Goal: Transaction & Acquisition: Obtain resource

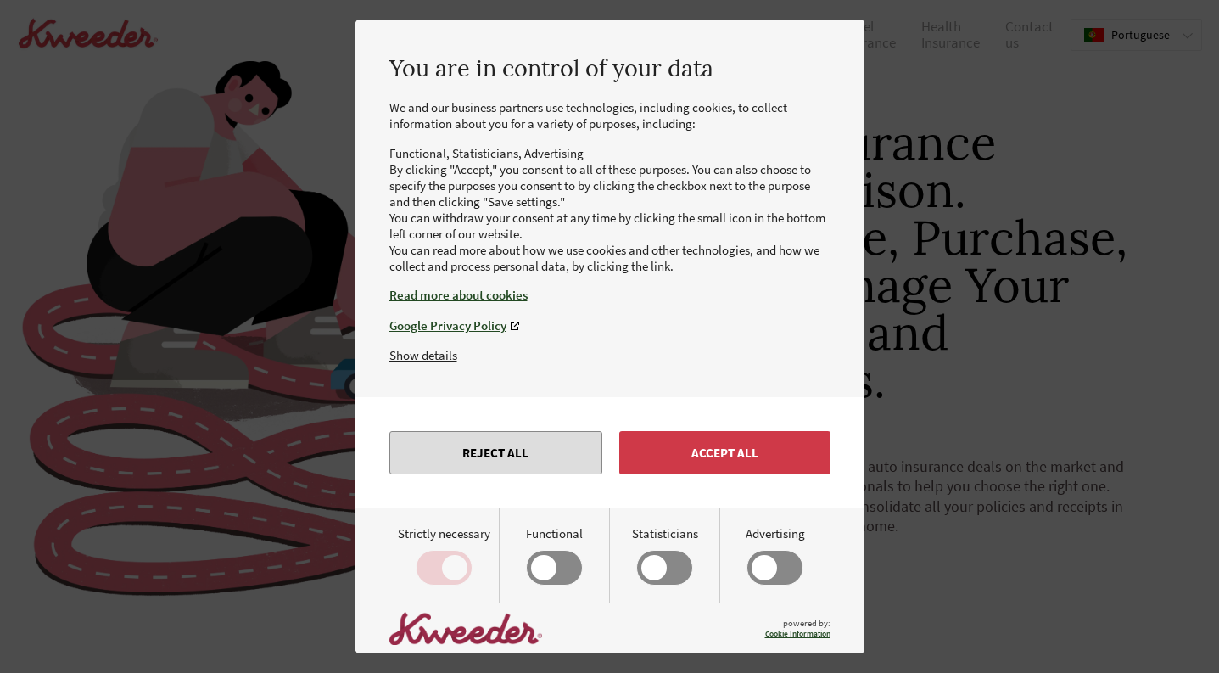
click at [519, 463] on button "Reject all" at bounding box center [495, 452] width 213 height 43
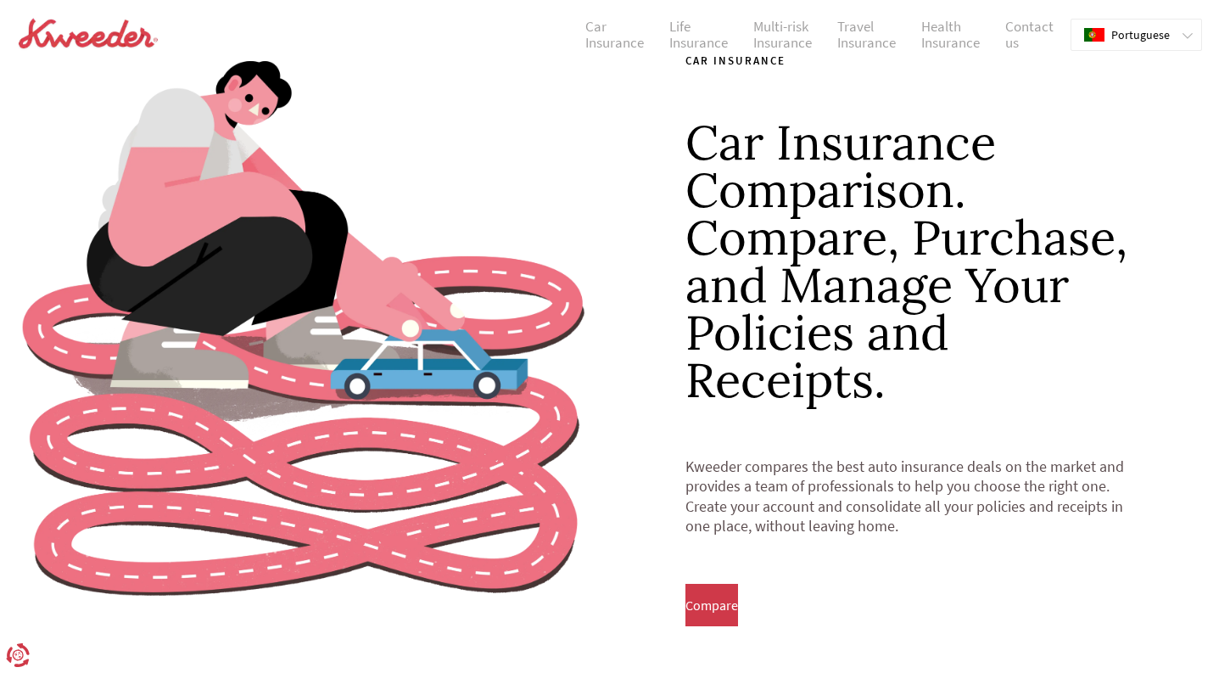
click at [1178, 29] on div ".pt0{fill:red}.pt2{fill:#ff0}.pt3{fill:#fff}.pt4{fill:#039} [DEMOGRAPHIC_DATA]" at bounding box center [1126, 35] width 111 height 31
click at [1148, 66] on font "English" at bounding box center [1130, 69] width 36 height 15
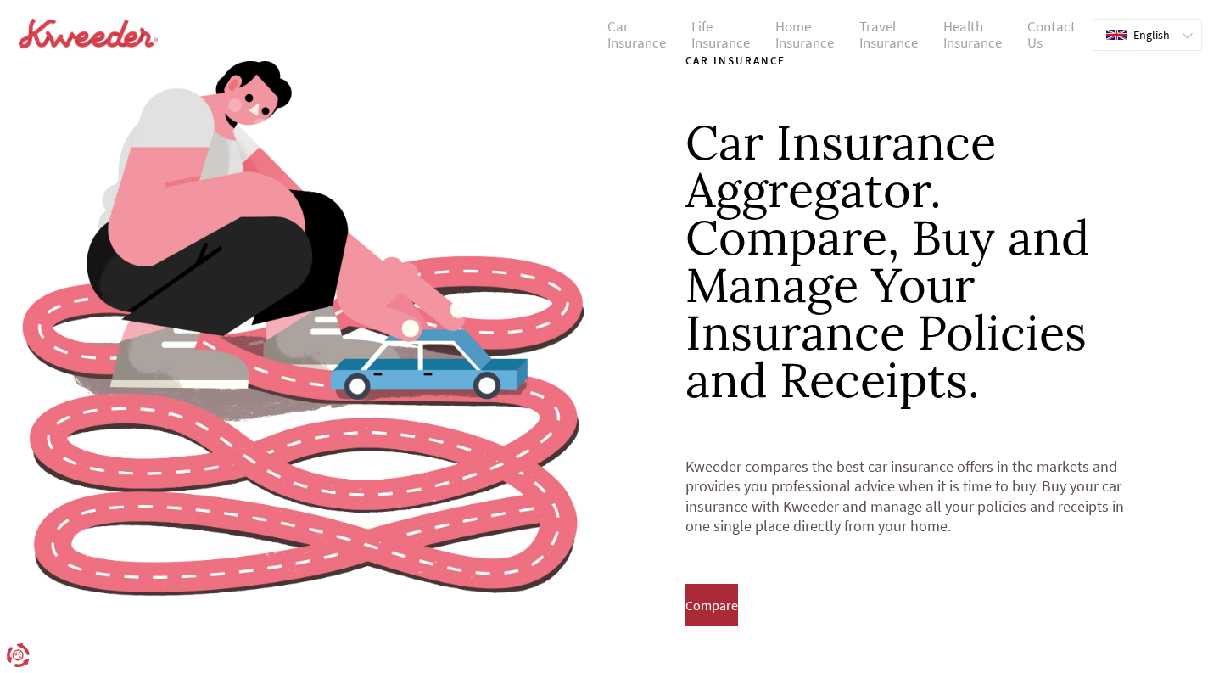
click at [738, 599] on font "Compare" at bounding box center [711, 604] width 53 height 17
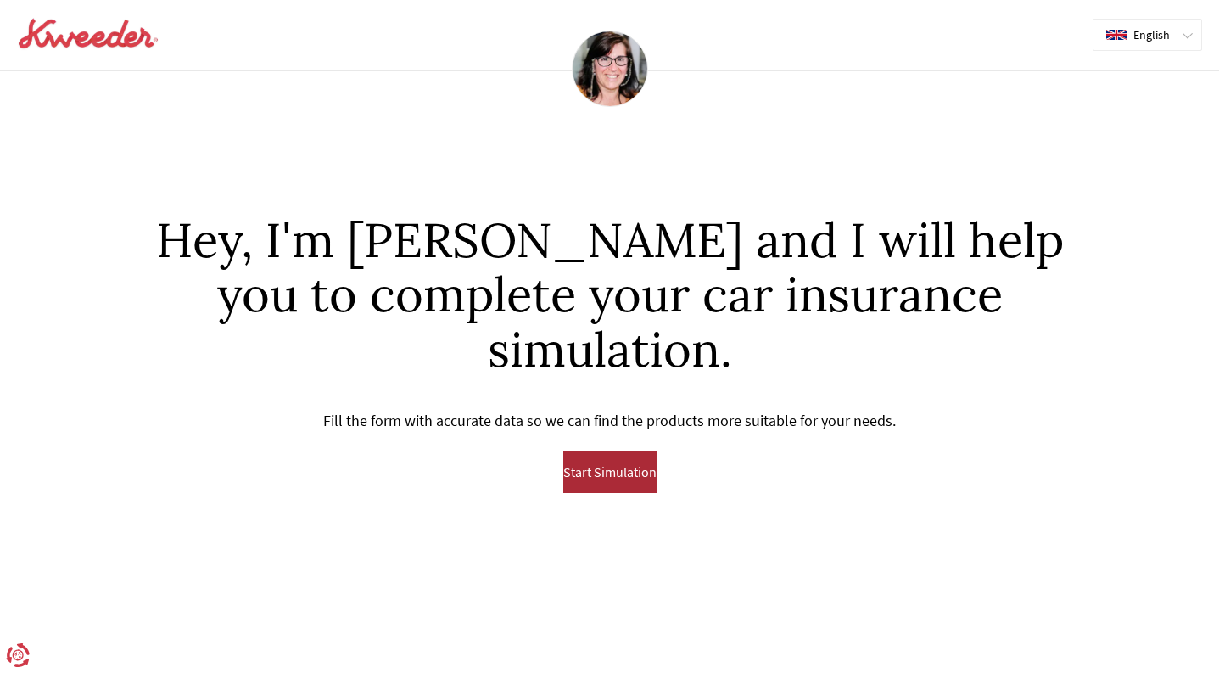
click at [617, 463] on font "Start Simulation" at bounding box center [609, 471] width 93 height 17
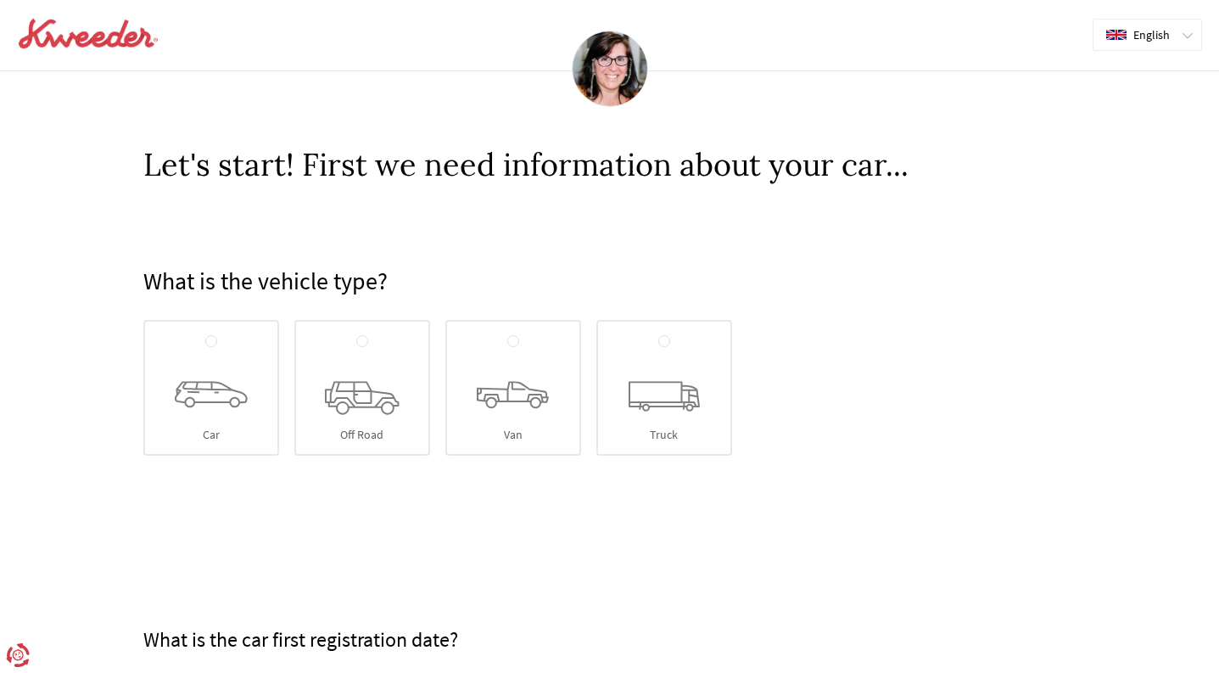
click at [220, 395] on icon at bounding box center [211, 394] width 73 height 27
radio input "true"
click at [217, 349] on input "Car" at bounding box center [211, 342] width 12 height 14
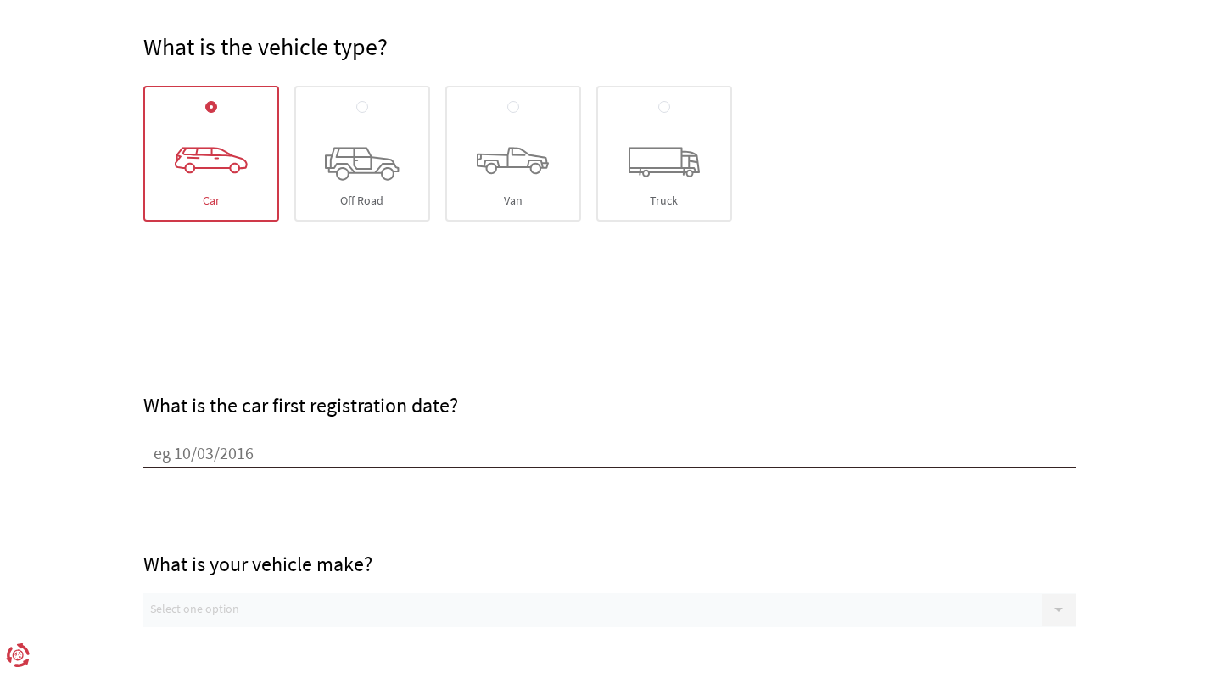
scroll to position [244, 0]
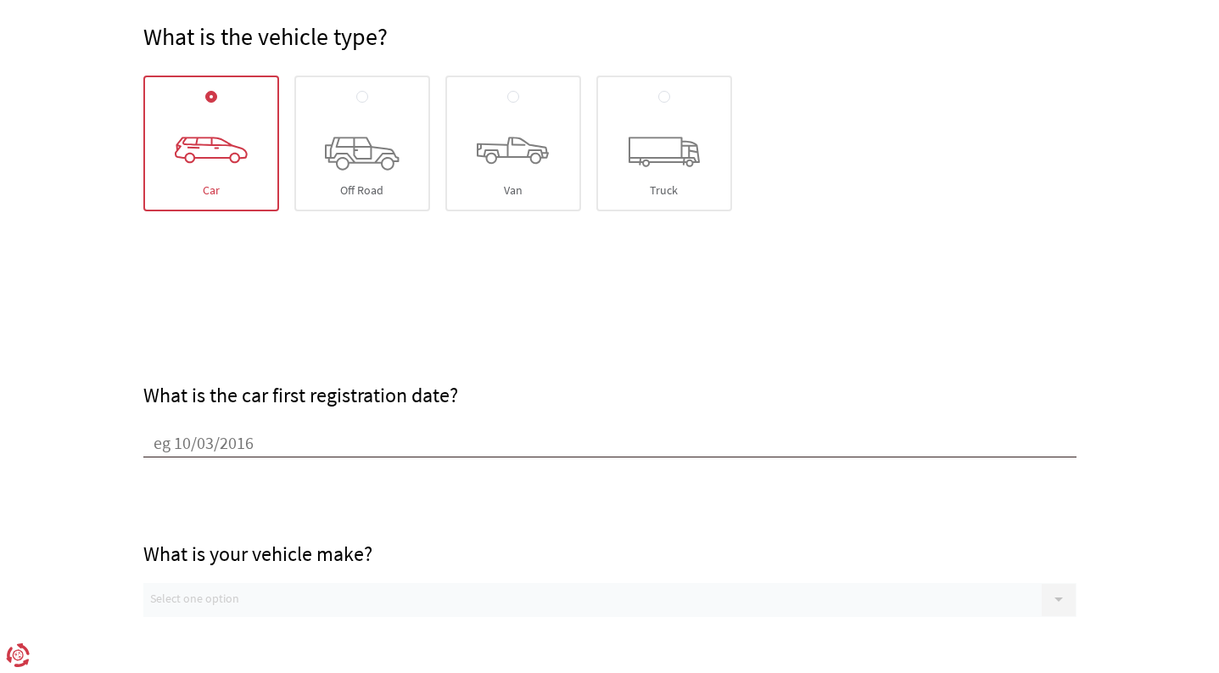
click at [227, 438] on input "What is the car first registration date?" at bounding box center [609, 444] width 933 height 25
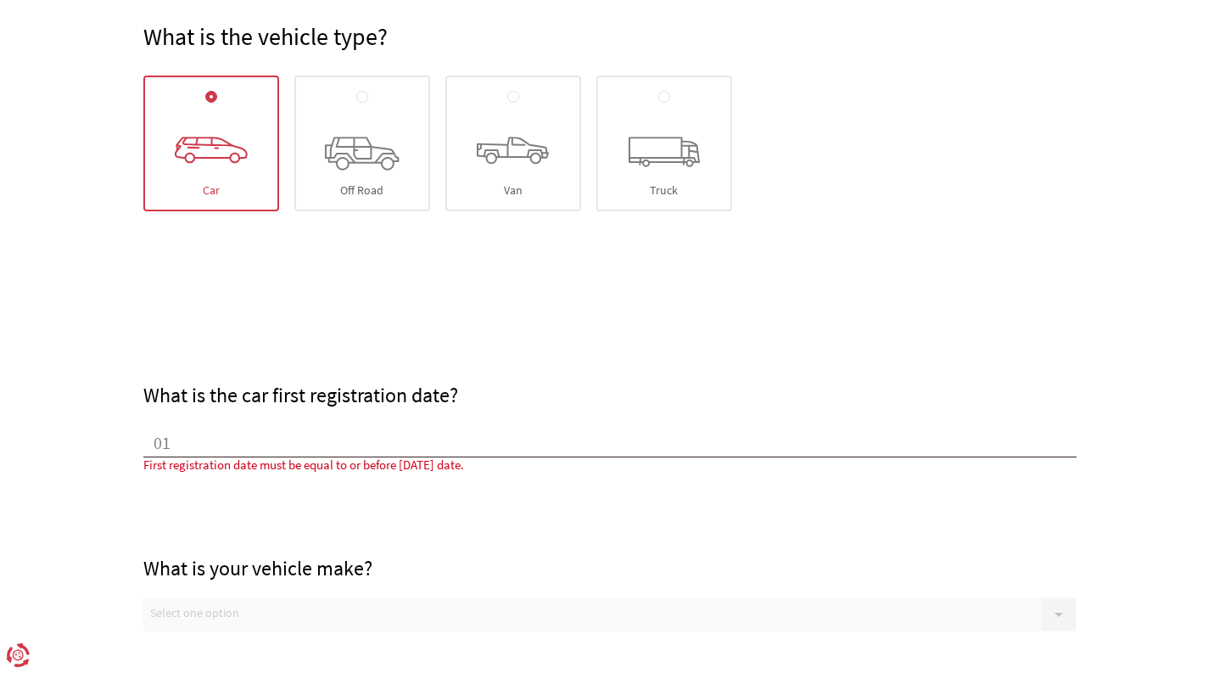
type input "0"
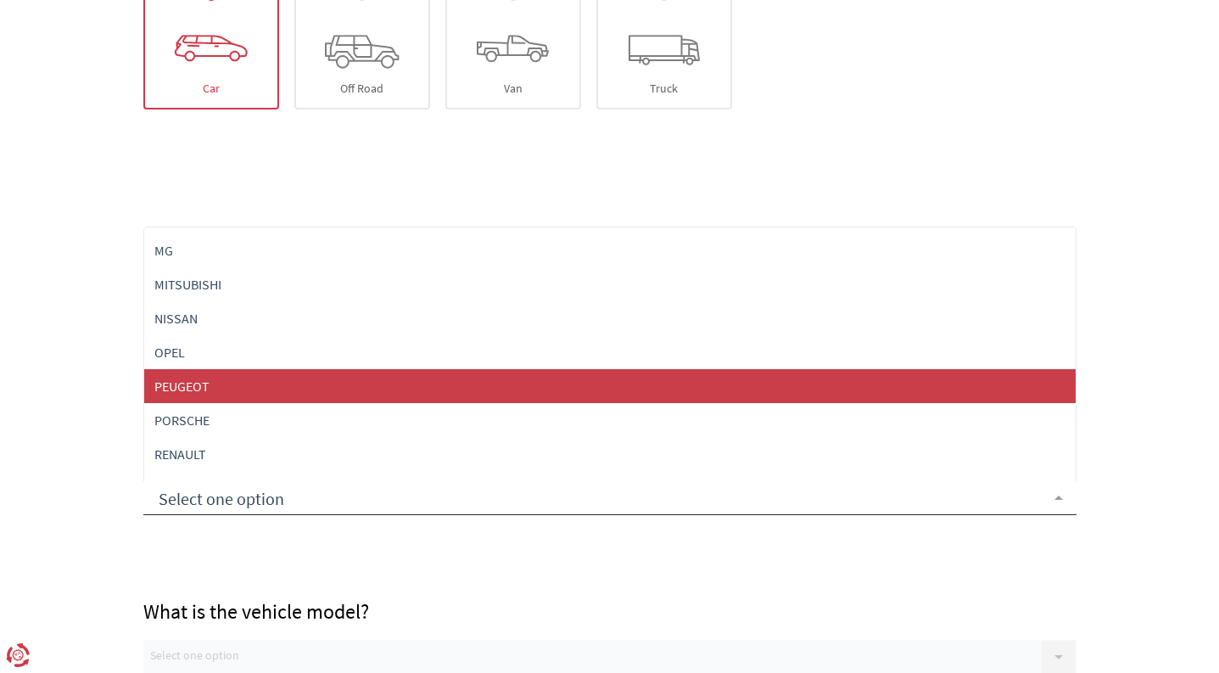
scroll to position [857, 0]
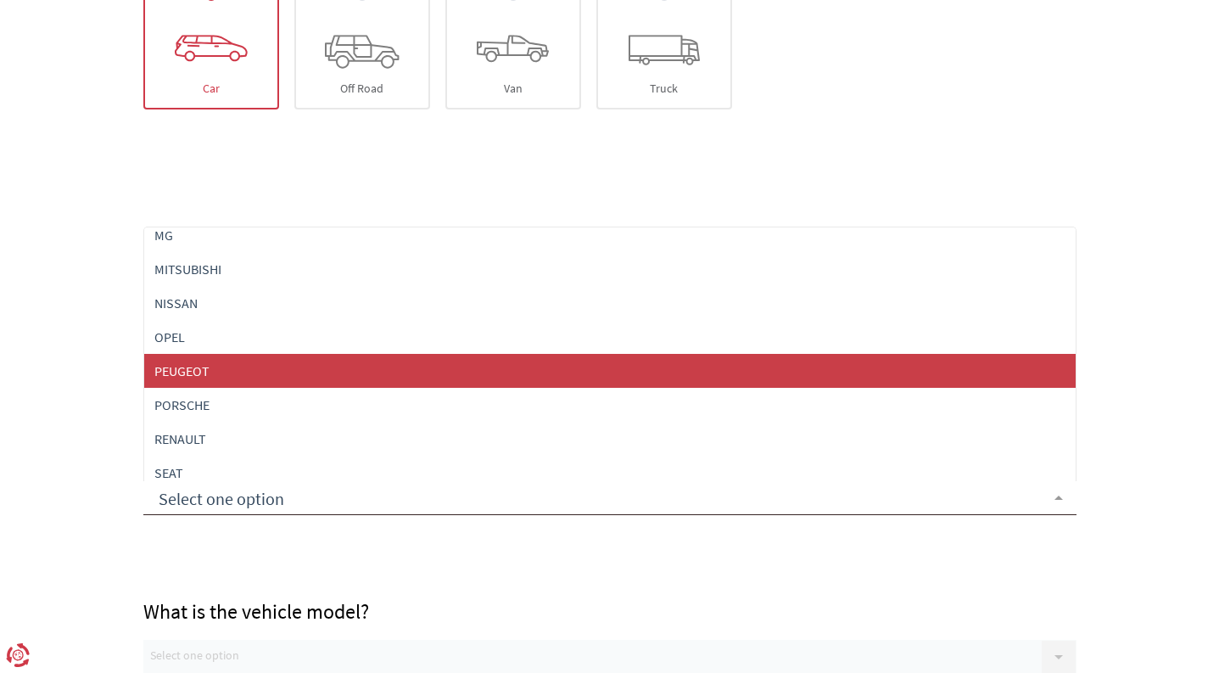
click at [218, 368] on span "PEUGEOT" at bounding box center [609, 371] width 931 height 34
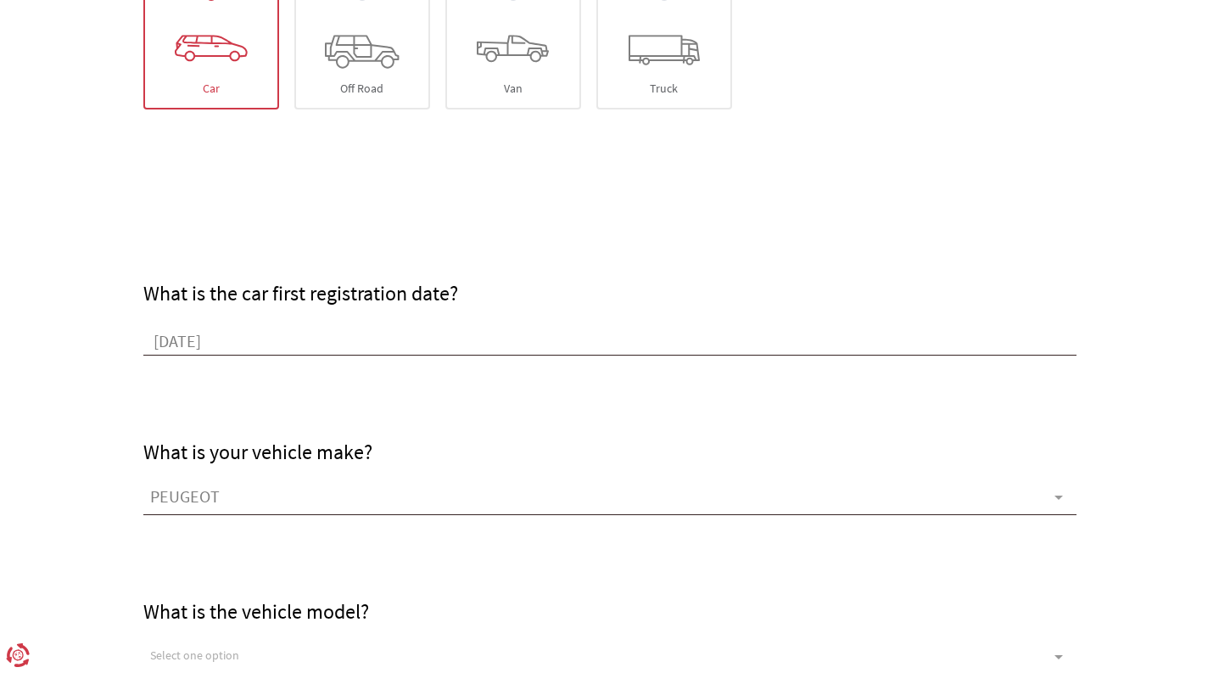
scroll to position [450, 0]
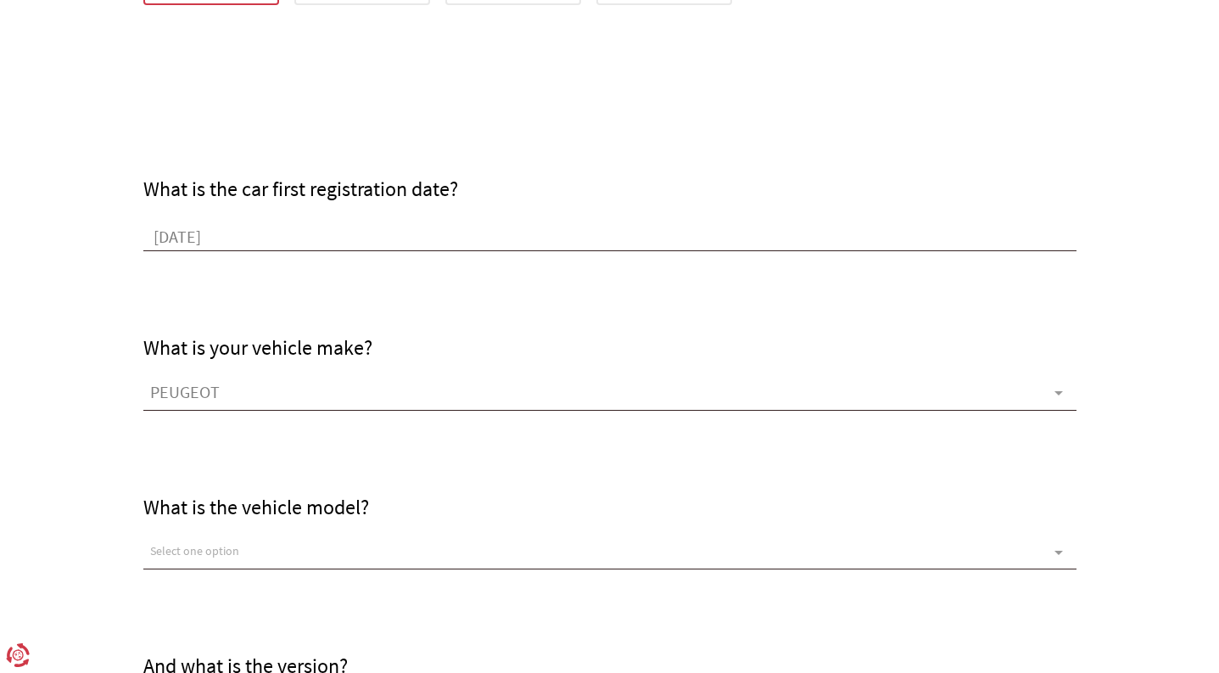
click at [190, 234] on input "[DATE]" at bounding box center [609, 238] width 933 height 25
type input "[DATE]"
click at [285, 557] on div "What is the vehicle model? Select one option No options available, check other …" at bounding box center [609, 490] width 933 height 159
click at [267, 552] on div "What is the vehicle model? Select one option No options available, check other …" at bounding box center [609, 490] width 933 height 159
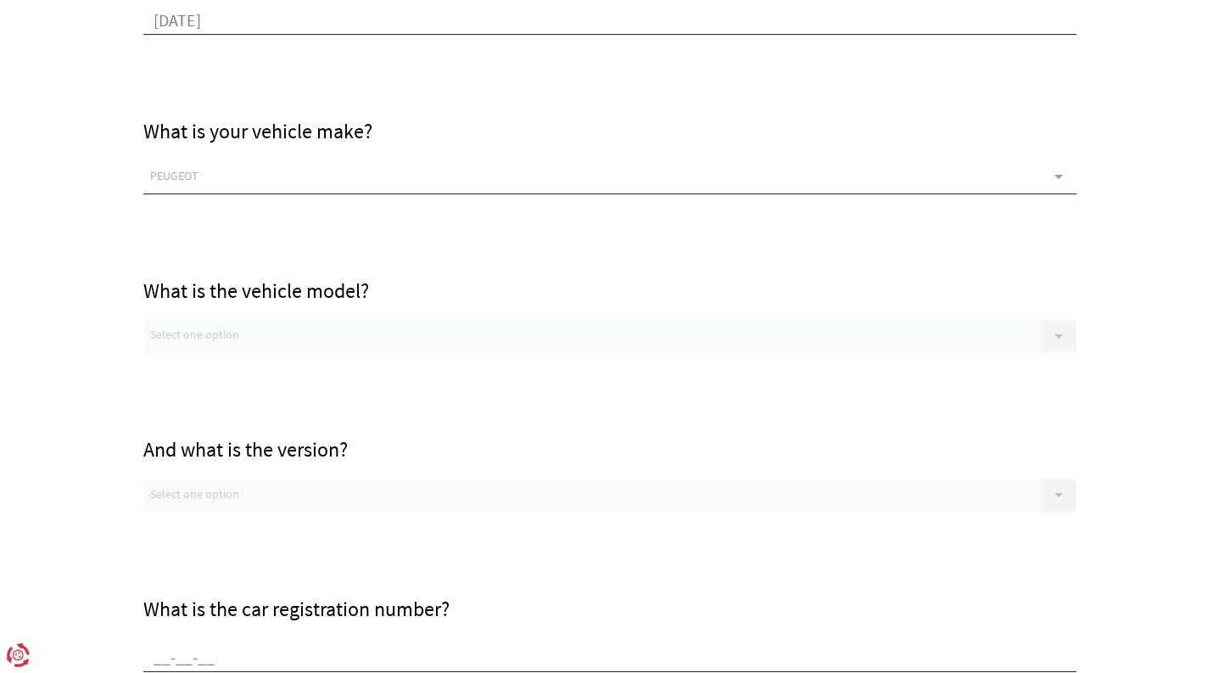
scroll to position [669, 0]
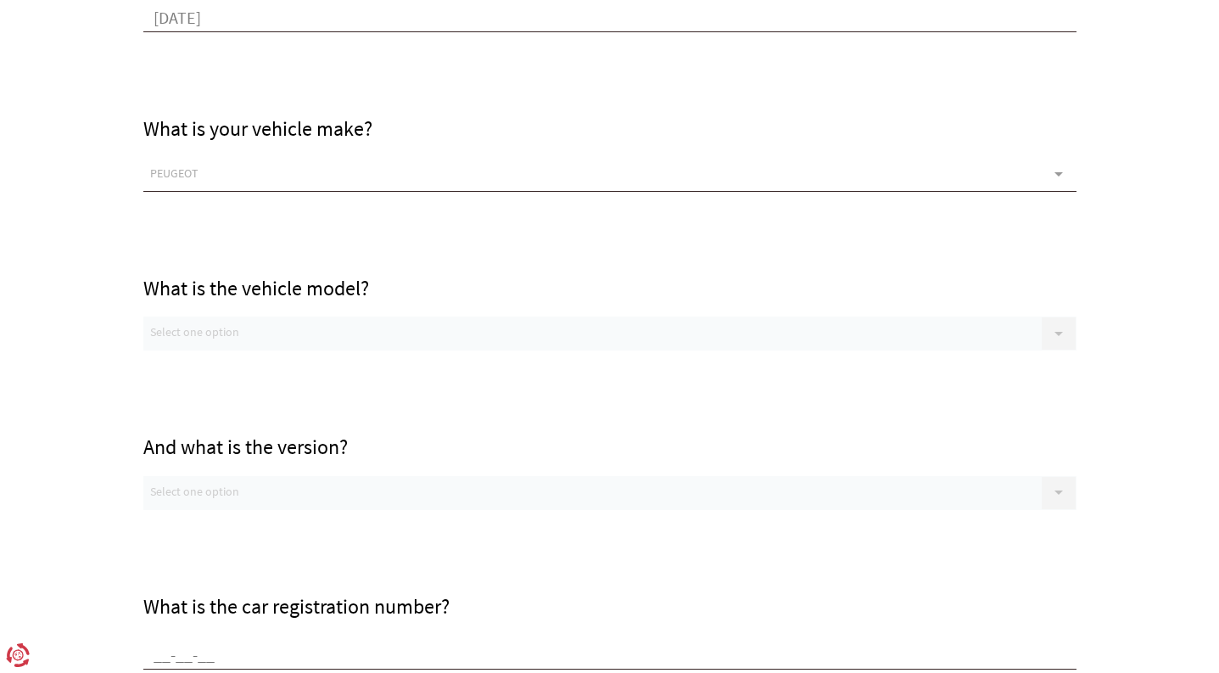
click at [201, 338] on div "What is the vehicle model? Select one option No options available, check other …" at bounding box center [609, 271] width 933 height 159
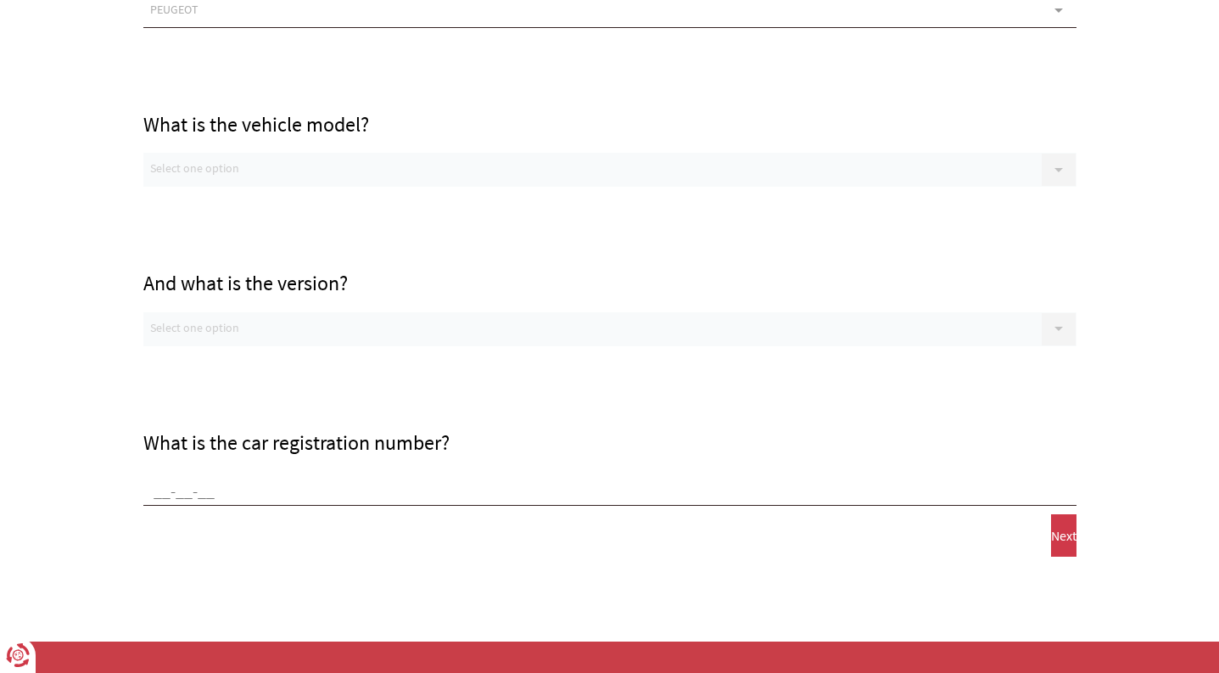
scroll to position [842, 0]
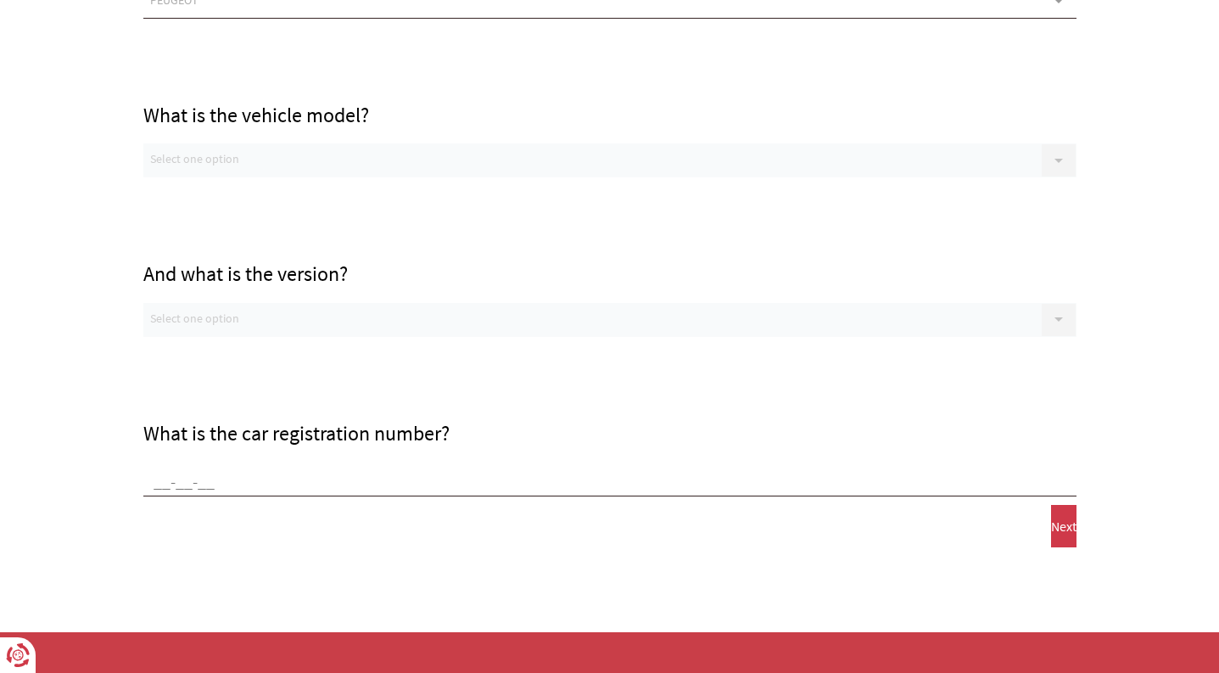
click at [264, 134] on div "What is the vehicle model? Select one option No options available, check other …" at bounding box center [609, 98] width 933 height 159
click at [239, 183] on div "And what is the version? Select one option No options available, check other fi…" at bounding box center [609, 256] width 933 height 159
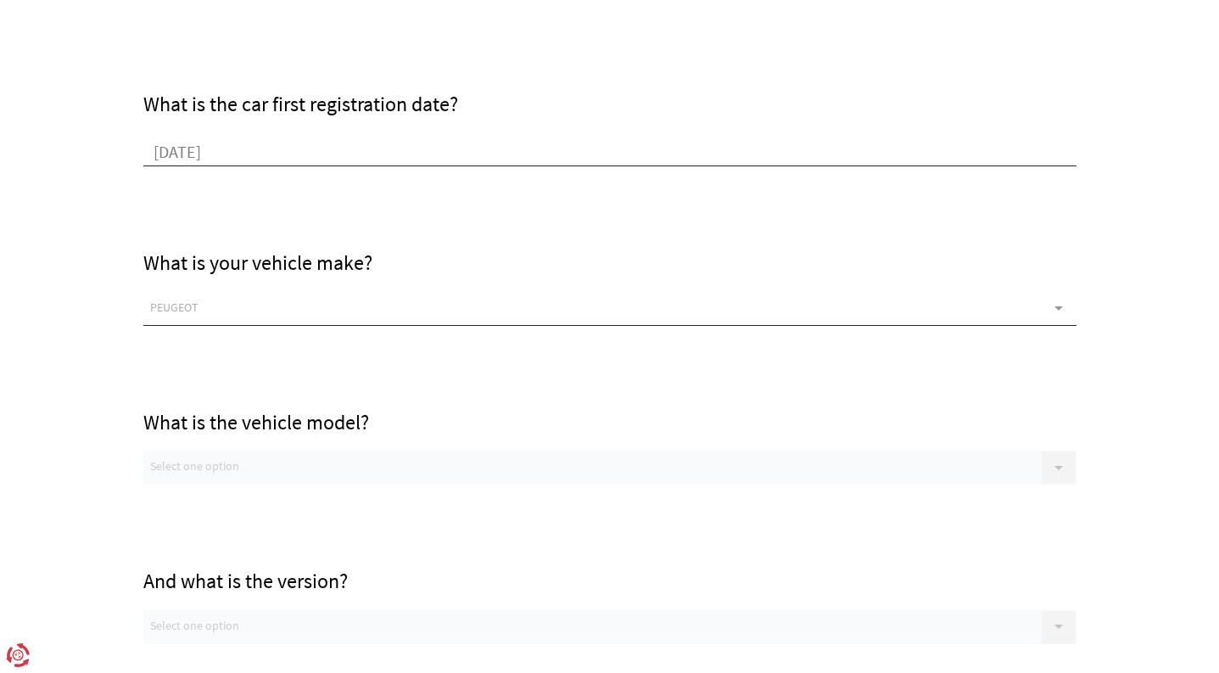
scroll to position [545, 0]
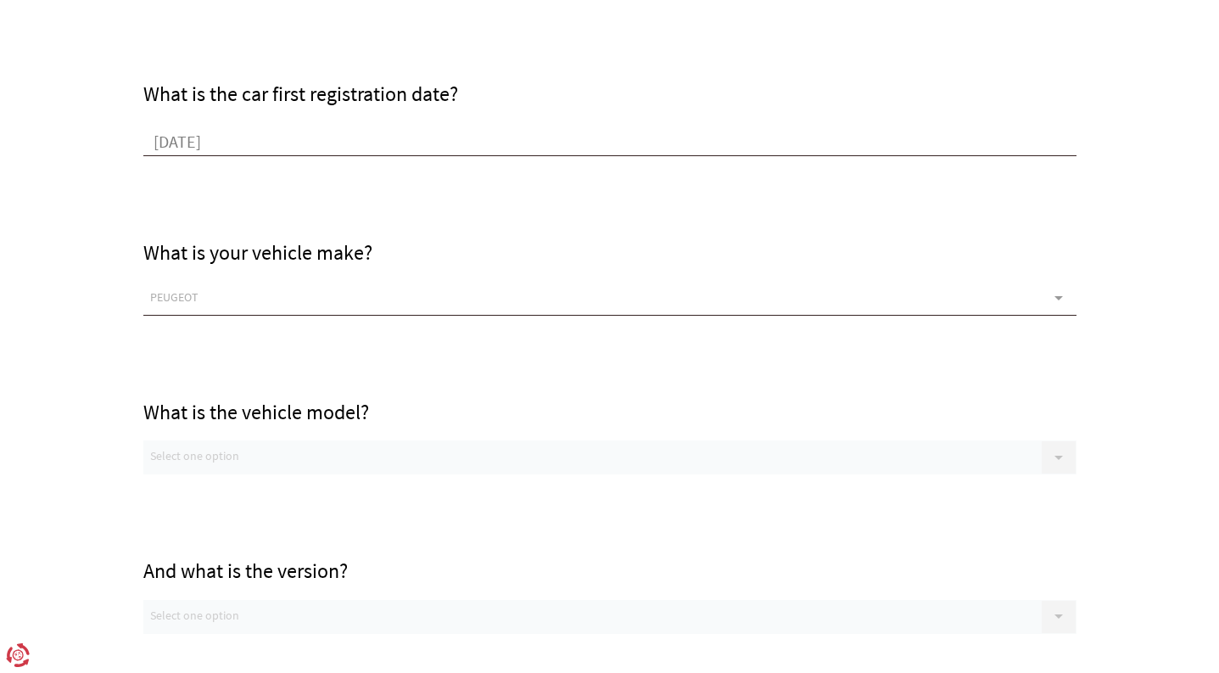
click at [292, 298] on div "PEUGEOT" at bounding box center [609, 299] width 933 height 34
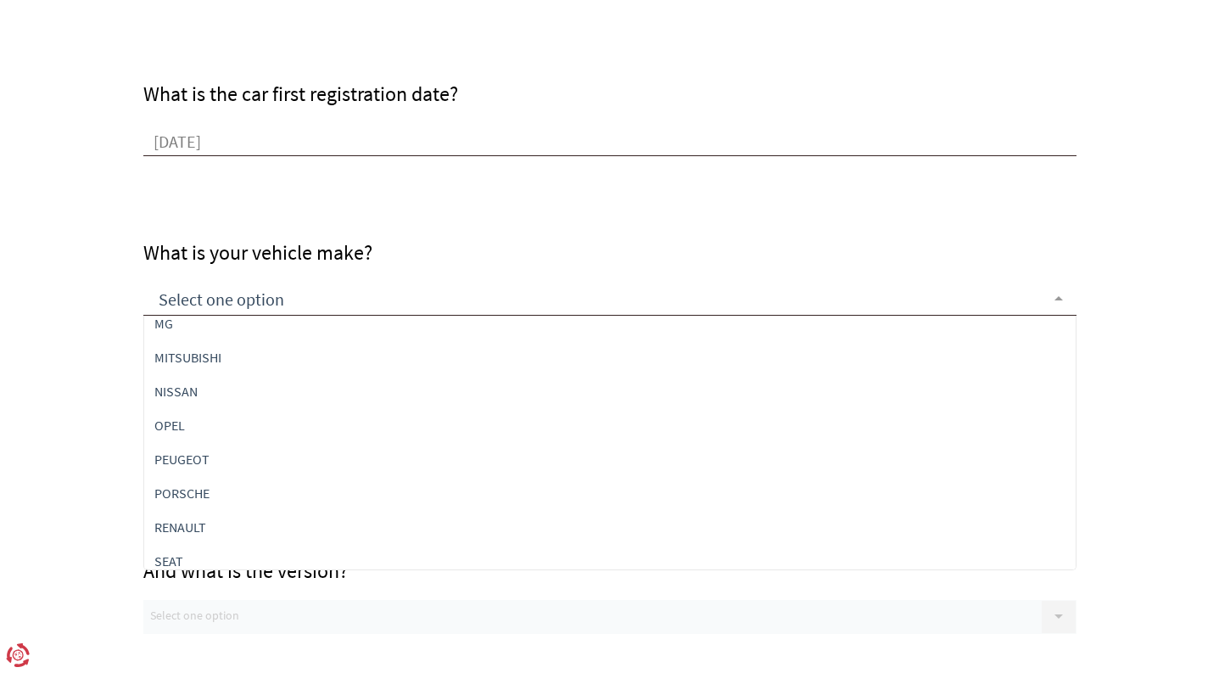
click at [530, 295] on input "text" at bounding box center [596, 300] width 892 height 25
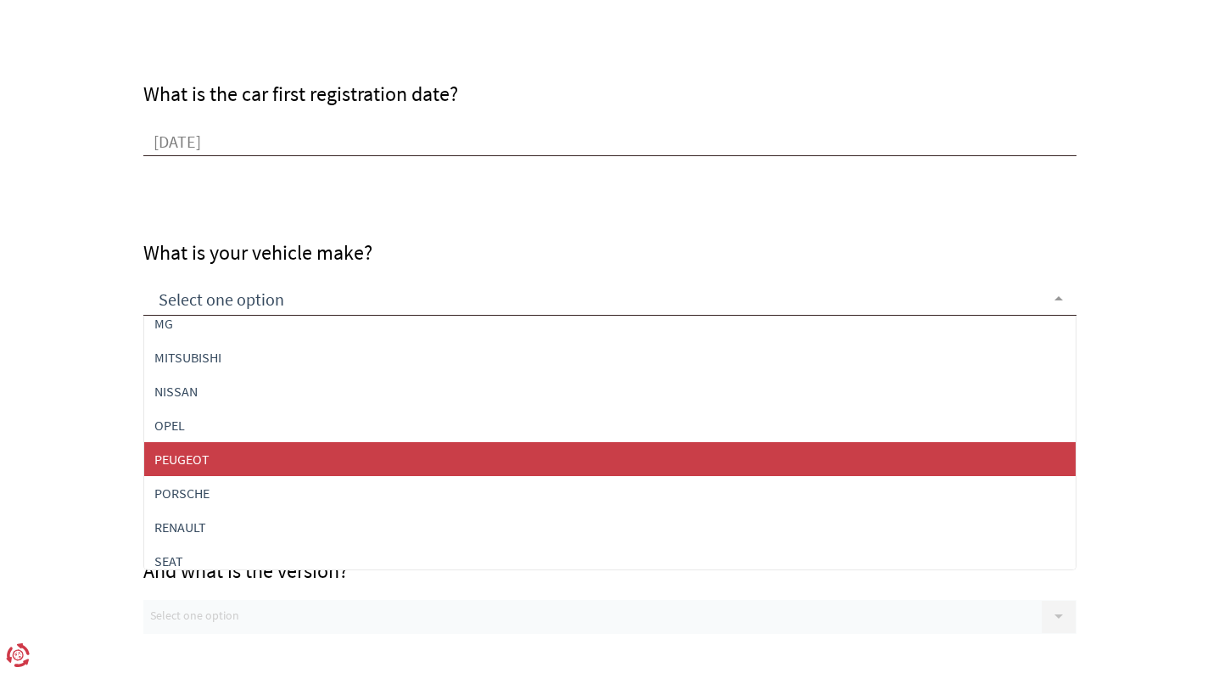
click at [198, 455] on font "PEUGEOT" at bounding box center [181, 458] width 55 height 17
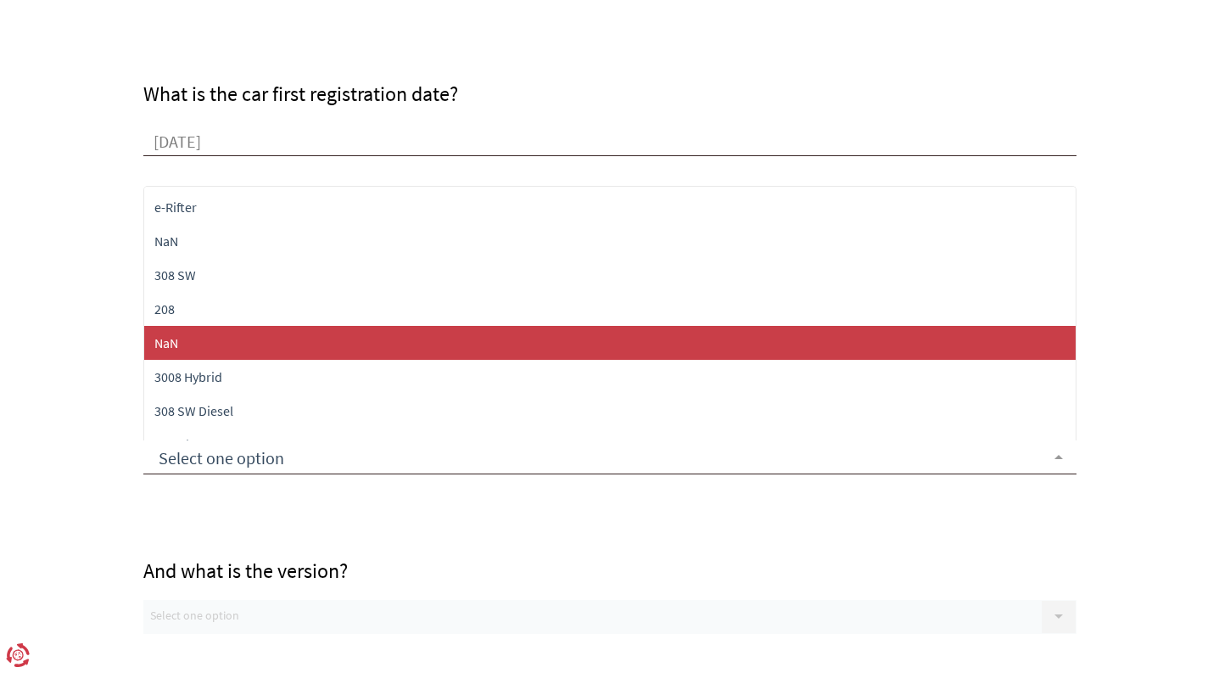
scroll to position [41, 0]
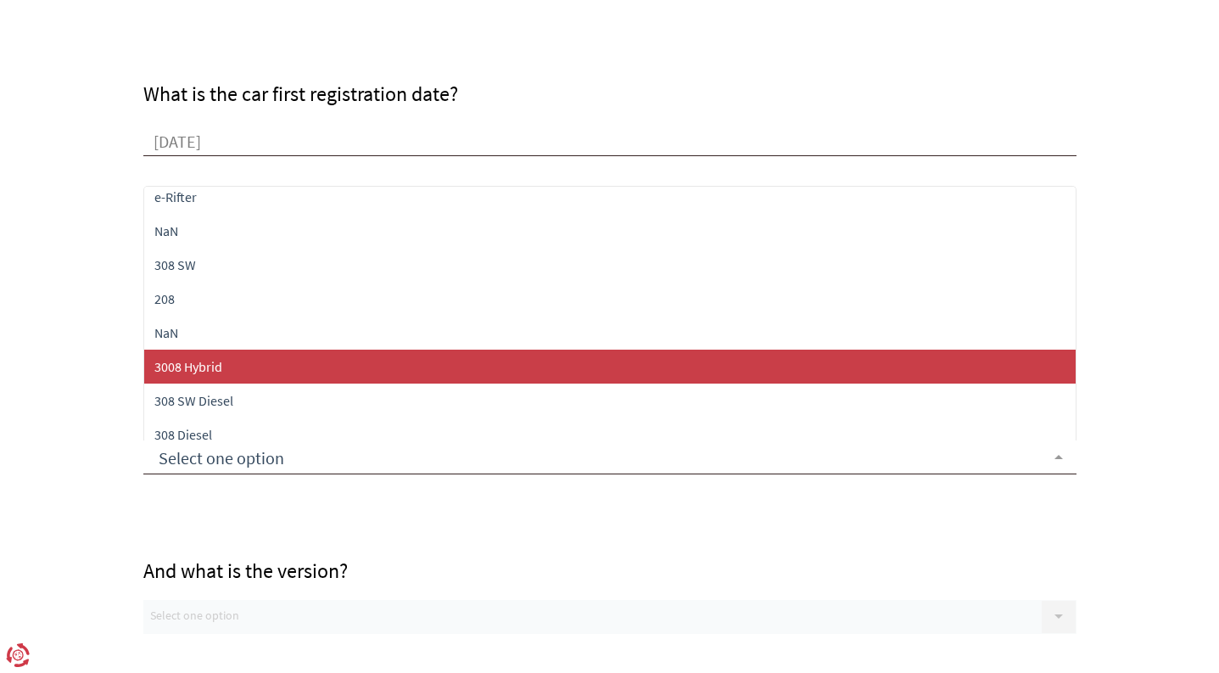
click at [204, 366] on font "3008 Hybrid" at bounding box center [188, 366] width 68 height 17
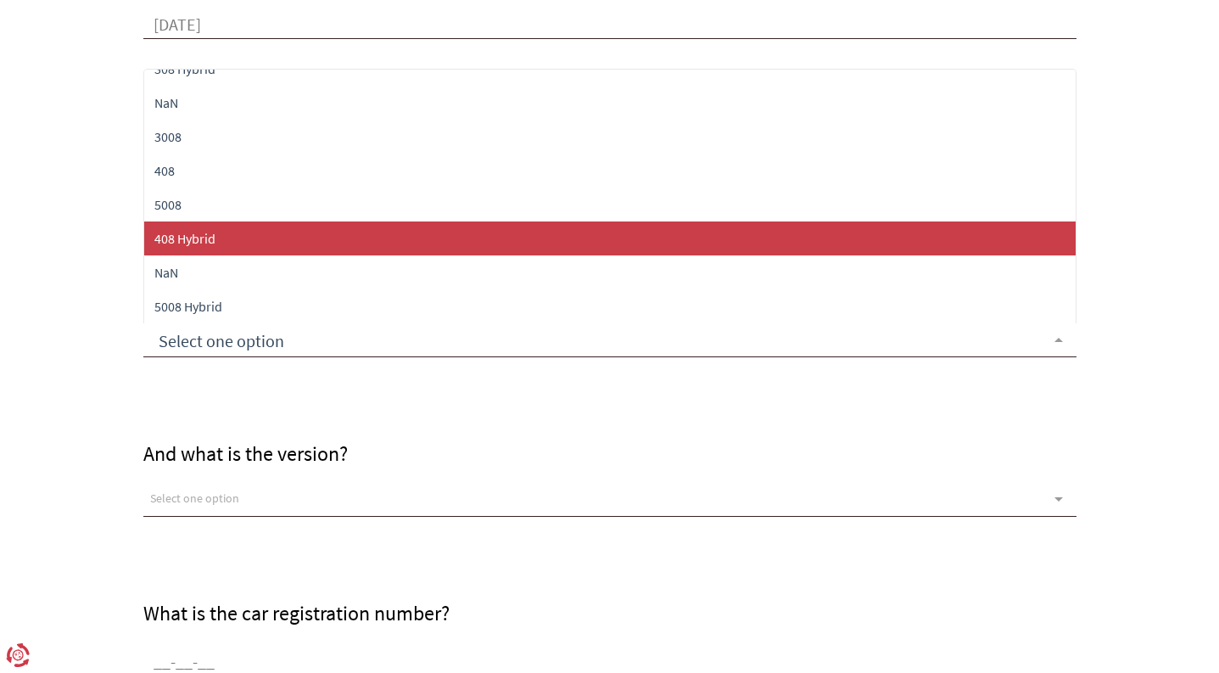
scroll to position [664, 0]
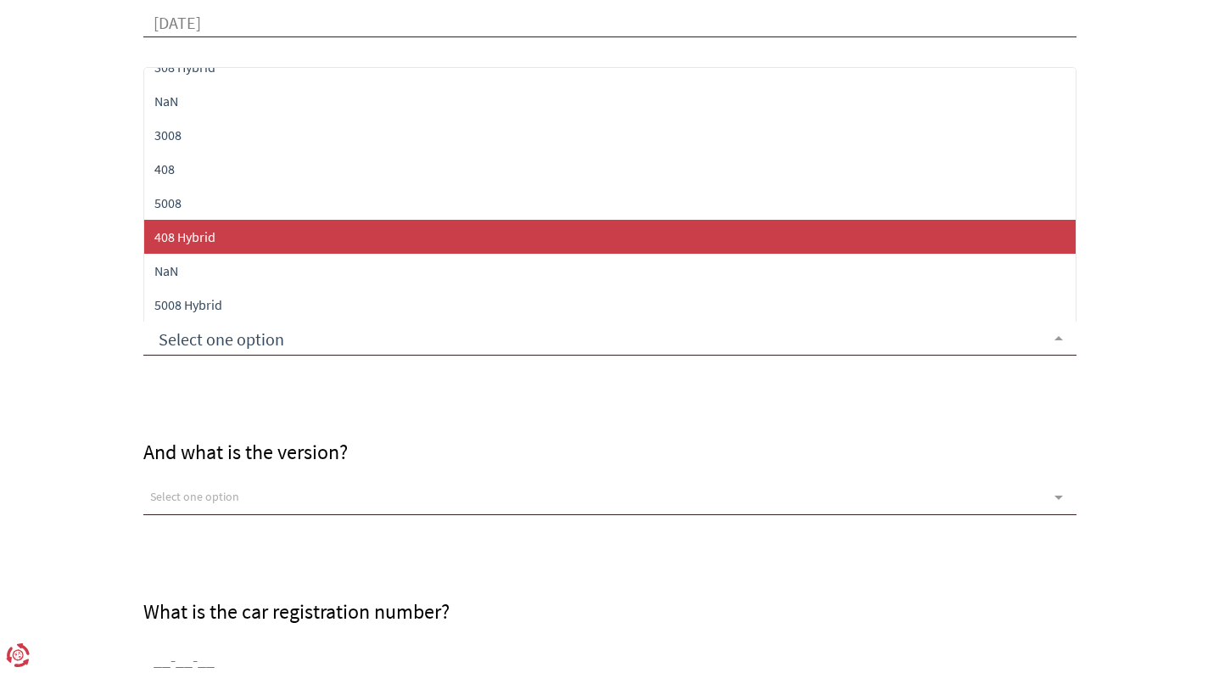
click at [281, 391] on div "And what is the version? Select one option 3008 1.6 Plug-in Hybrid Allure e-DCS…" at bounding box center [609, 434] width 933 height 159
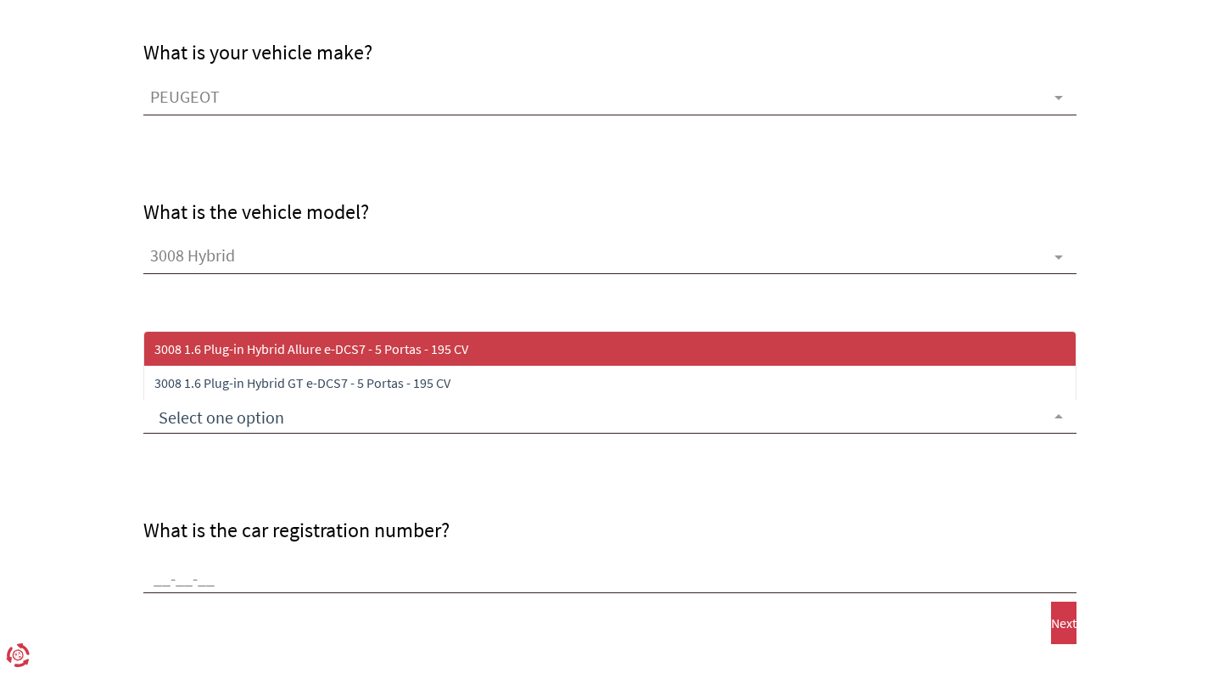
scroll to position [777, 0]
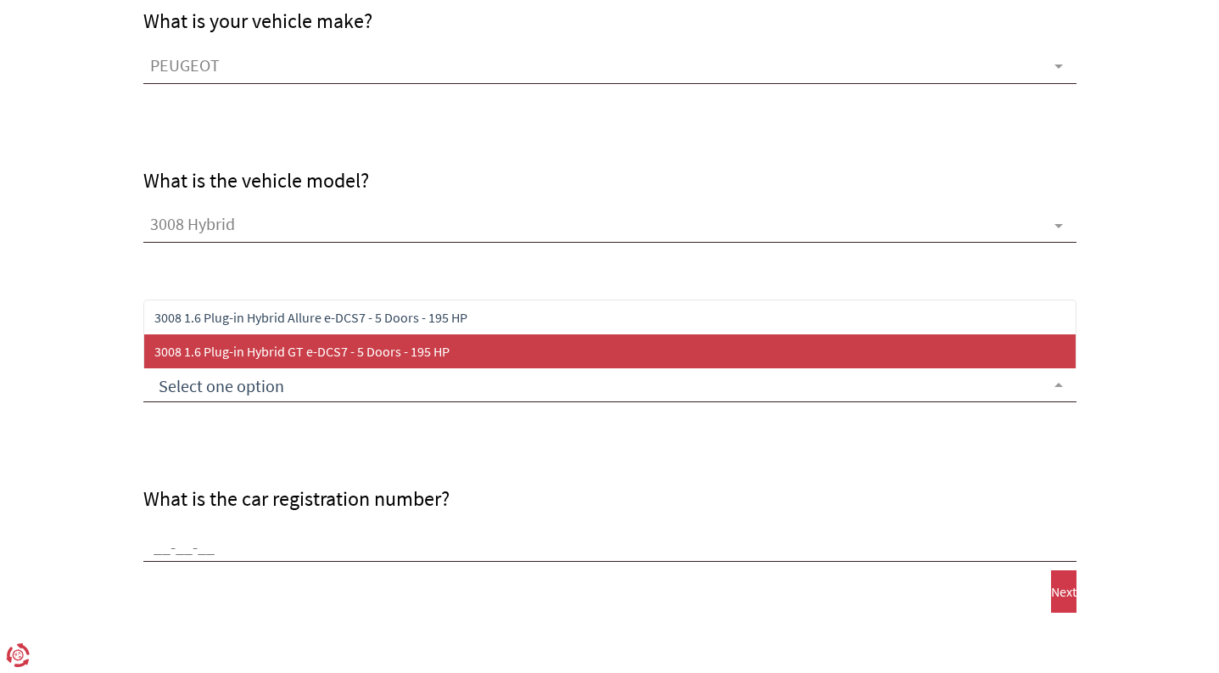
click at [310, 356] on font "3008 1.6 Plug-in Hybrid GT e-DCS7 - 5 Doors - 195 HP" at bounding box center [301, 351] width 295 height 17
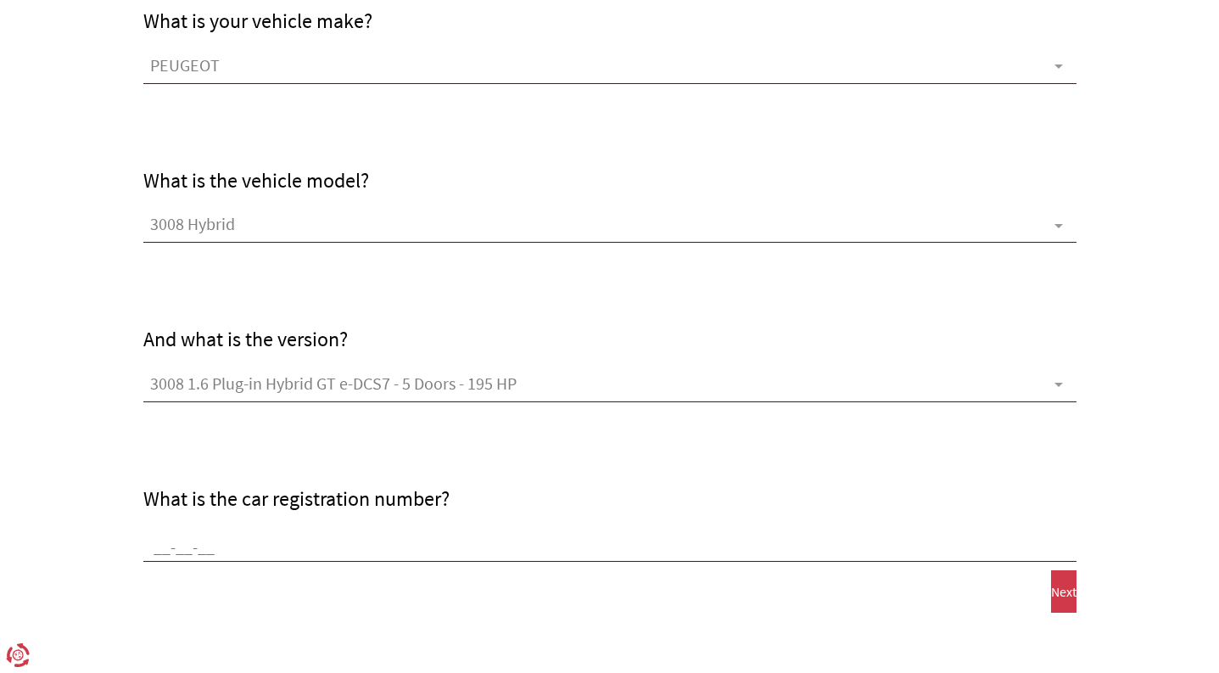
scroll to position [835, 0]
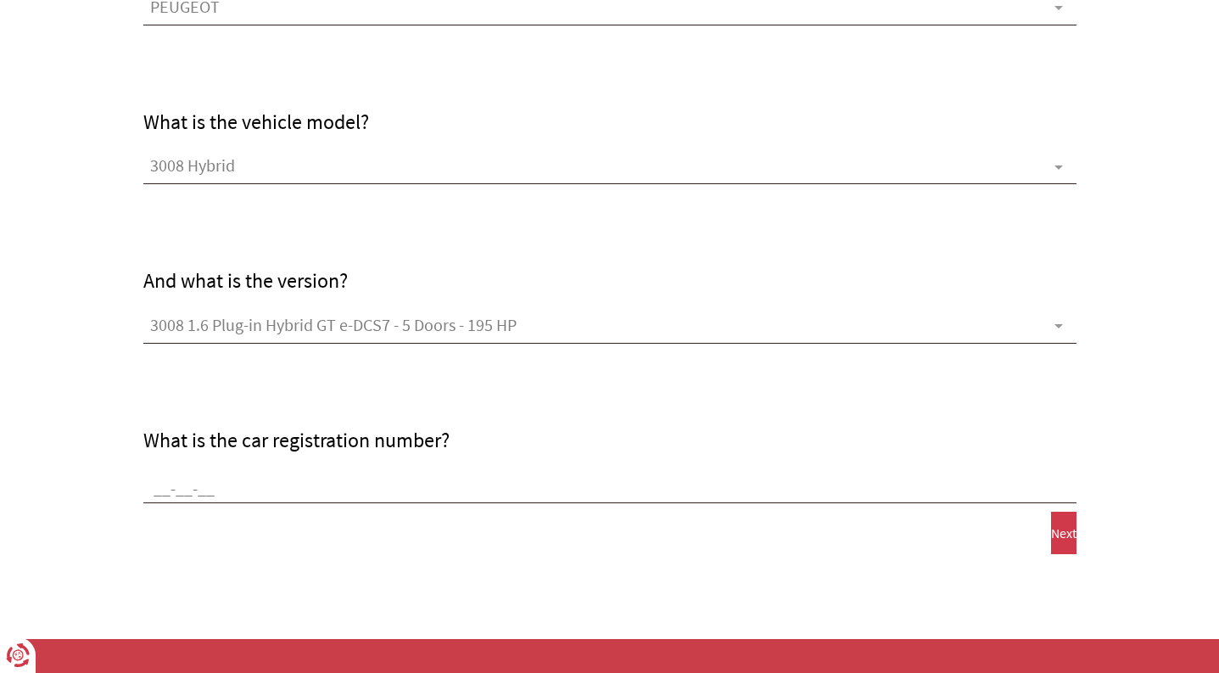
click at [228, 488] on input "What is the car registration number?" at bounding box center [609, 490] width 933 height 25
type input "bv-42-hx"
click at [397, 556] on form "What is the vehicle type? Car Off Road Van Truck What is the car first registra…" at bounding box center [609, 43] width 1219 height 1393
click at [1051, 533] on font "Next" at bounding box center [1063, 532] width 25 height 17
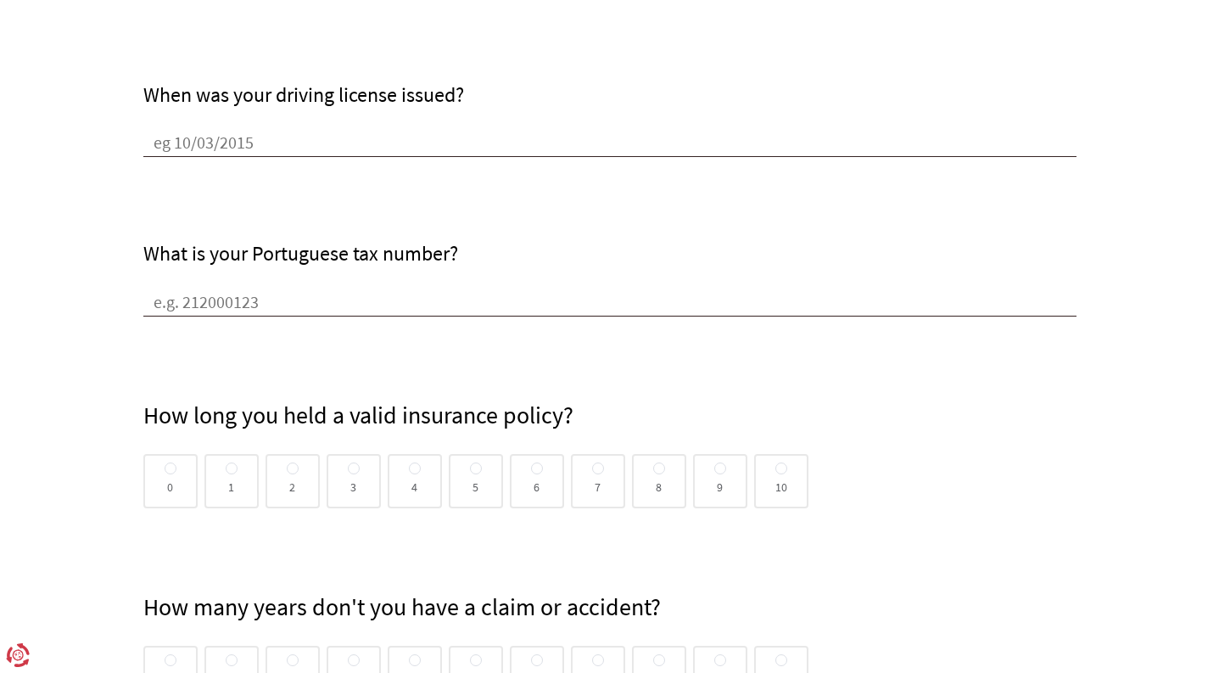
scroll to position [0, 0]
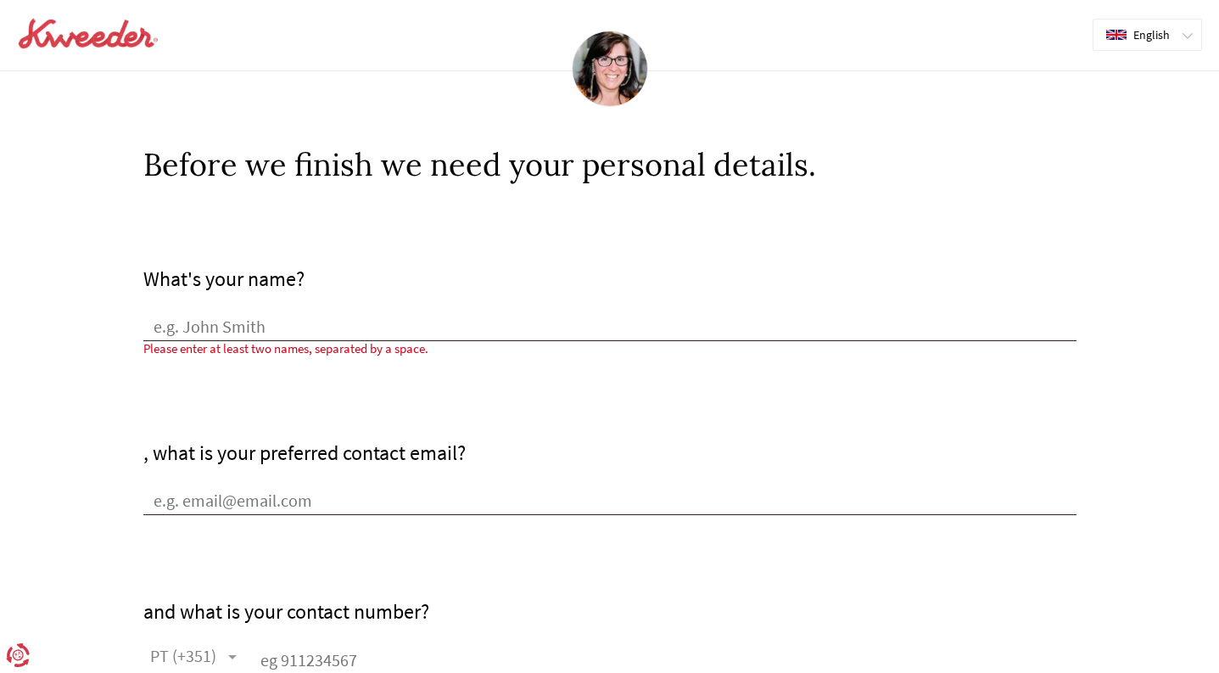
click at [243, 320] on input "What's your name?" at bounding box center [609, 328] width 933 height 25
type input "[PERSON_NAME]"
type input "[EMAIL_ADDRESS][DOMAIN_NAME]"
type input "[GEOGRAPHIC_DATA]"
type input "964206452"
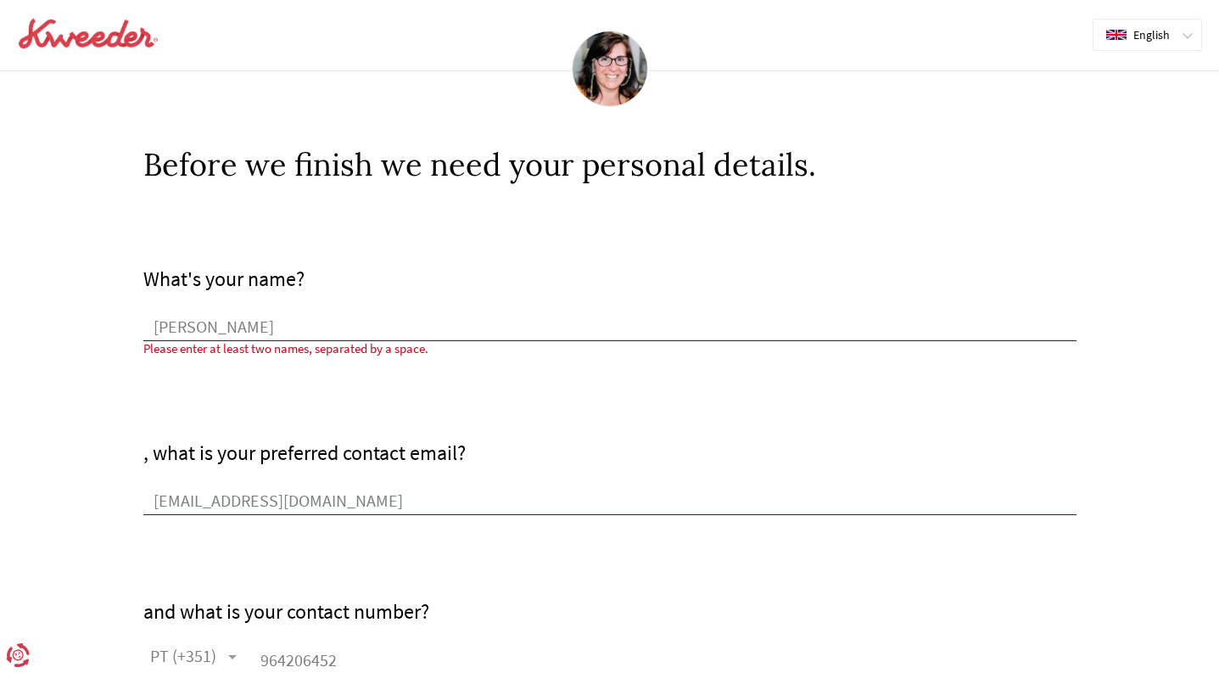
type input "2510-668"
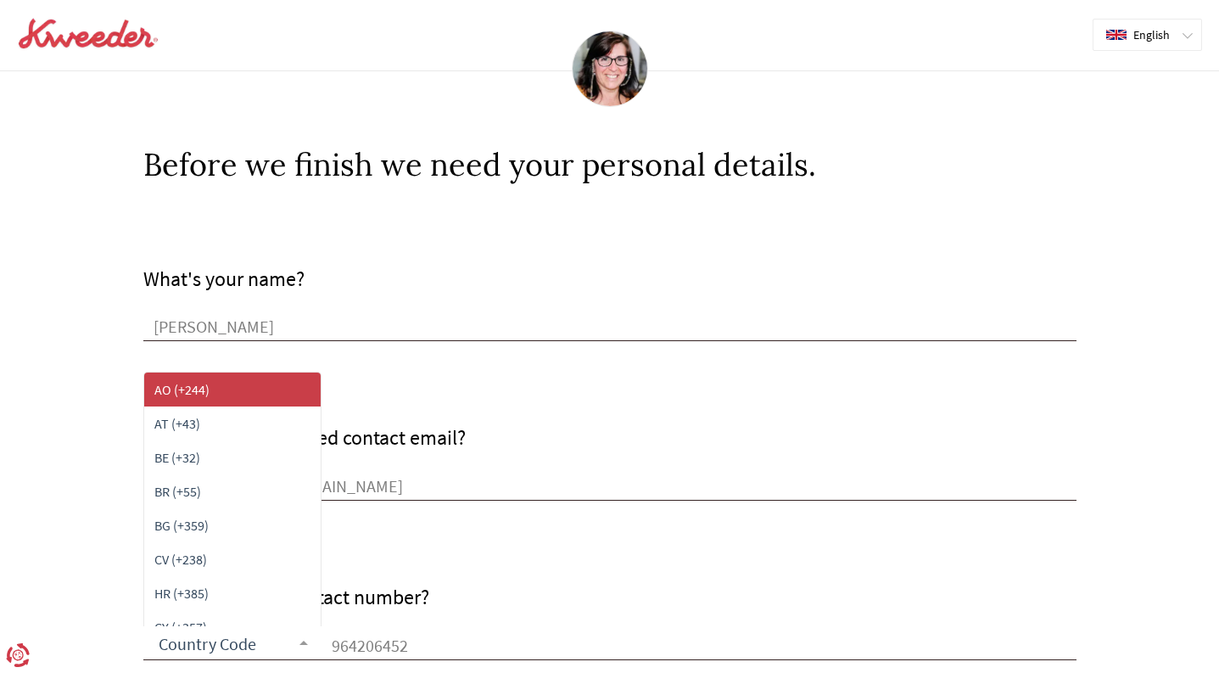
click at [466, 416] on div ", what is your preferred contact email? [EMAIL_ADDRESS][DOMAIN_NAME]" at bounding box center [609, 420] width 933 height 159
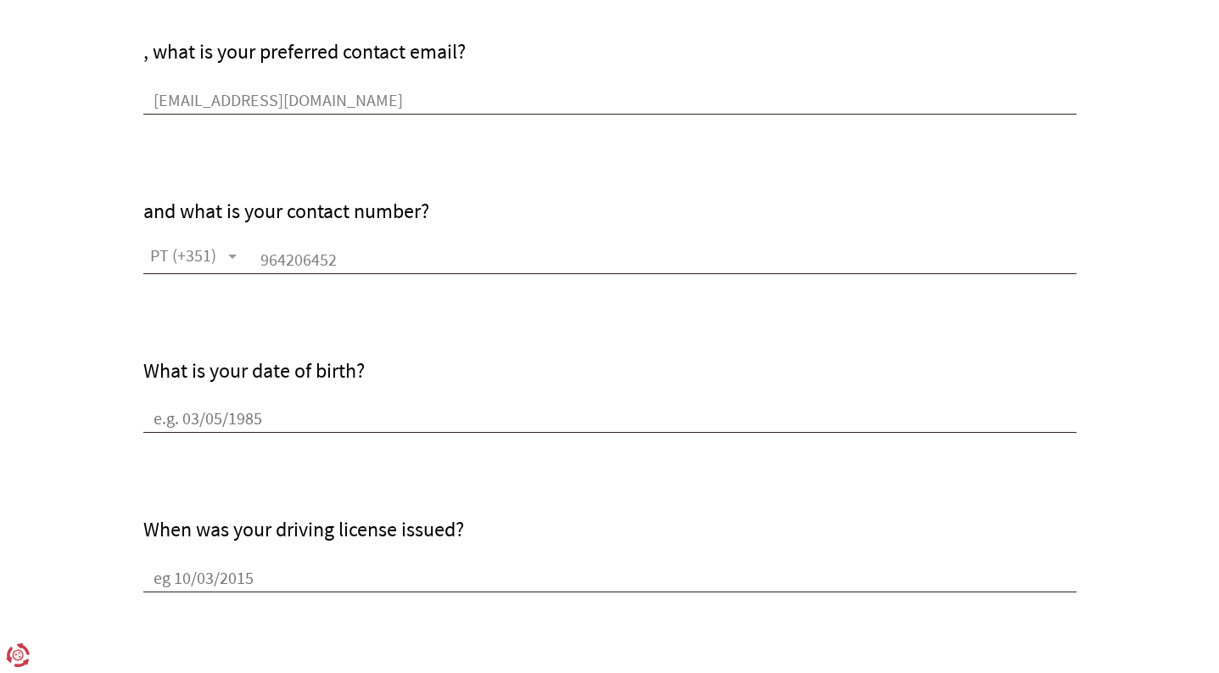
scroll to position [391, 0]
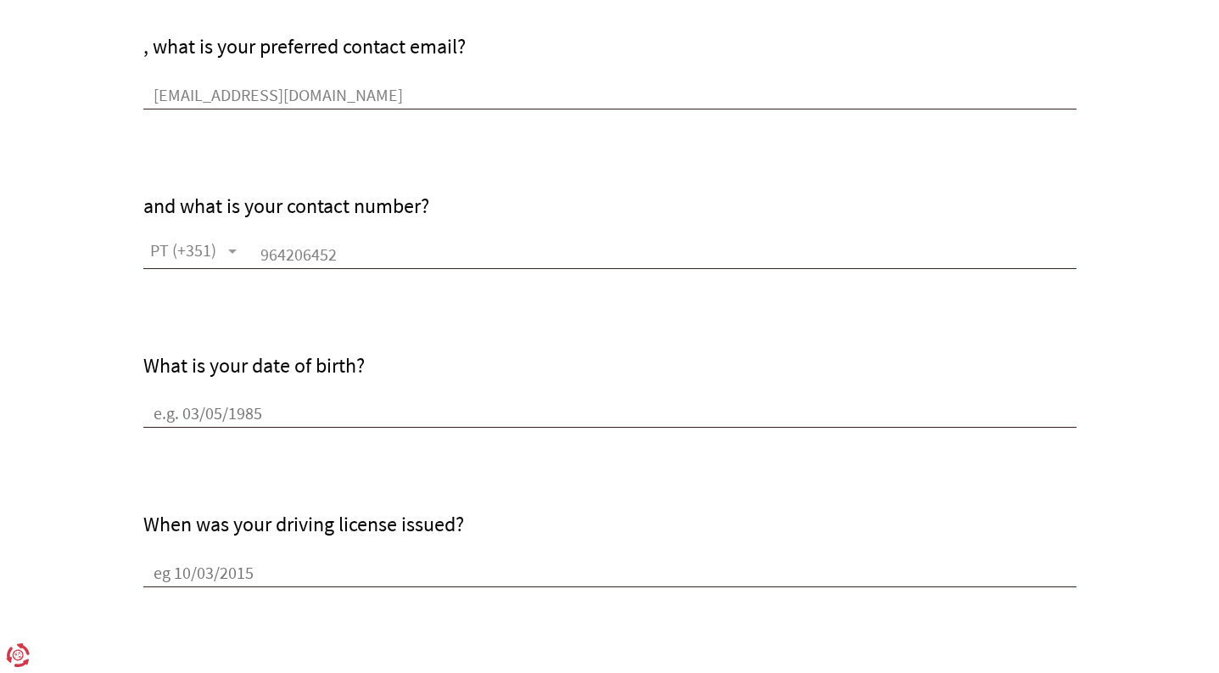
click at [191, 414] on input "What is your date of birth?" at bounding box center [609, 414] width 933 height 25
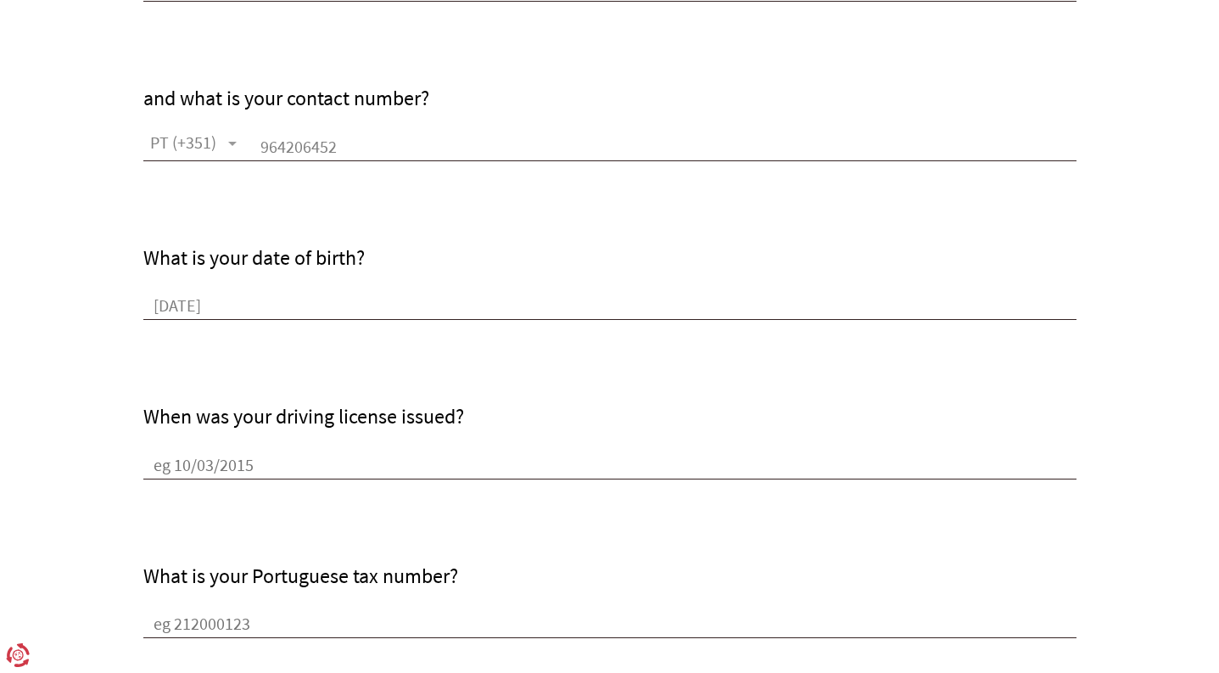
scroll to position [515, 0]
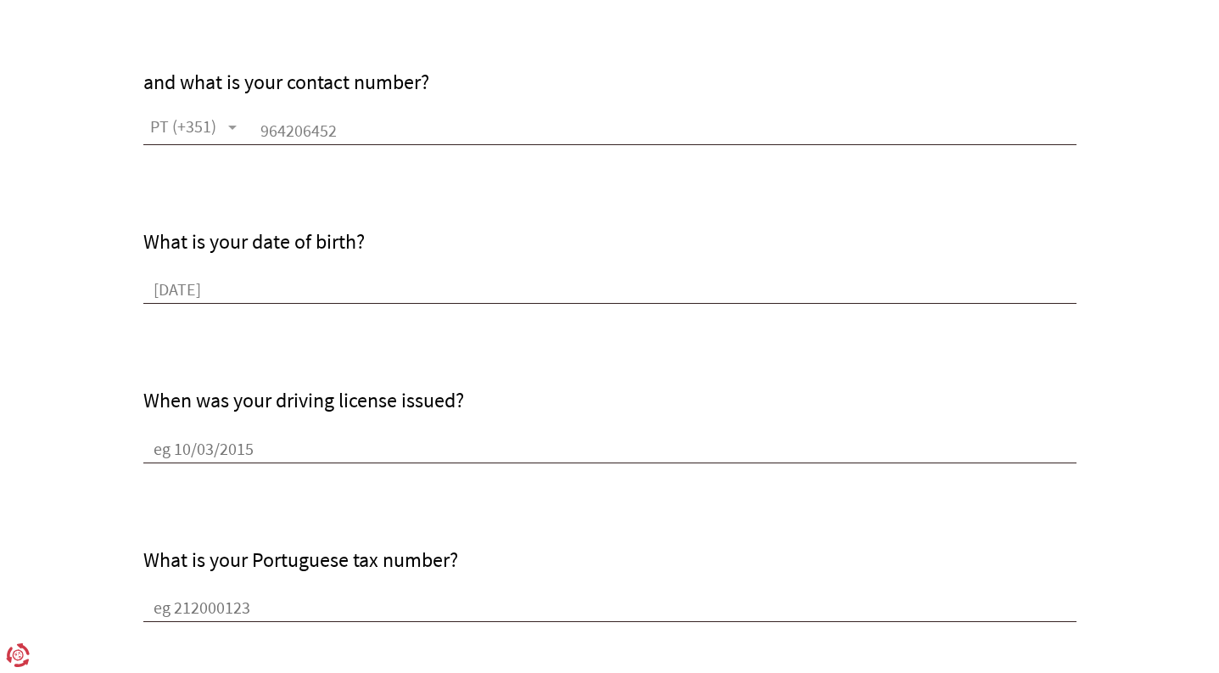
type input "[DATE]"
click at [186, 448] on input "When was your driving license issued?" at bounding box center [609, 450] width 933 height 25
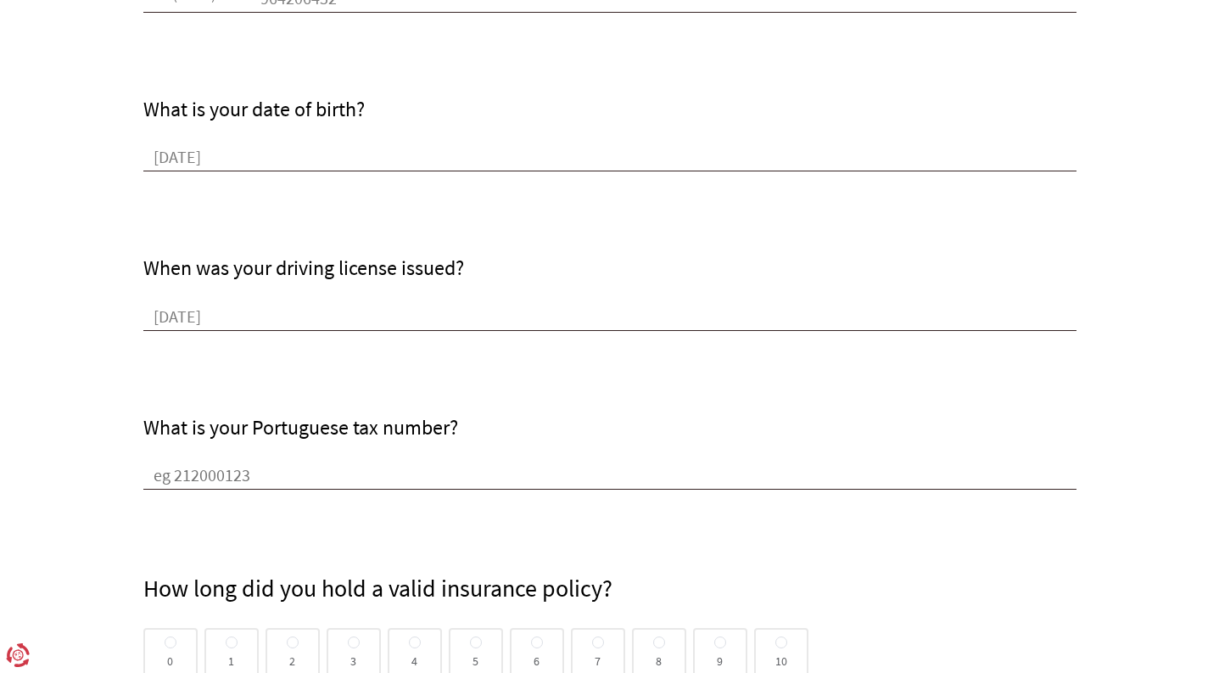
scroll to position [648, 0]
type input "[DATE]"
click at [205, 473] on input "What is your Portuguese tax number?" at bounding box center [609, 475] width 933 height 25
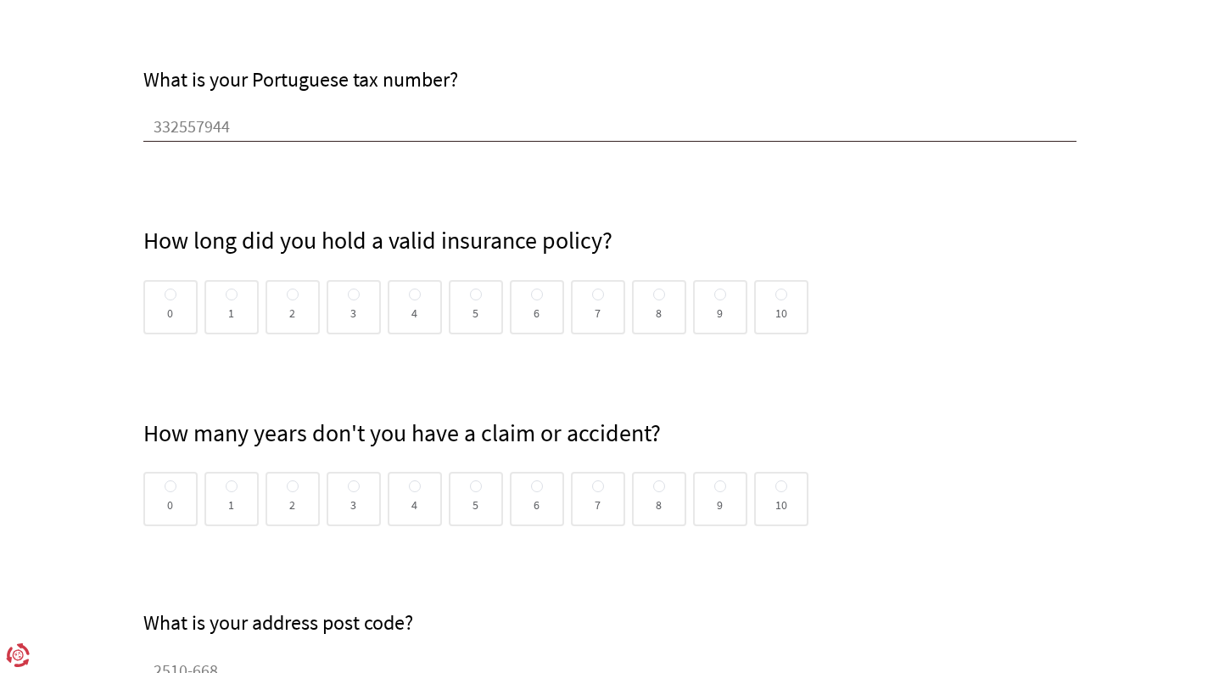
scroll to position [996, 0]
type input "332557944"
click at [172, 288] on span at bounding box center [171, 294] width 12 height 12
radio input "true"
click at [172, 288] on input "0" at bounding box center [171, 295] width 12 height 14
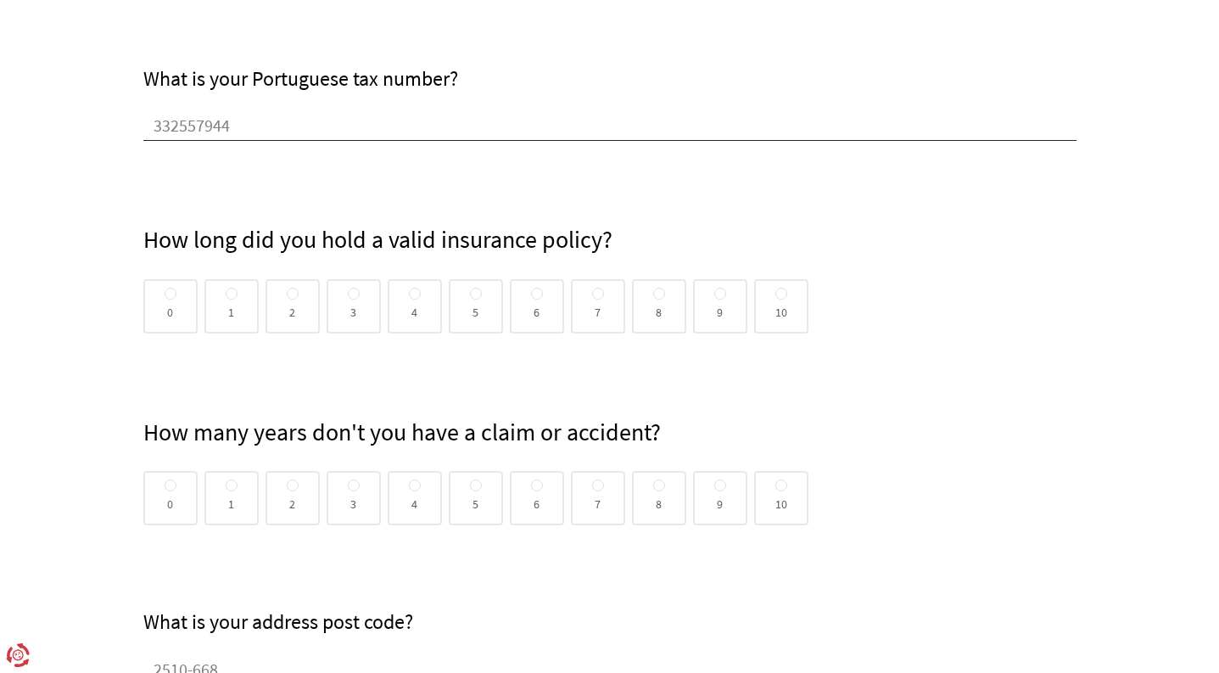
scroll to position [0, 0]
click at [292, 289] on span at bounding box center [293, 294] width 12 height 12
radio input "true"
click at [292, 289] on input "2" at bounding box center [293, 295] width 12 height 14
radio input "false"
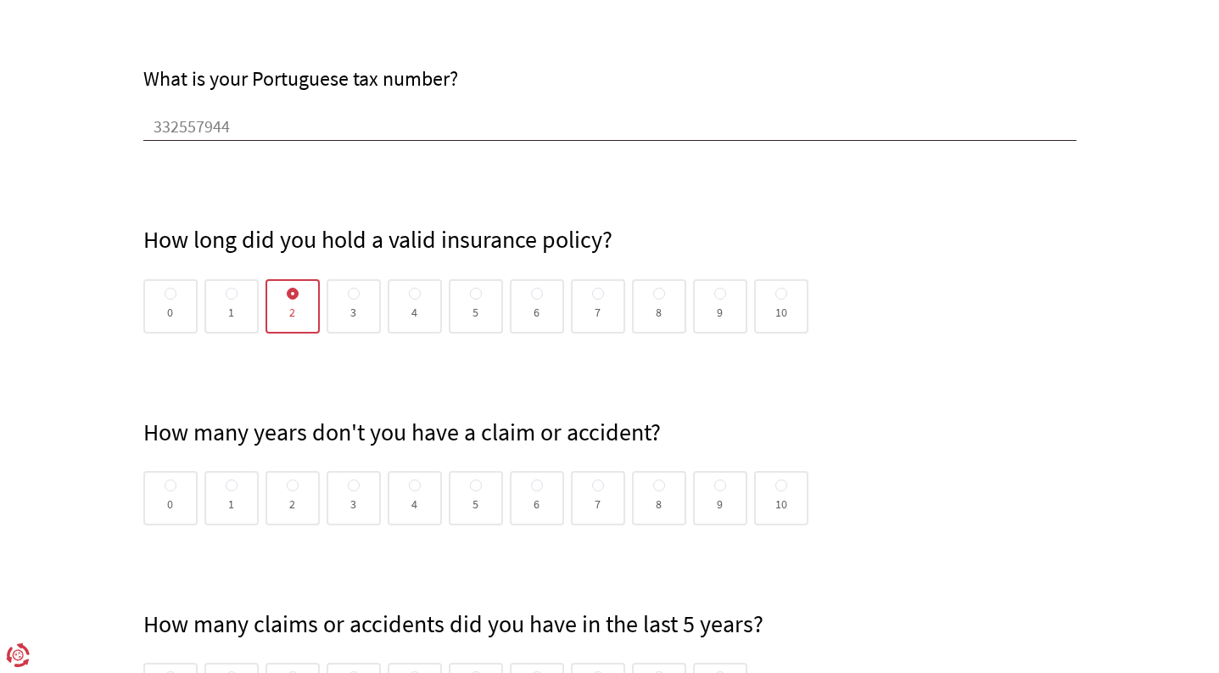
click at [783, 483] on span at bounding box center [781, 485] width 12 height 12
radio input "true"
click at [783, 483] on input "10" at bounding box center [781, 486] width 12 height 14
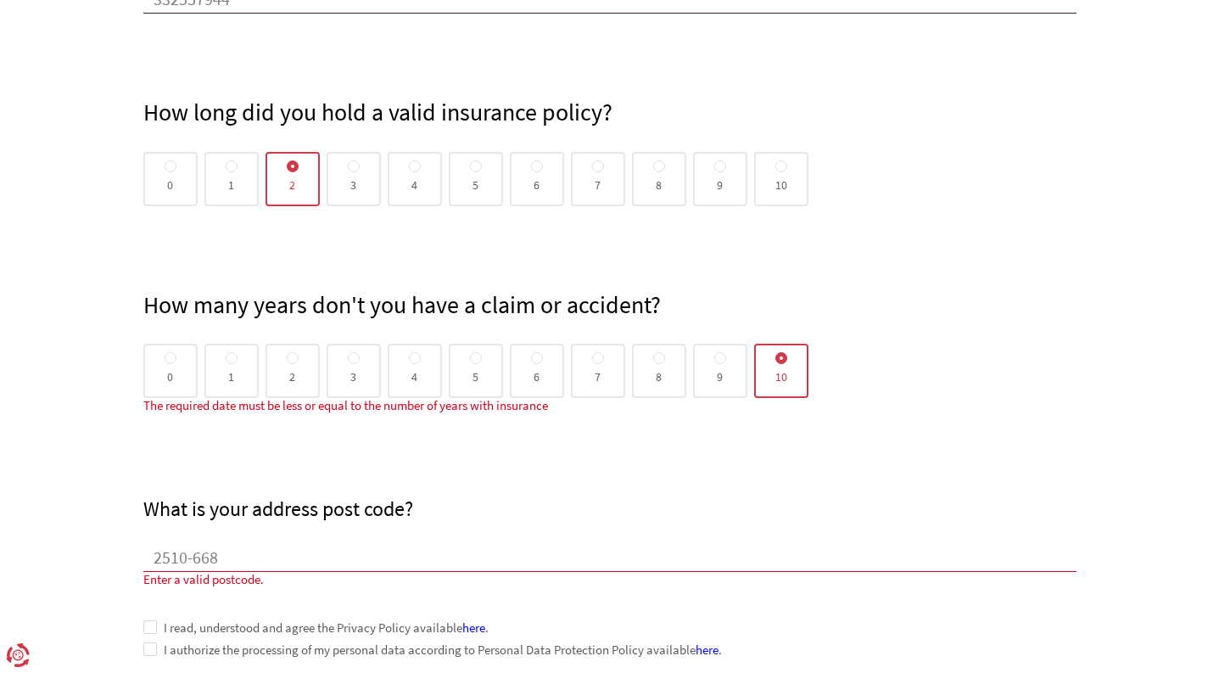
scroll to position [1153, 0]
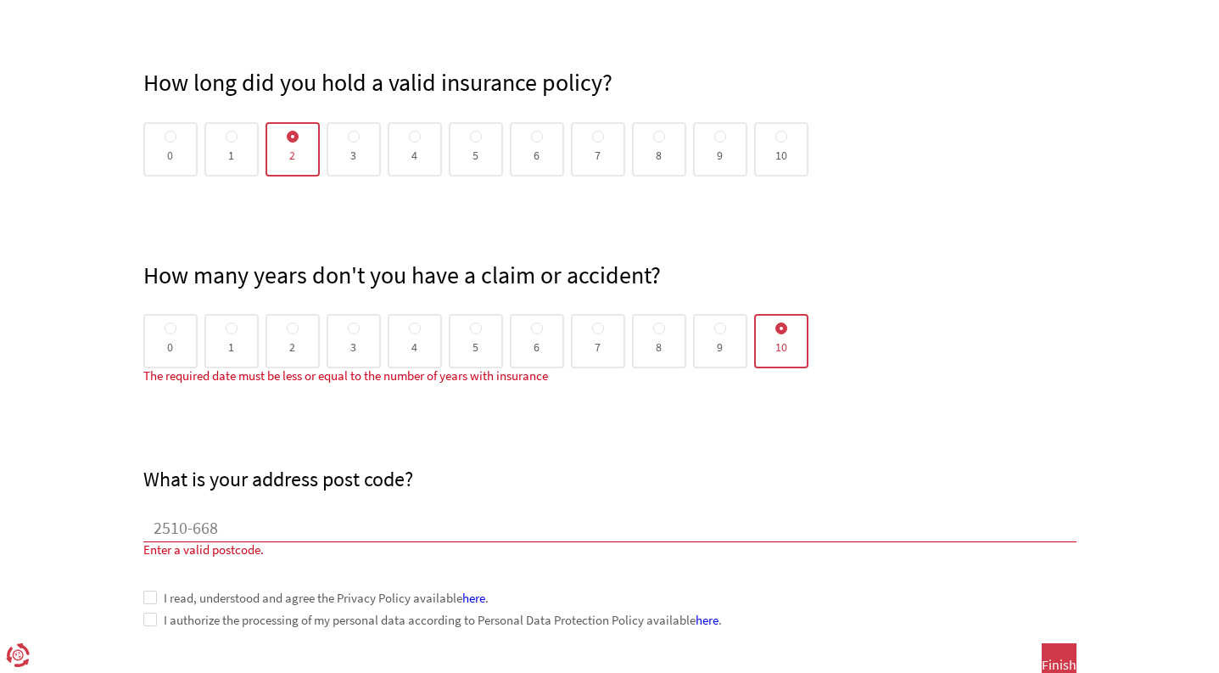
click at [779, 139] on span at bounding box center [781, 137] width 12 height 12
radio input "true"
click at [779, 139] on input "10" at bounding box center [781, 138] width 12 height 14
radio input "false"
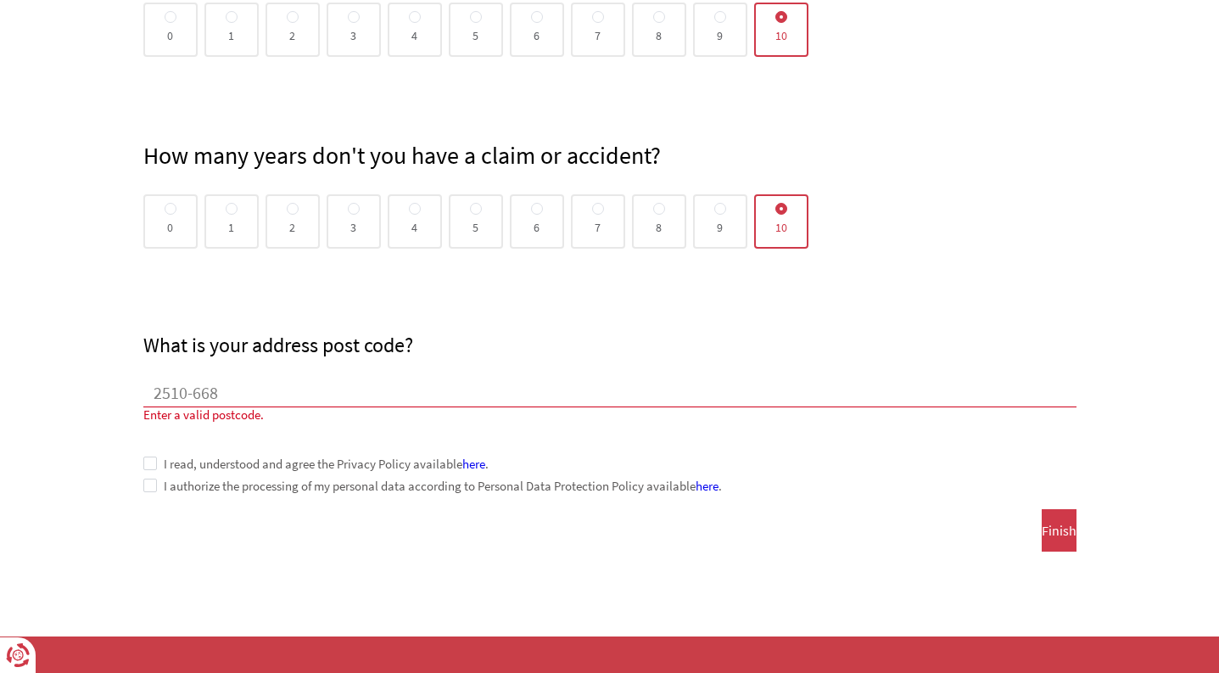
scroll to position [1273, 0]
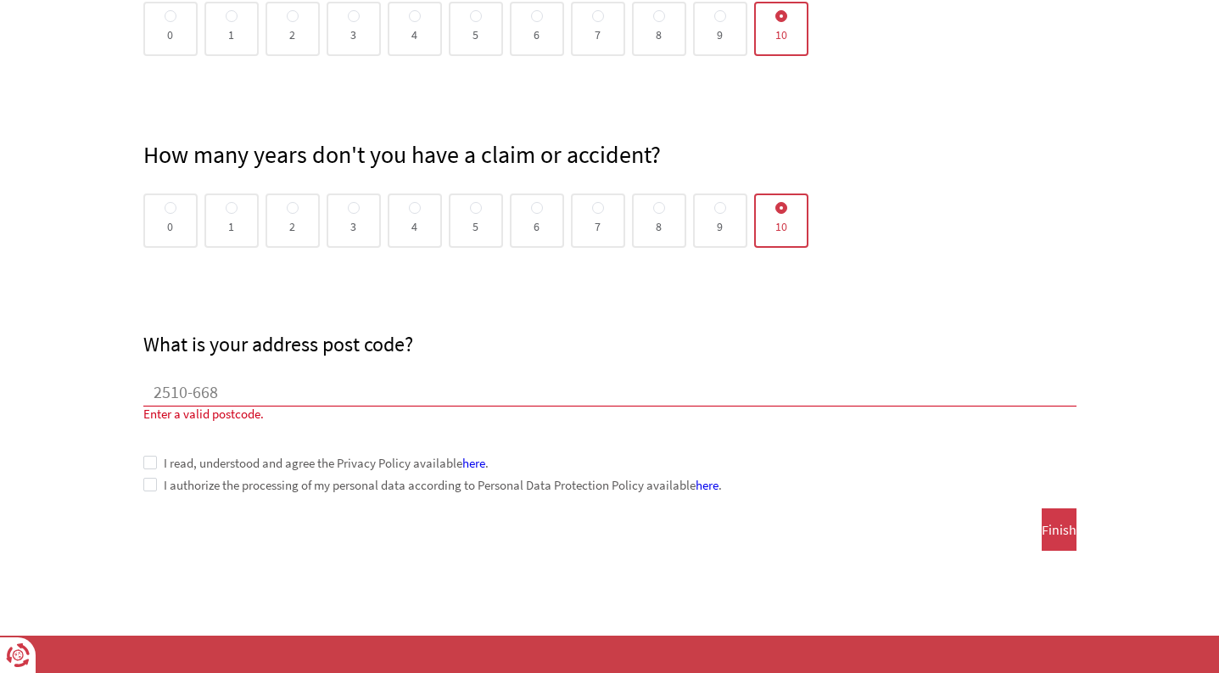
click at [236, 393] on input "2510-668" at bounding box center [609, 393] width 933 height 25
click at [190, 391] on input "2510-668" at bounding box center [609, 393] width 933 height 25
type input "2510668"
click at [265, 467] on font "I read, understood and agree the Privacy Policy available" at bounding box center [313, 463] width 299 height 16
click at [663, 19] on span at bounding box center [659, 17] width 12 height 14
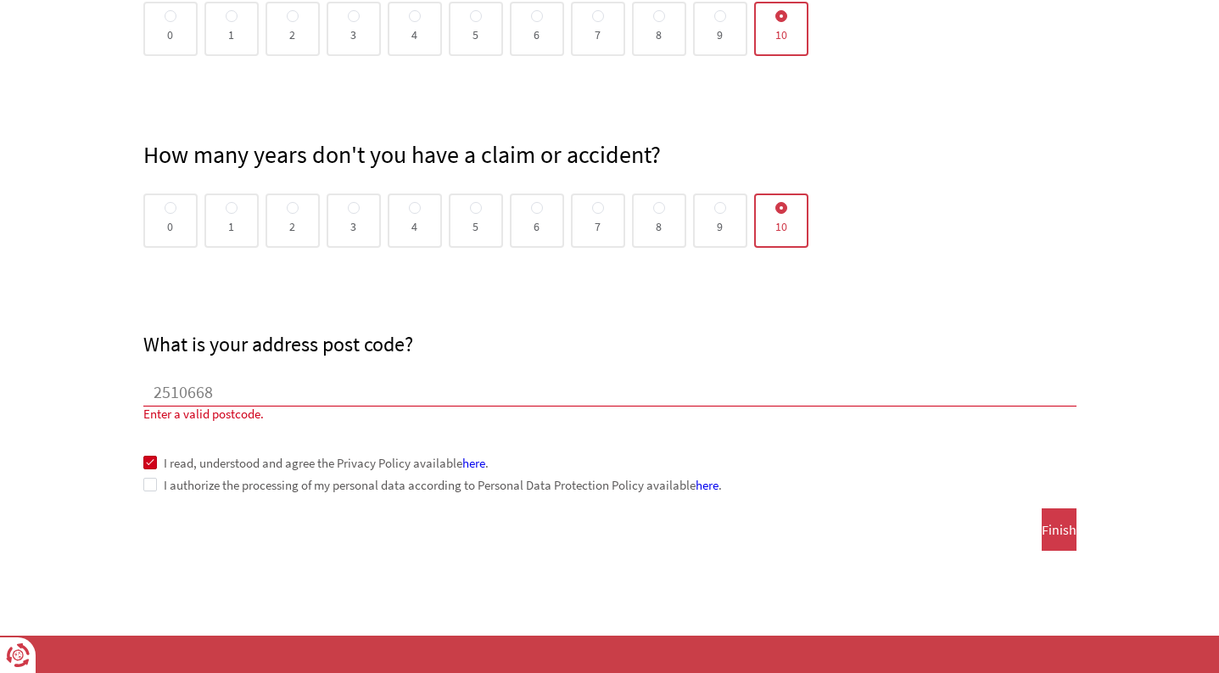
radio input "true"
click at [663, 19] on input "8" at bounding box center [659, 17] width 12 height 14
radio input "false"
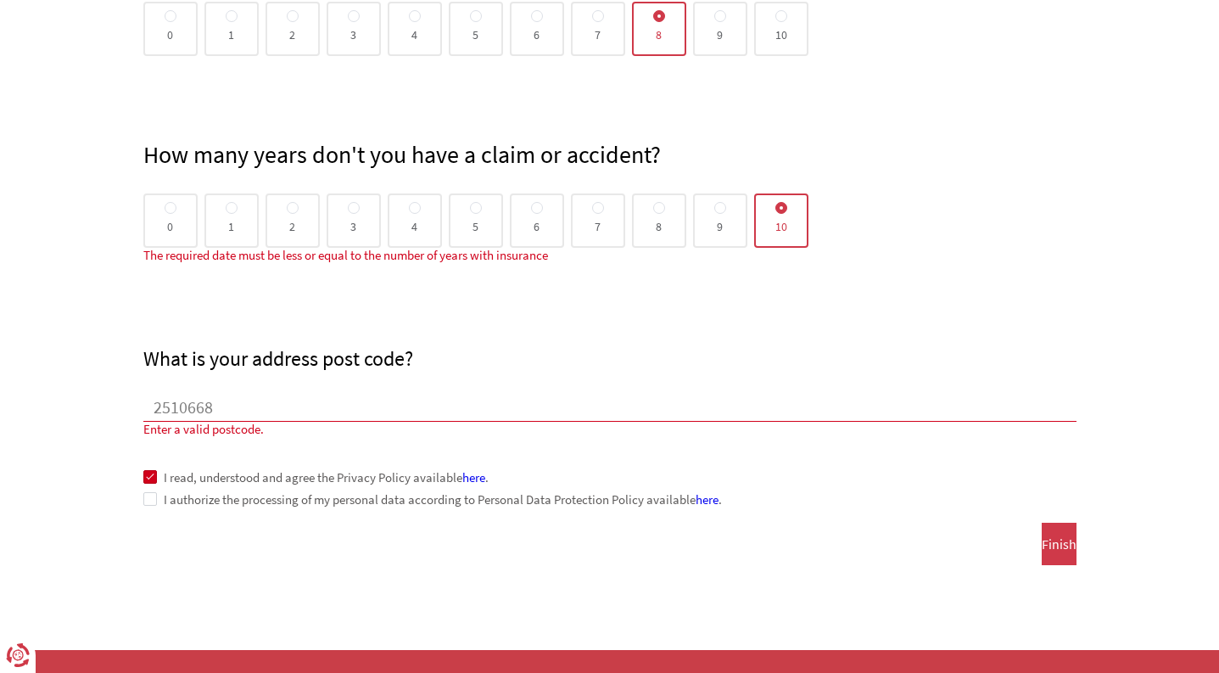
click at [533, 14] on span at bounding box center [537, 16] width 12 height 12
radio input "true"
click at [533, 14] on input "6" at bounding box center [537, 17] width 12 height 14
radio input "false"
click at [529, 223] on div "6" at bounding box center [537, 220] width 54 height 54
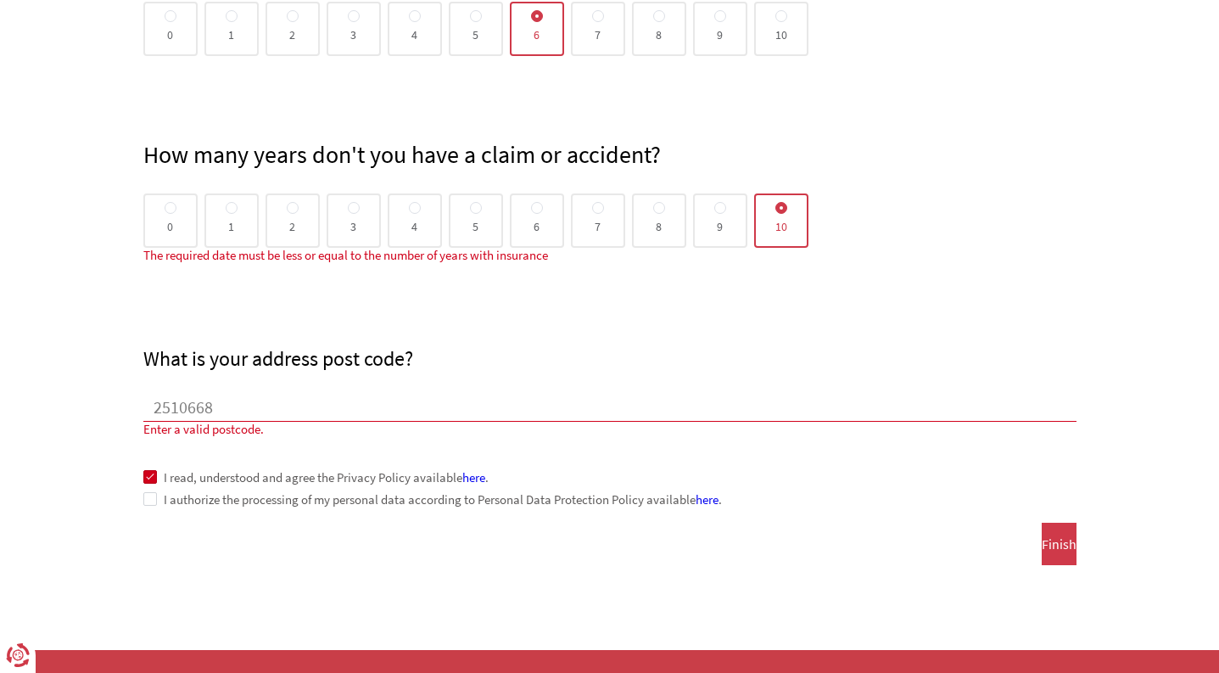
radio input "true"
radio input "false"
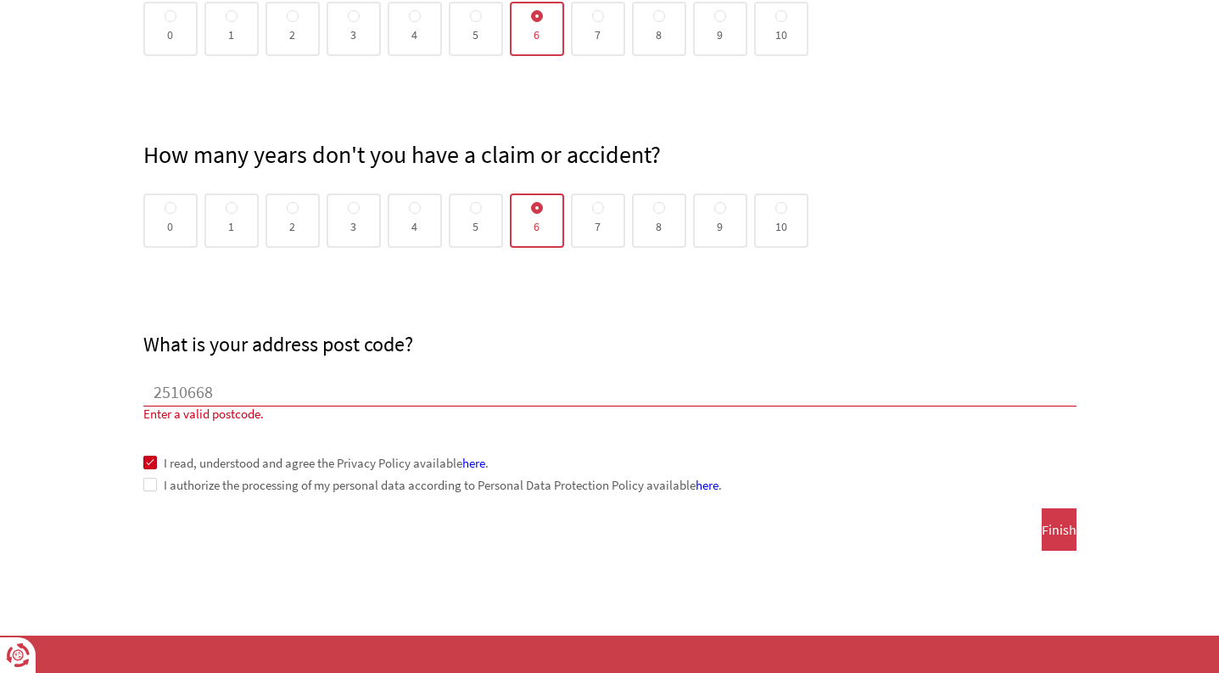
click at [532, 318] on div "What is your address post code? 2510668 Enter a valid postcode." at bounding box center [609, 335] width 933 height 174
click at [1042, 538] on button "Finish" at bounding box center [1059, 529] width 35 height 42
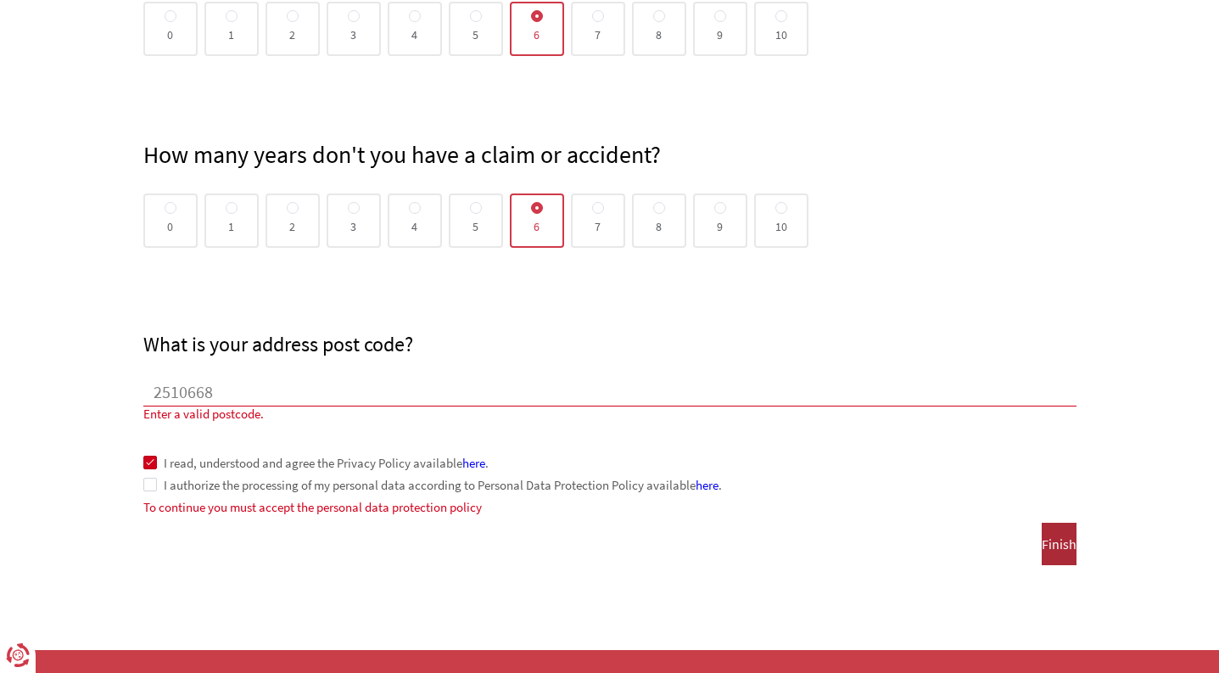
scroll to position [1317, 0]
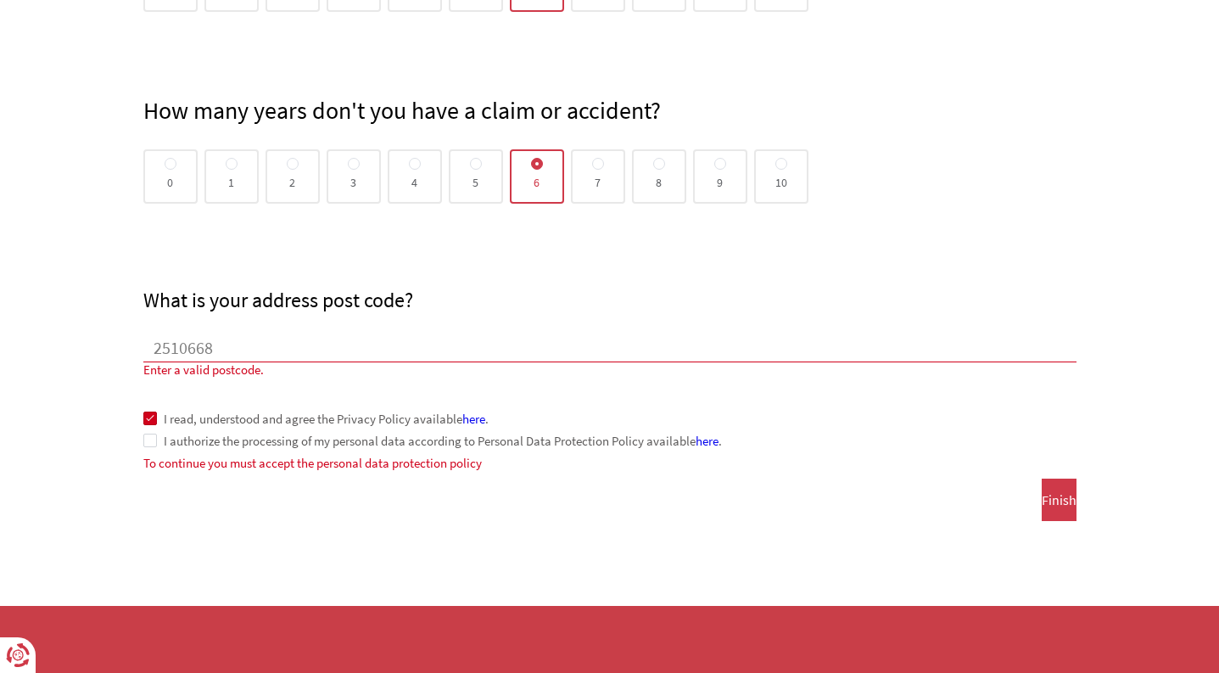
click at [148, 435] on span at bounding box center [150, 440] width 14 height 14
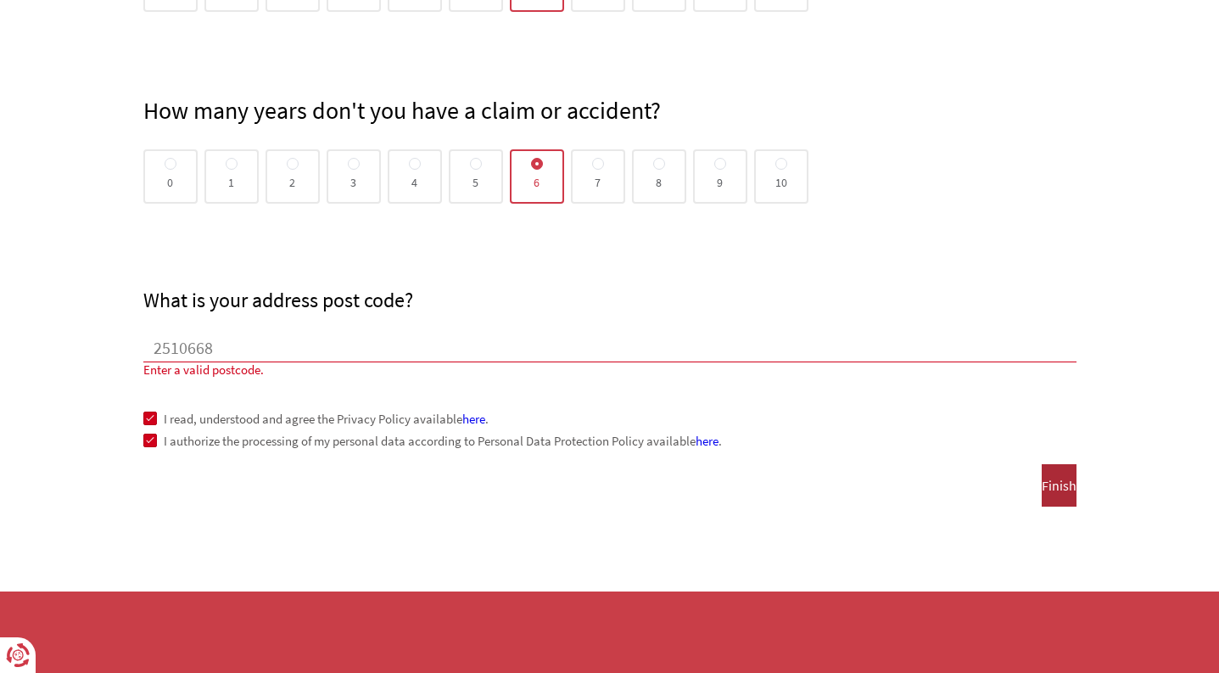
click at [1073, 481] on button "Finish" at bounding box center [1059, 485] width 35 height 42
click at [1042, 491] on font "Finish" at bounding box center [1059, 485] width 35 height 17
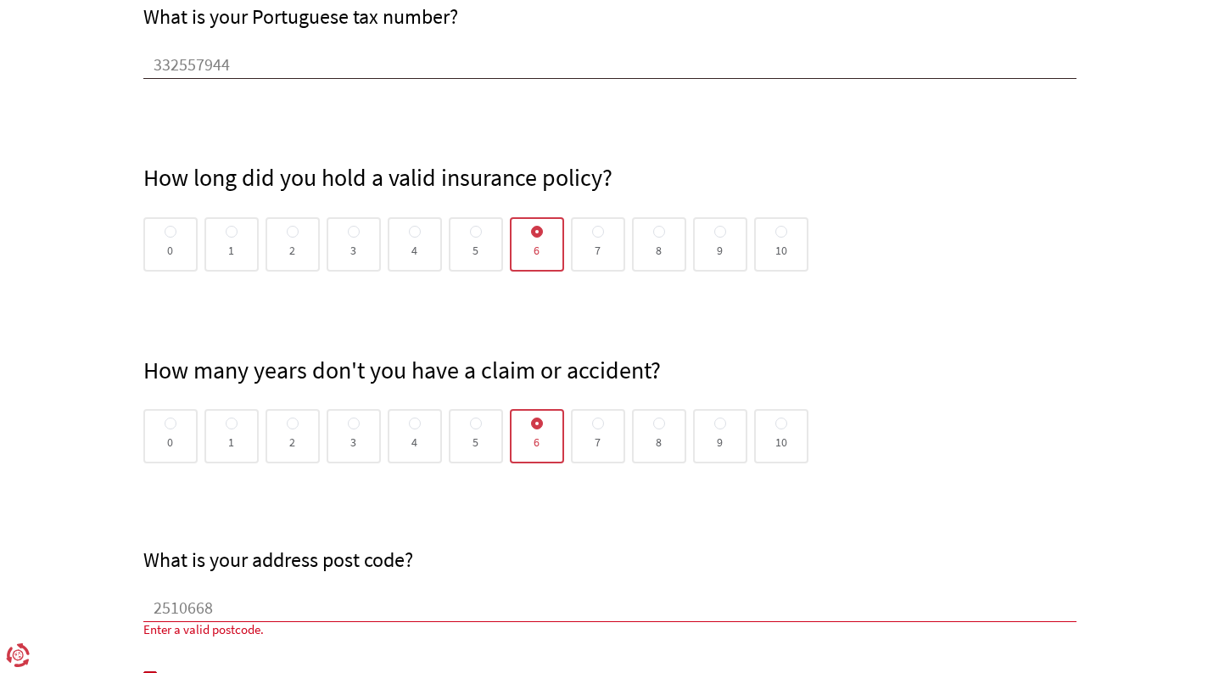
scroll to position [1337, 0]
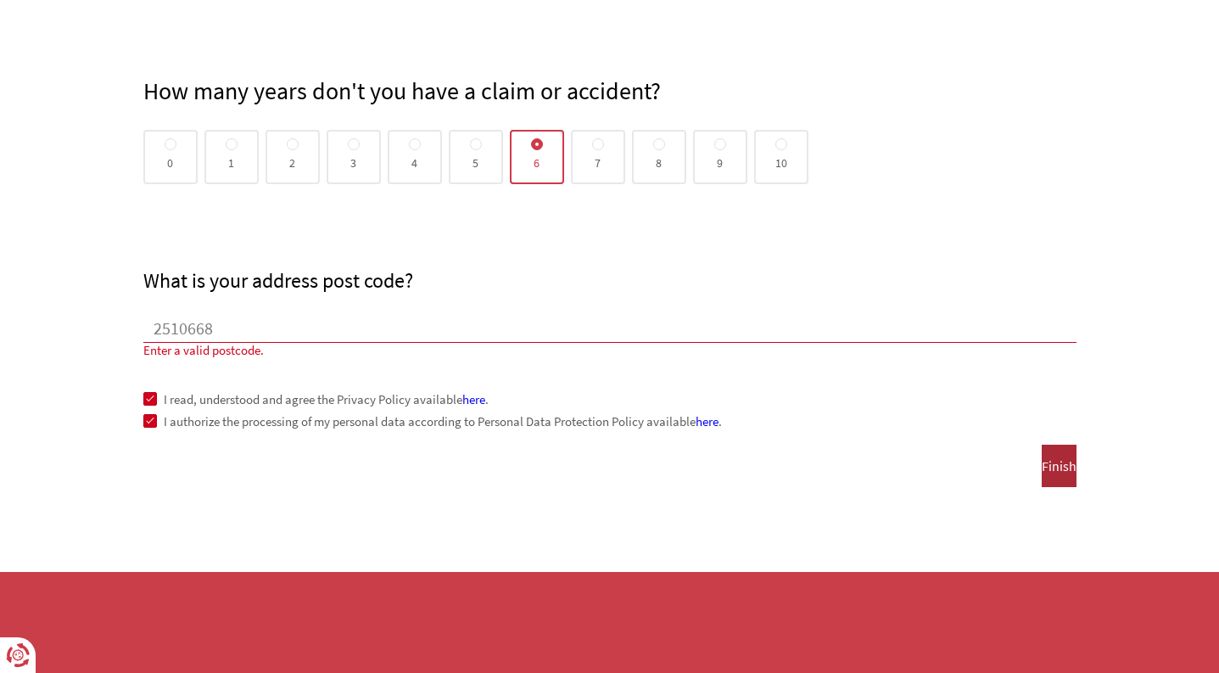
click at [1042, 463] on font "Finish" at bounding box center [1059, 465] width 35 height 17
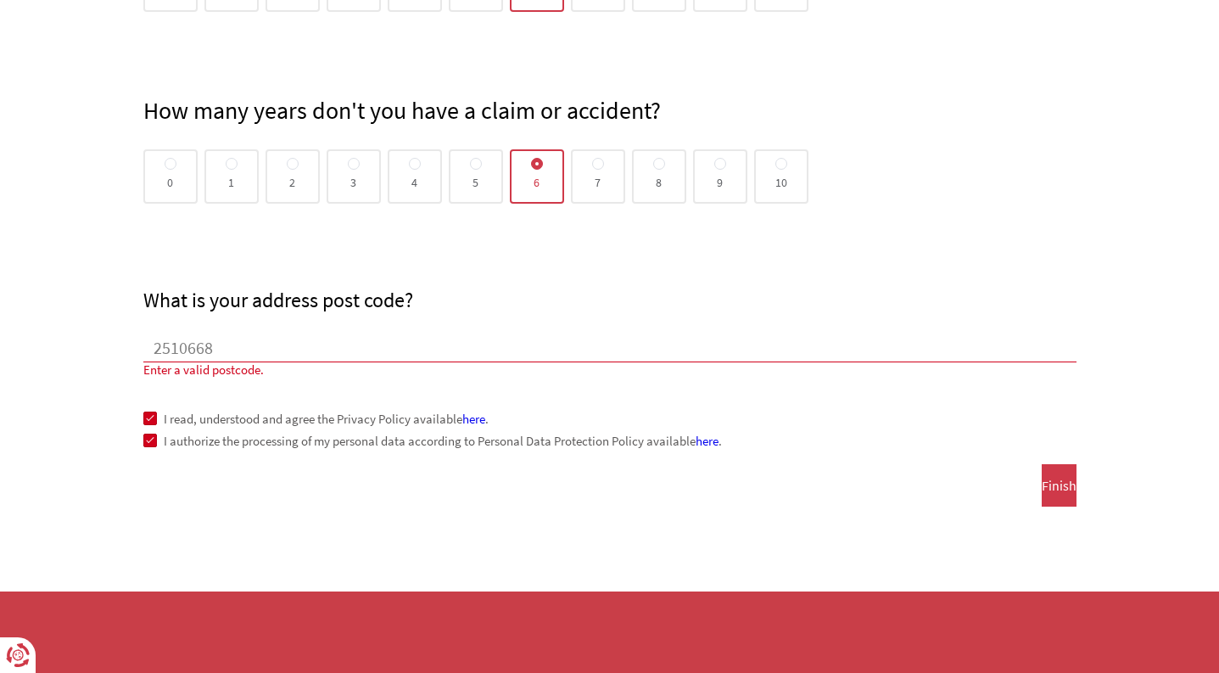
click at [184, 351] on input "2510668" at bounding box center [609, 349] width 933 height 25
click at [153, 349] on input "2510-668" at bounding box center [609, 349] width 933 height 25
type input "2510-668"
type input "[GEOGRAPHIC_DATA]"
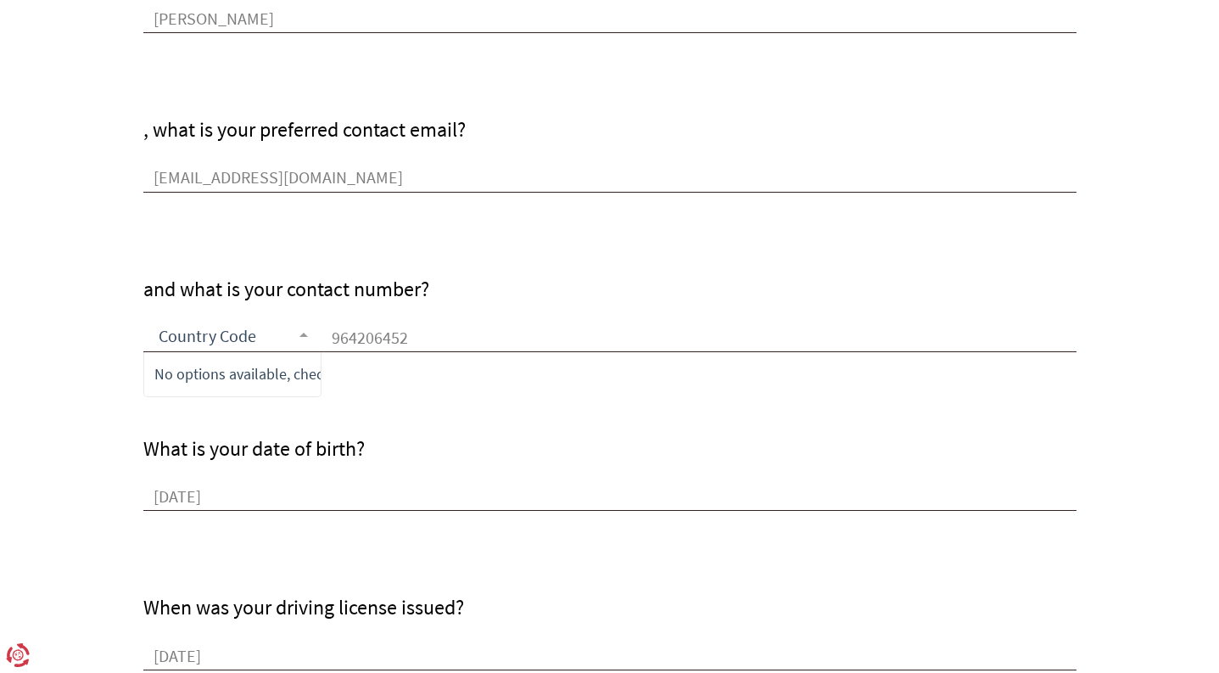
click at [453, 433] on div "What is your date of birth? [DATE]" at bounding box center [609, 431] width 933 height 159
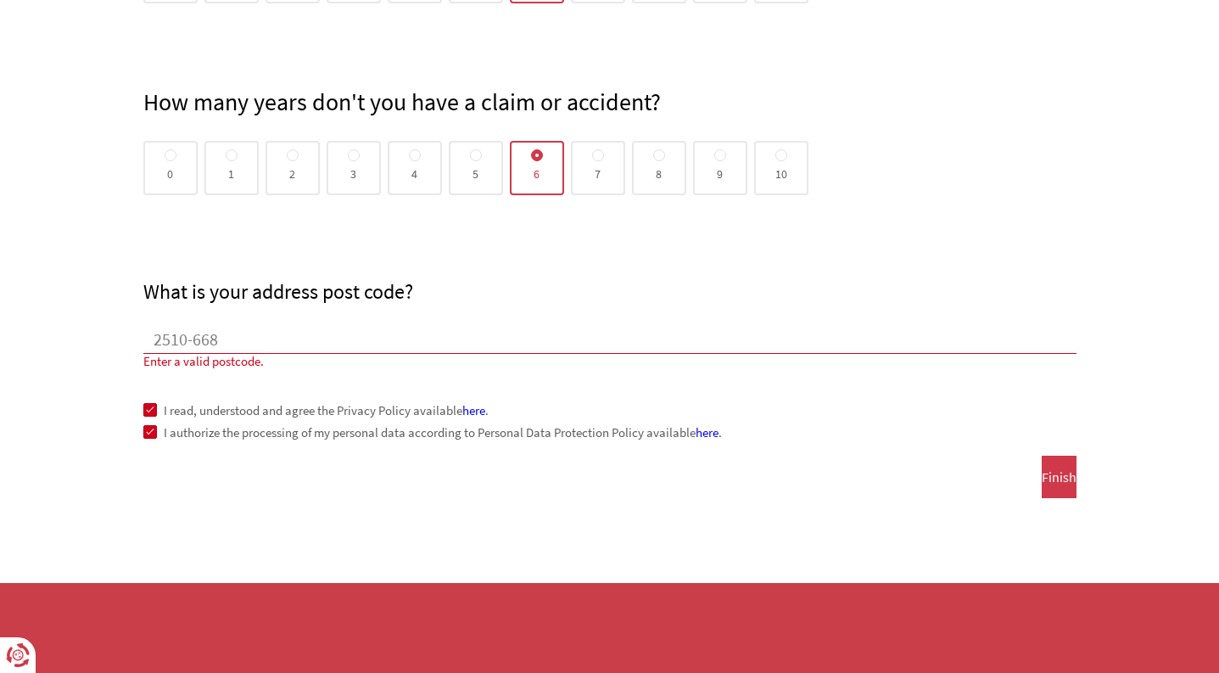
scroll to position [1337, 0]
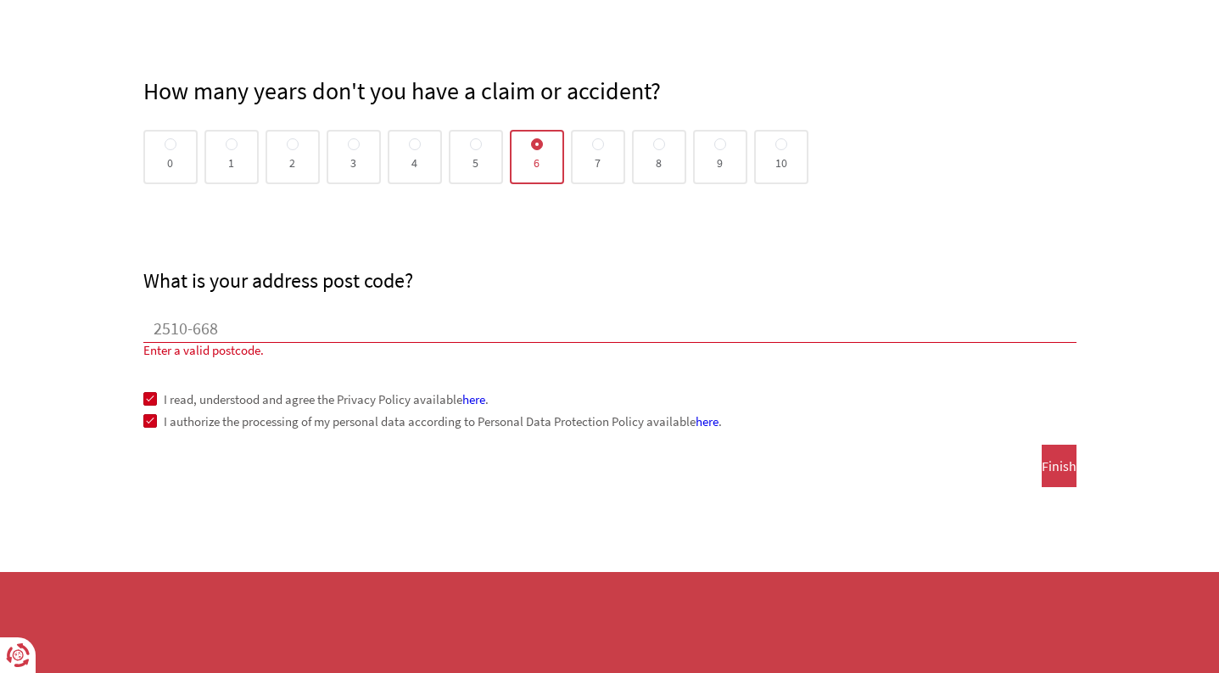
click at [214, 338] on input "2510-668" at bounding box center [609, 329] width 933 height 25
click at [193, 330] on input "2510-668" at bounding box center [609, 329] width 933 height 25
type input "2510-668"
click at [188, 330] on input "2510-668" at bounding box center [609, 329] width 933 height 25
click at [192, 328] on input "2510-668" at bounding box center [609, 329] width 933 height 25
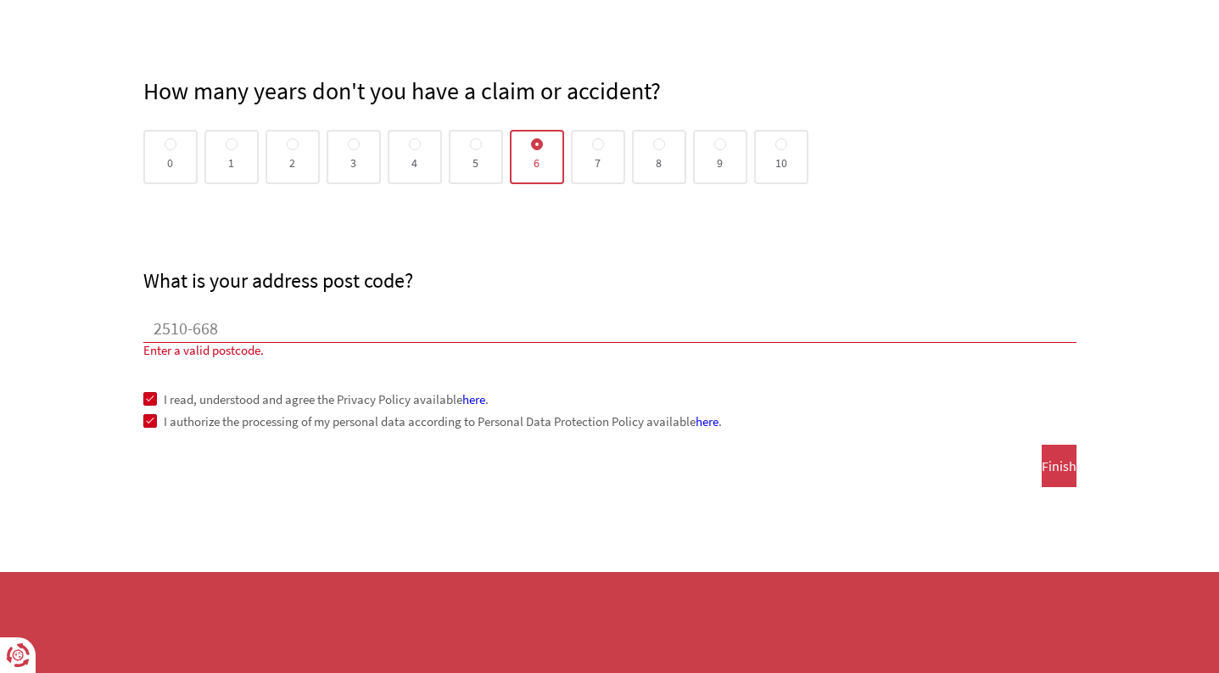
drag, startPoint x: 243, startPoint y: 332, endPoint x: 40, endPoint y: 317, distance: 203.3
type input "2510-668"
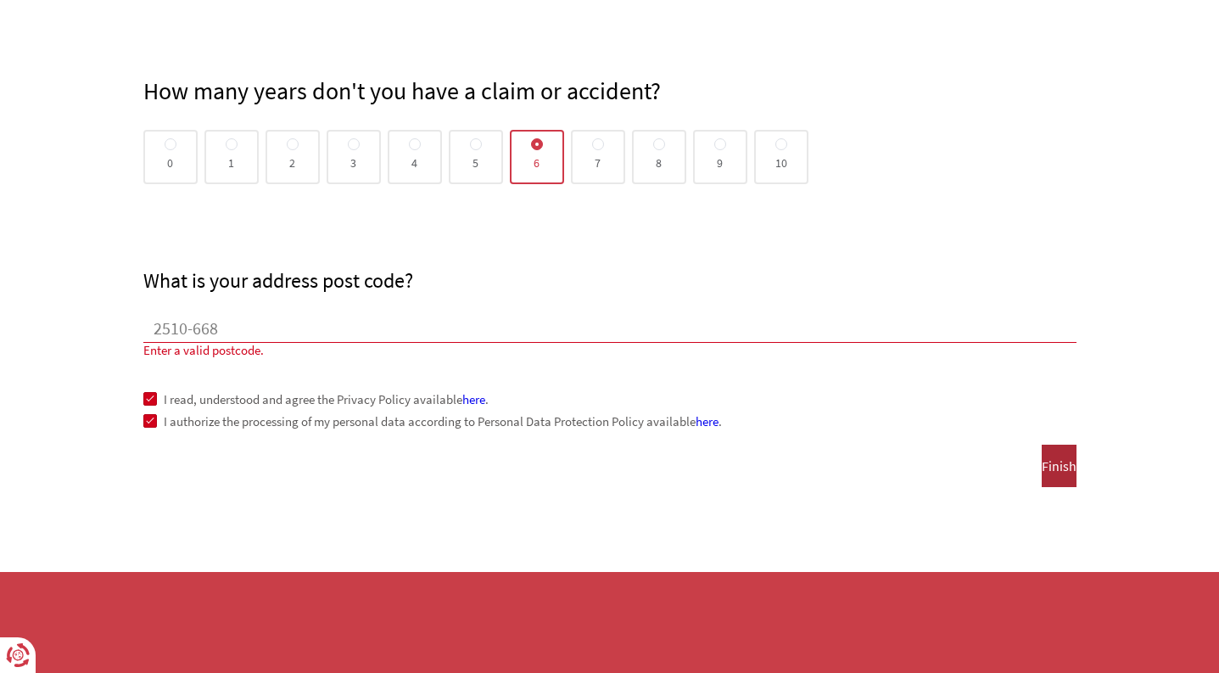
click at [1042, 467] on font "Finish" at bounding box center [1059, 465] width 35 height 17
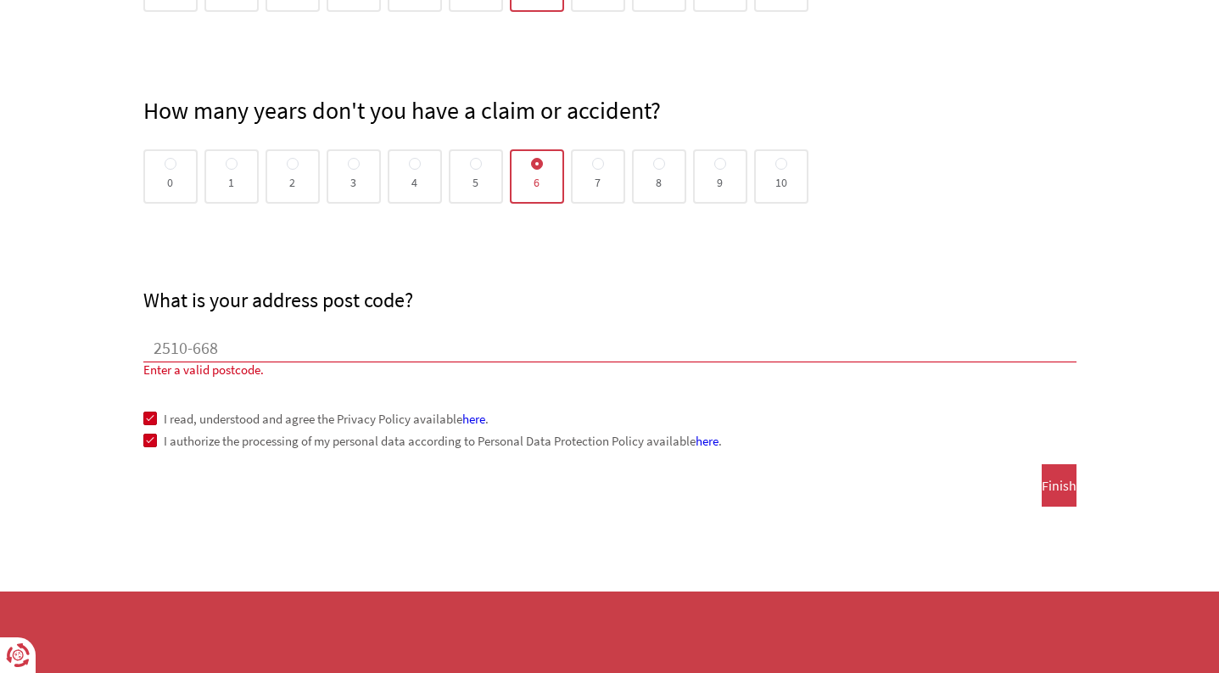
click at [268, 354] on input "2510-668" at bounding box center [609, 349] width 933 height 25
drag, startPoint x: 240, startPoint y: 346, endPoint x: 39, endPoint y: 346, distance: 201.0
type input "2510-668"
click at [271, 357] on input "2510-668" at bounding box center [609, 349] width 933 height 25
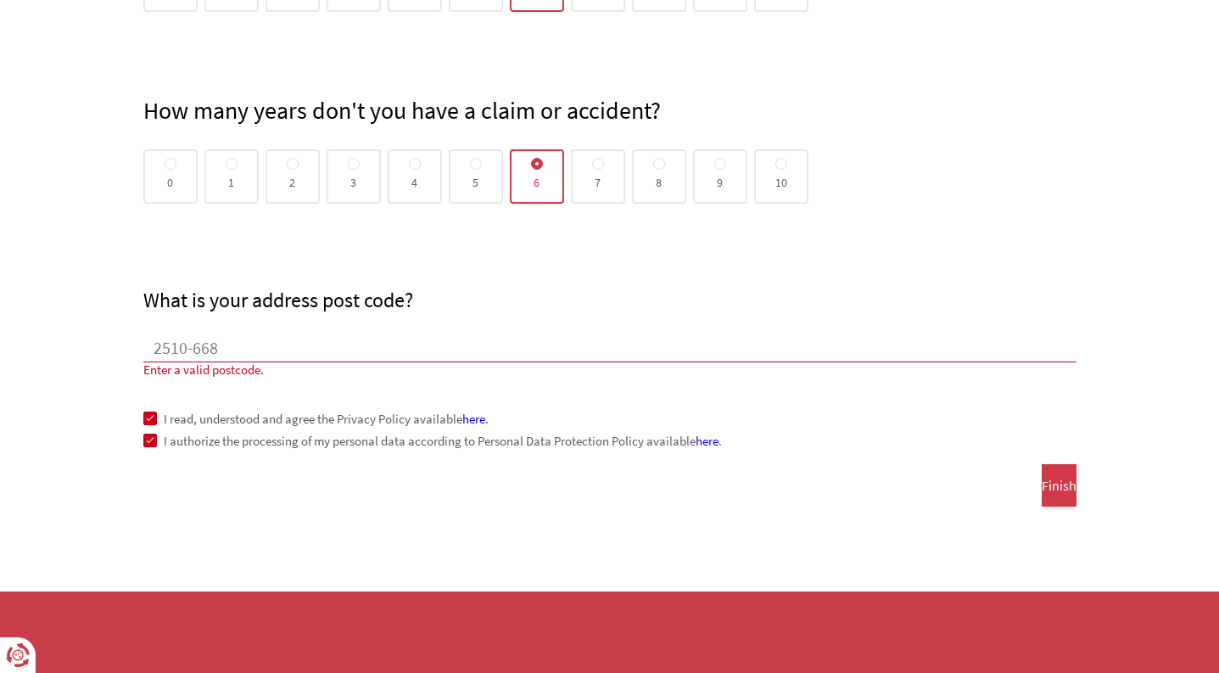
click at [205, 367] on font "Enter a valid postcode." at bounding box center [203, 369] width 120 height 16
click at [258, 337] on input "2510-668" at bounding box center [609, 349] width 933 height 25
type input "[GEOGRAPHIC_DATA]"
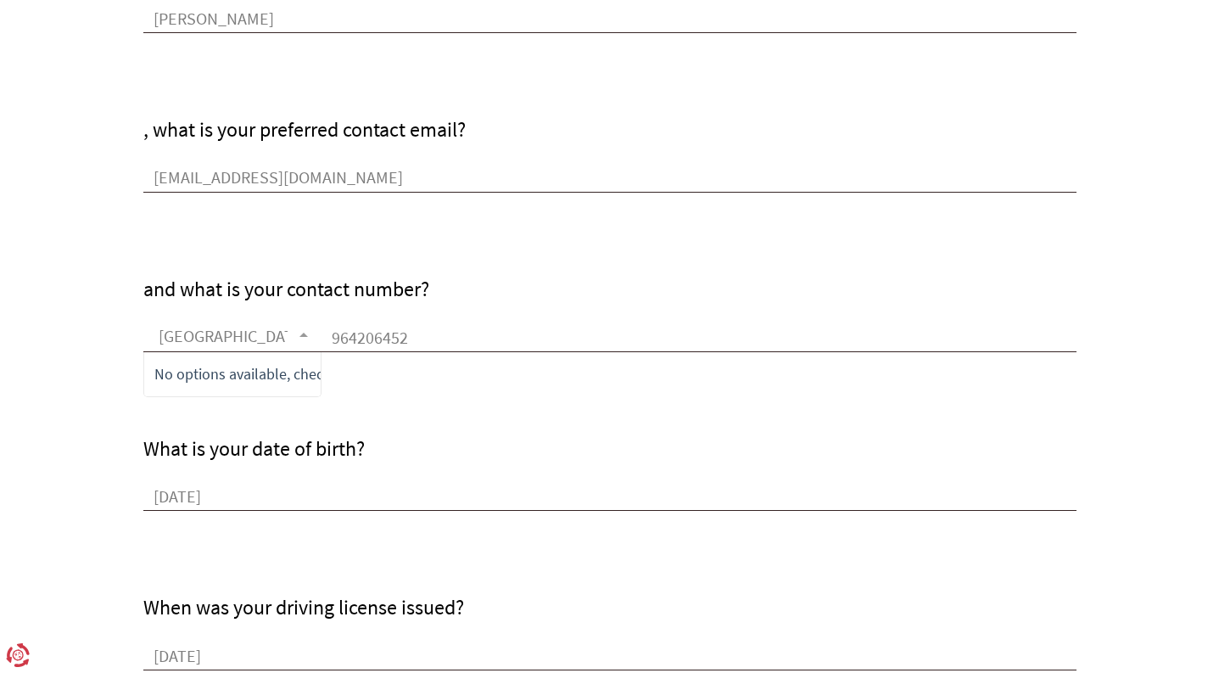
click at [265, 336] on input "[GEOGRAPHIC_DATA]" at bounding box center [218, 337] width 137 height 25
click at [563, 413] on div "What is your date of birth? [DATE]" at bounding box center [609, 431] width 933 height 159
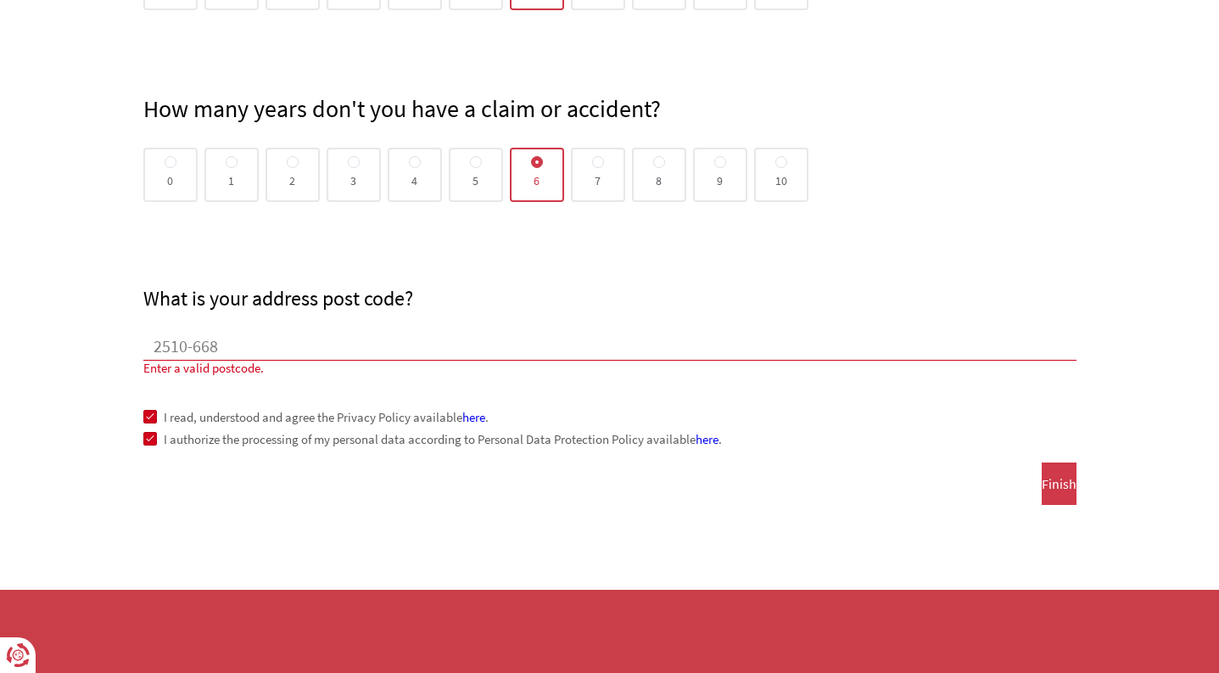
scroll to position [1337, 0]
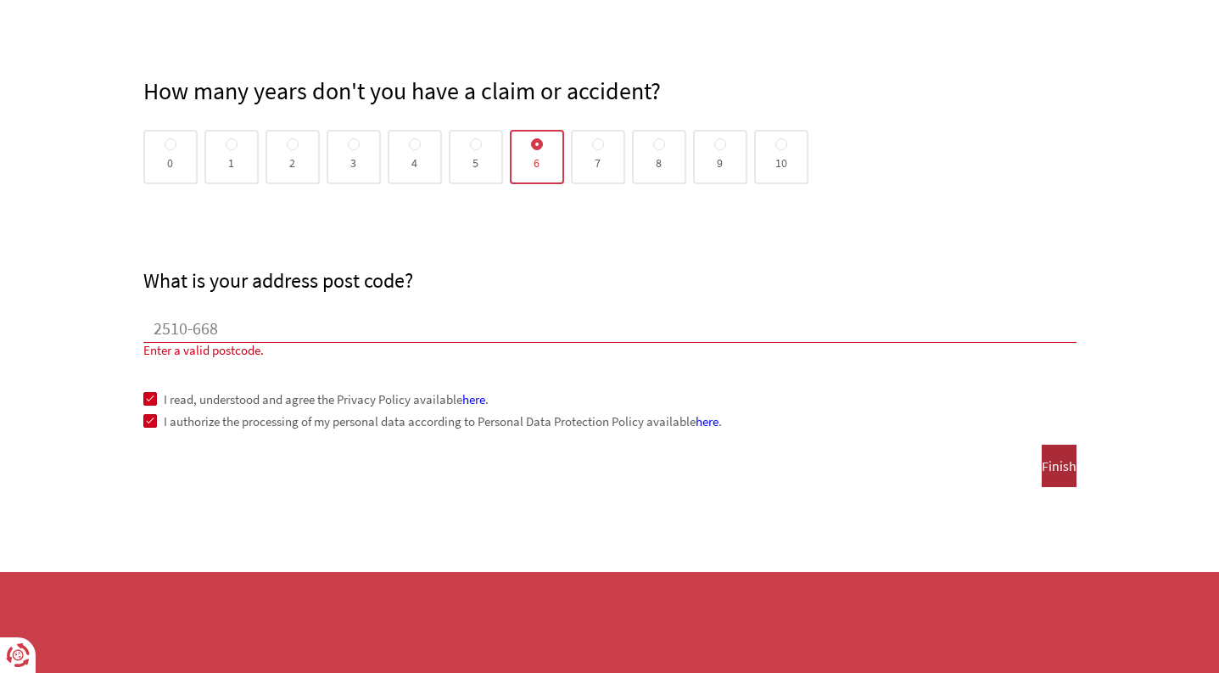
click at [1051, 448] on button "Finish" at bounding box center [1059, 465] width 35 height 42
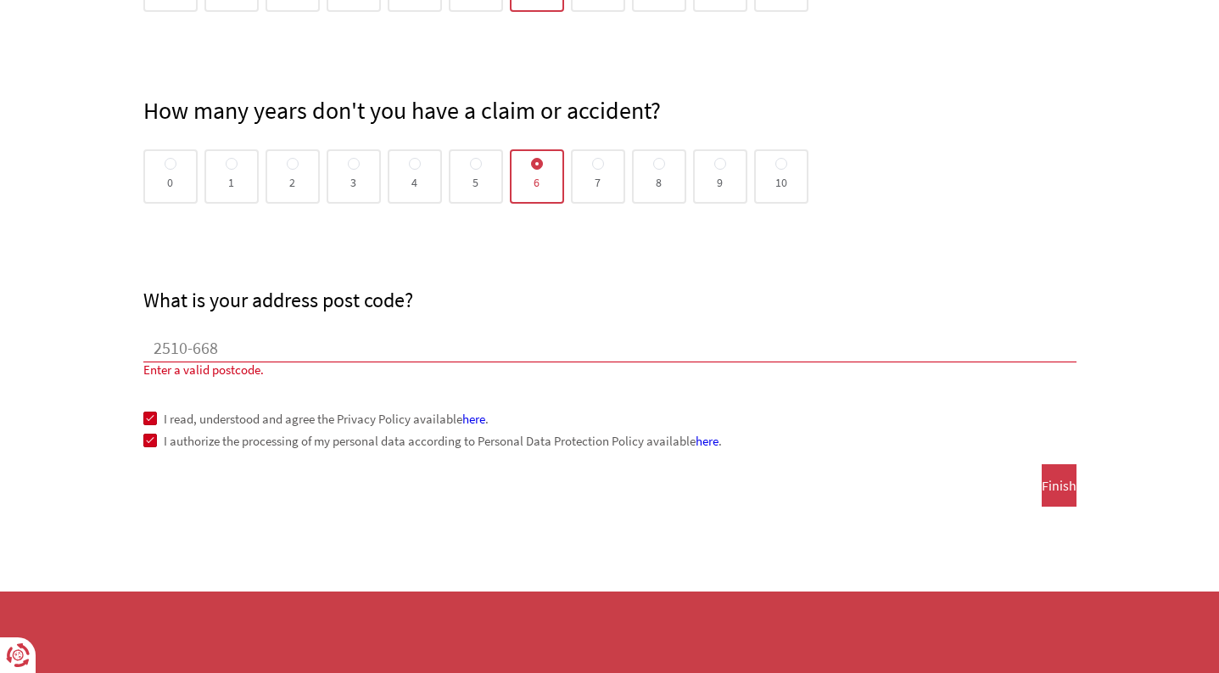
click at [245, 353] on input "2510-668" at bounding box center [609, 349] width 933 height 25
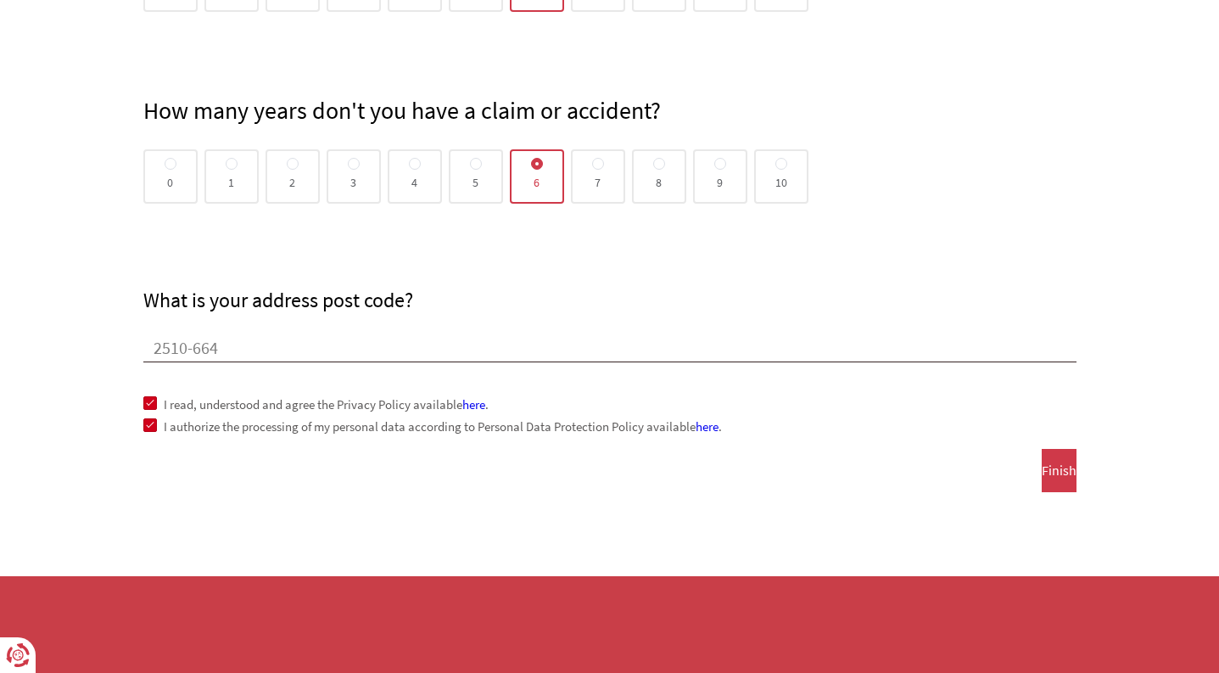
type input "2510-664"
click at [1042, 465] on font "Finish" at bounding box center [1059, 469] width 35 height 17
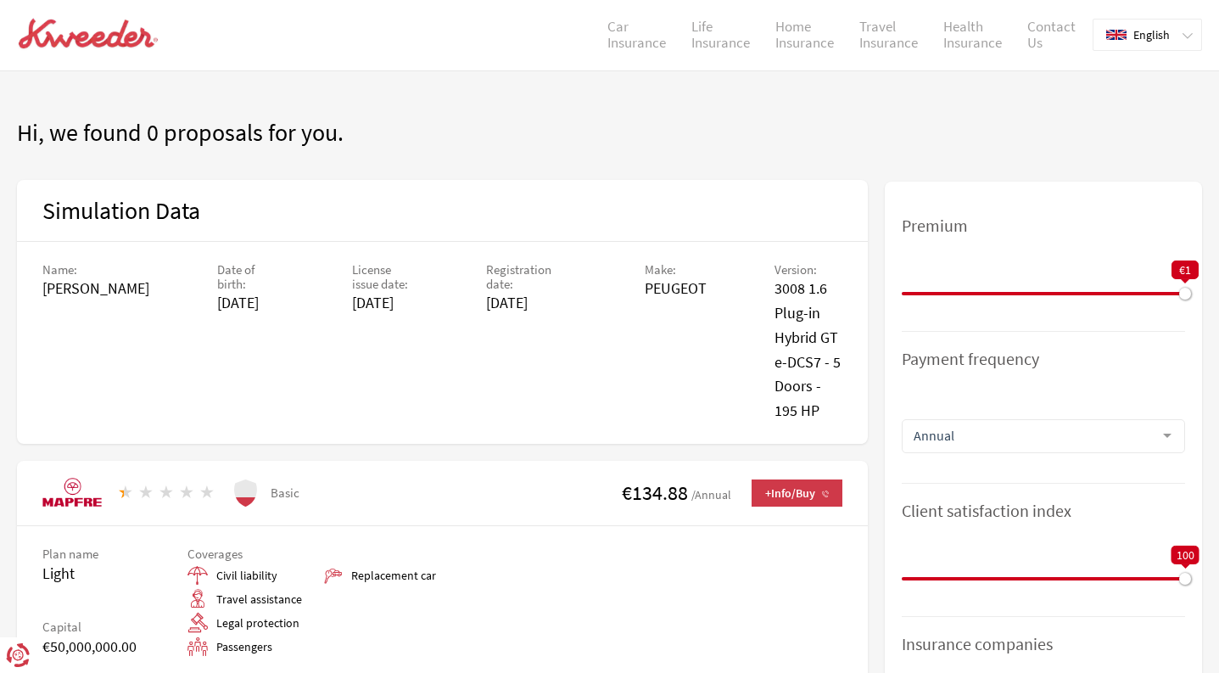
scroll to position [1, 0]
drag, startPoint x: 1183, startPoint y: 292, endPoint x: 1105, endPoint y: 301, distance: 78.6
click at [1105, 301] on div "€1" at bounding box center [1043, 273] width 283 height 79
drag, startPoint x: 1106, startPoint y: 296, endPoint x: 1218, endPoint y: 313, distance: 113.2
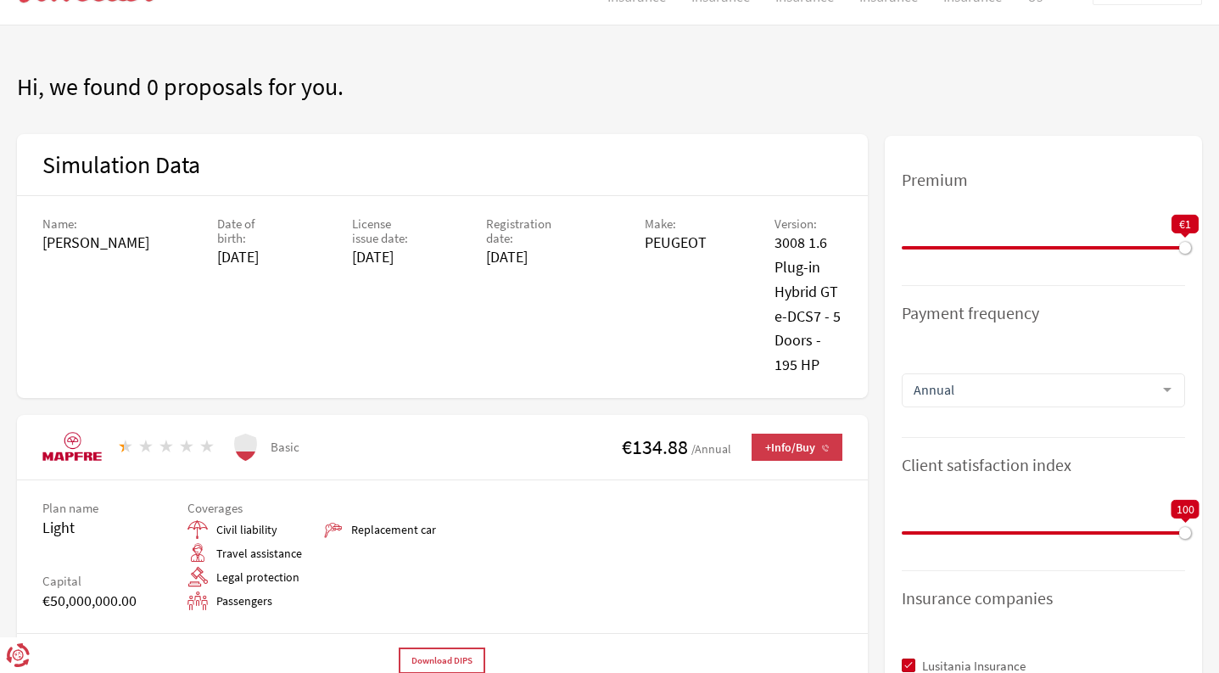
scroll to position [50, 0]
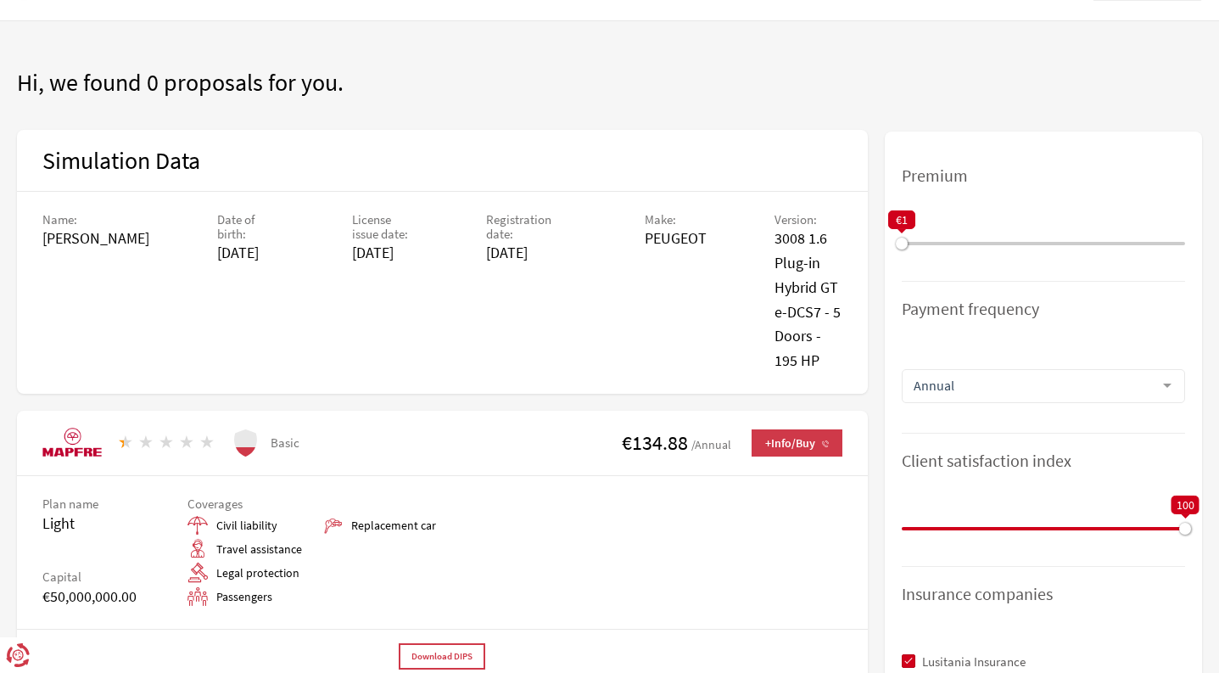
drag, startPoint x: 1182, startPoint y: 246, endPoint x: 854, endPoint y: 251, distance: 328.3
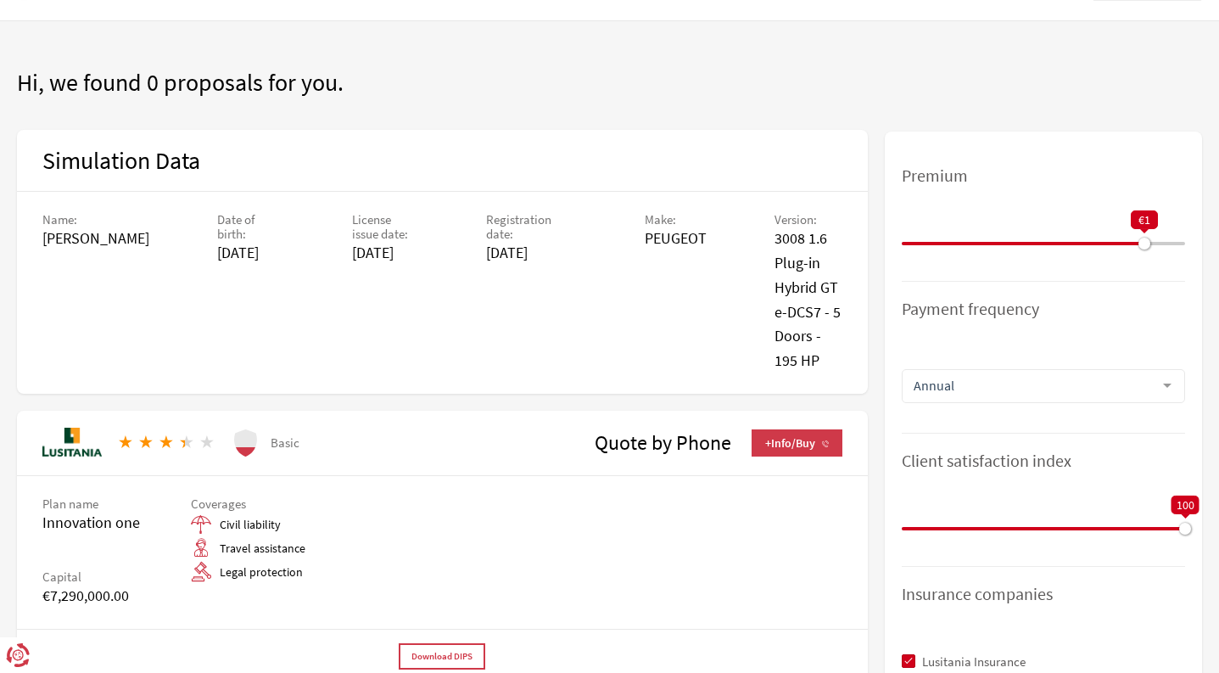
drag, startPoint x: 899, startPoint y: 239, endPoint x: 1144, endPoint y: 241, distance: 245.1
click at [1144, 241] on div at bounding box center [1144, 243] width 12 height 12
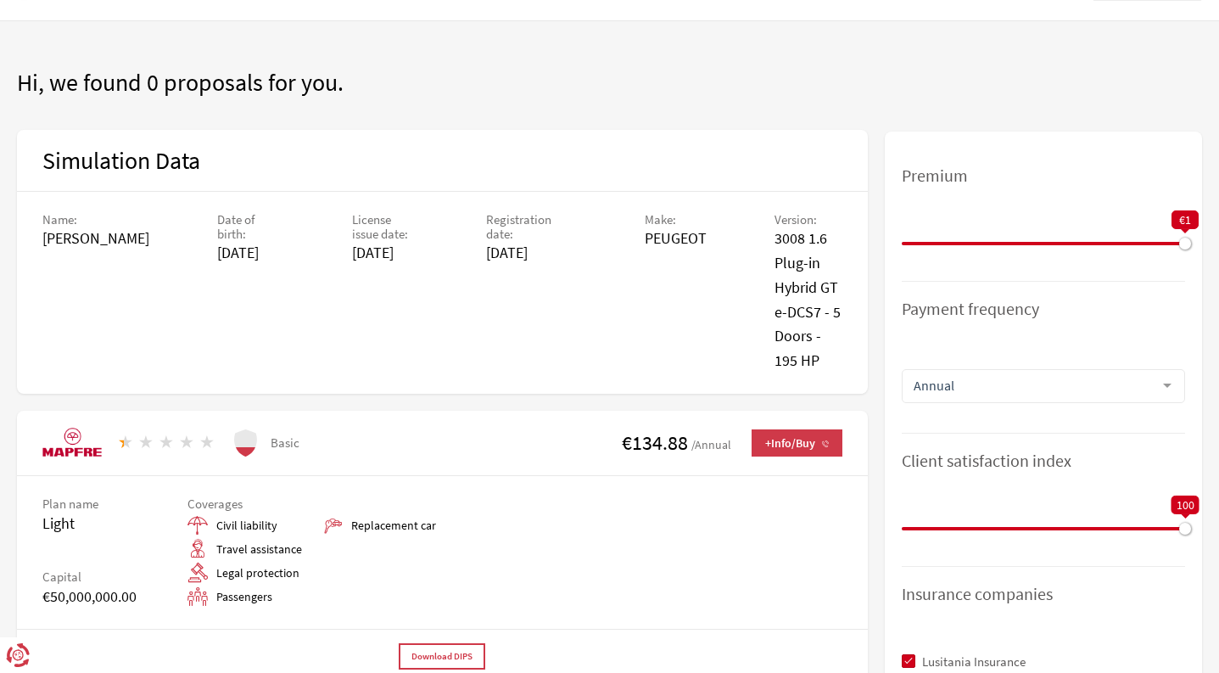
drag, startPoint x: 1144, startPoint y: 241, endPoint x: 1199, endPoint y: 242, distance: 55.1
click at [1199, 242] on aside "Premium €1 Payment frequency Annual Annual Half year Quarterly Monthly No optio…" at bounding box center [1043, 640] width 317 height 1018
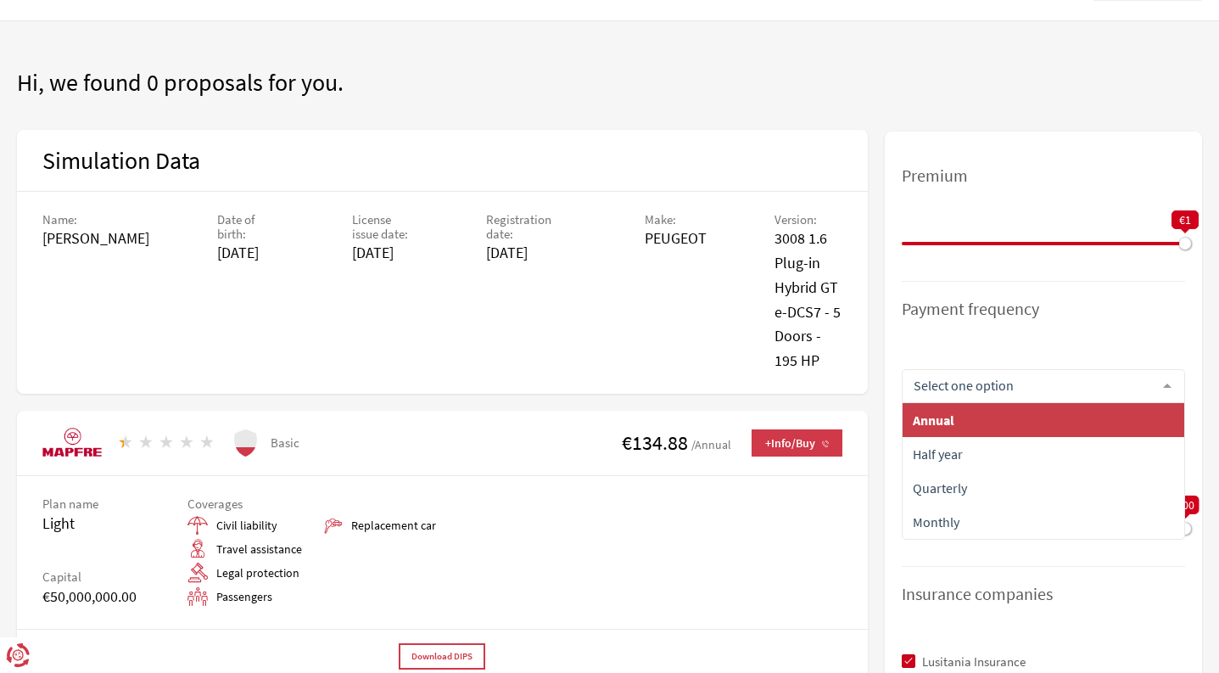
click at [1166, 377] on div at bounding box center [1167, 386] width 34 height 32
click at [1019, 420] on span "Annual" at bounding box center [1043, 420] width 282 height 34
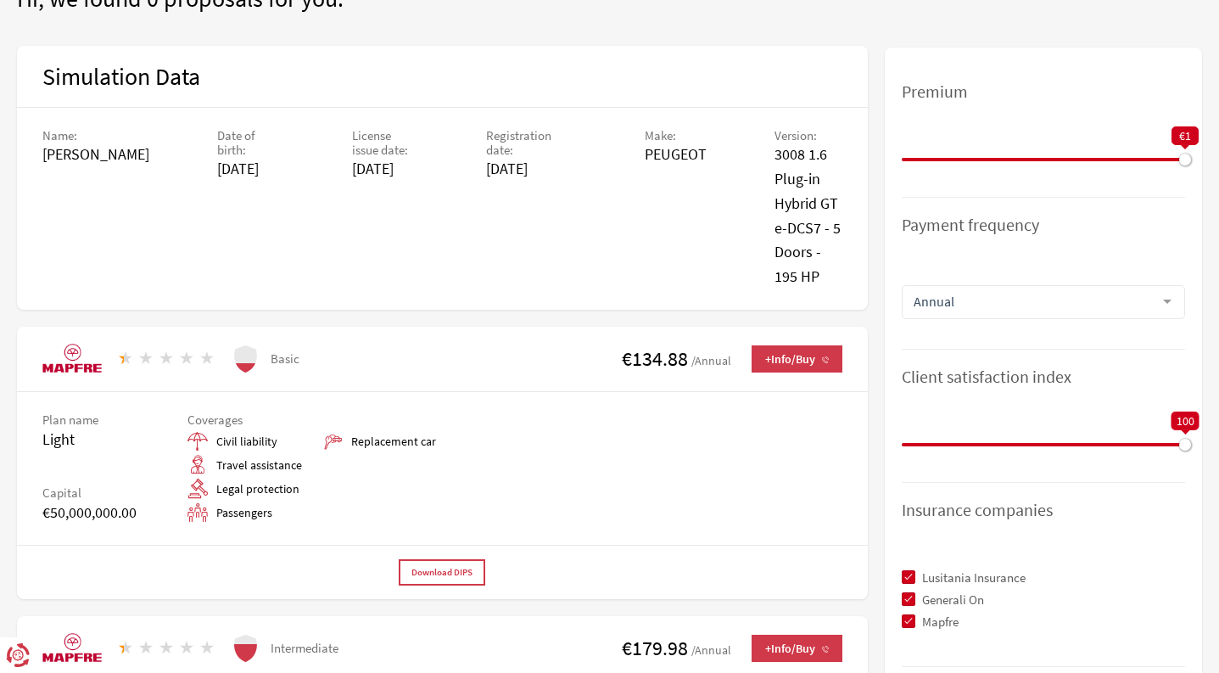
scroll to position [97, 0]
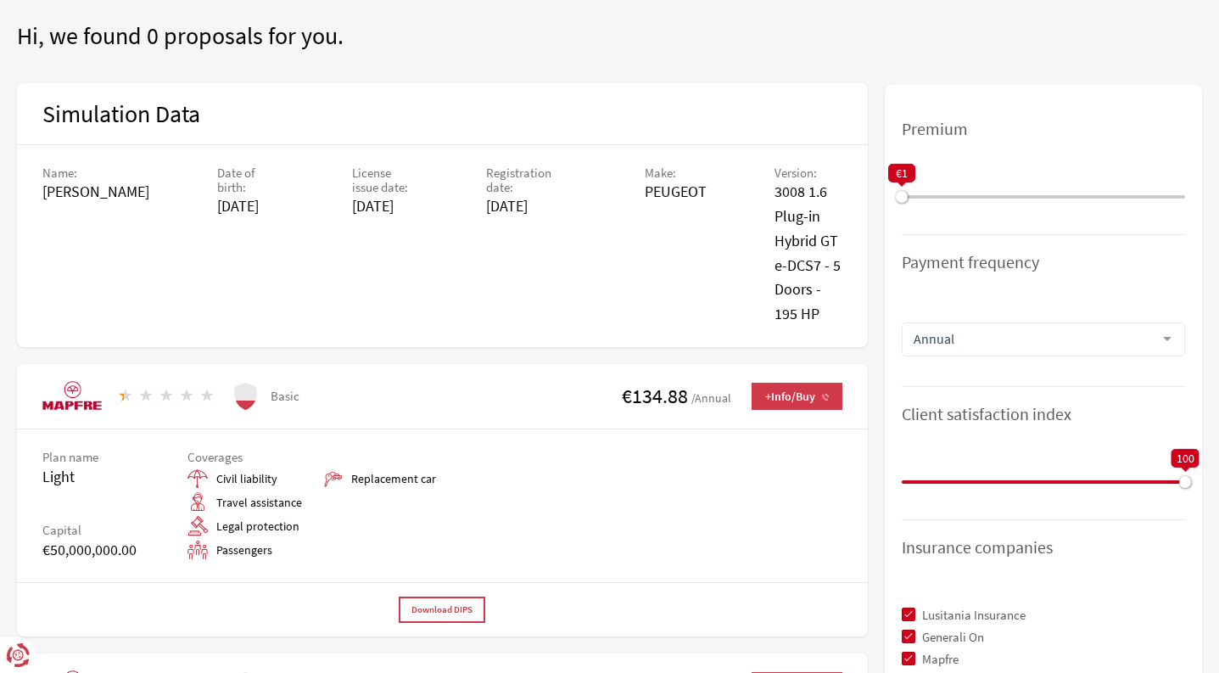
drag, startPoint x: 1184, startPoint y: 192, endPoint x: 839, endPoint y: 197, distance: 345.2
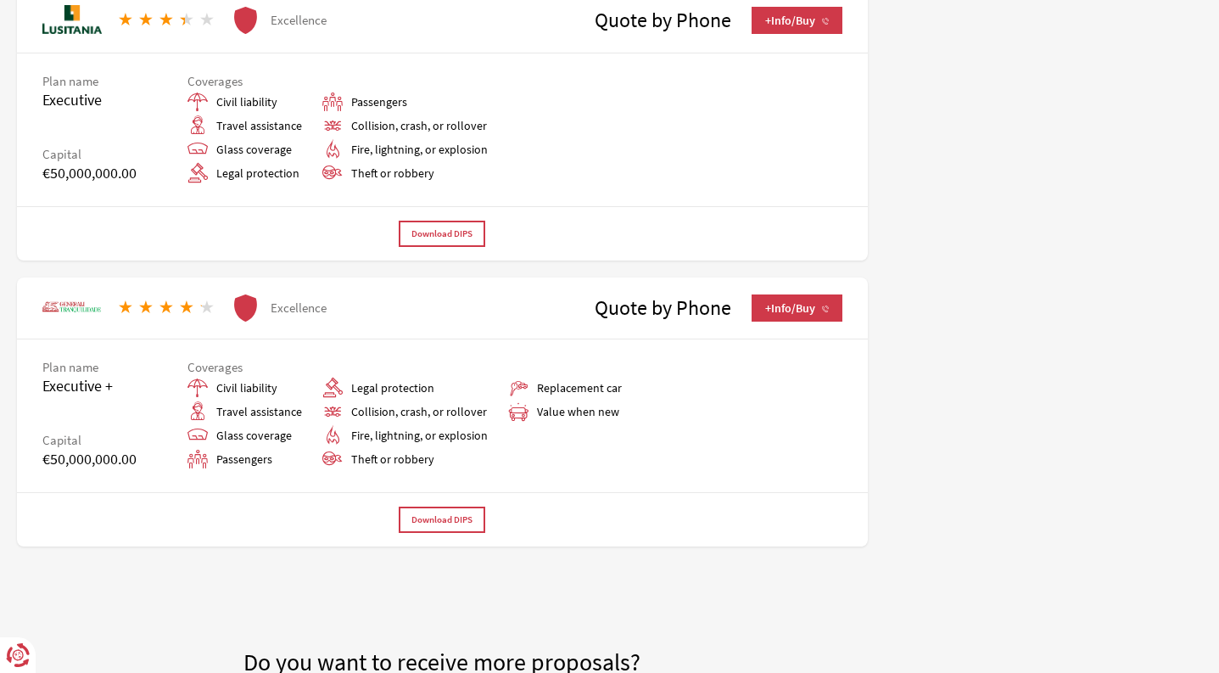
scroll to position [0, 0]
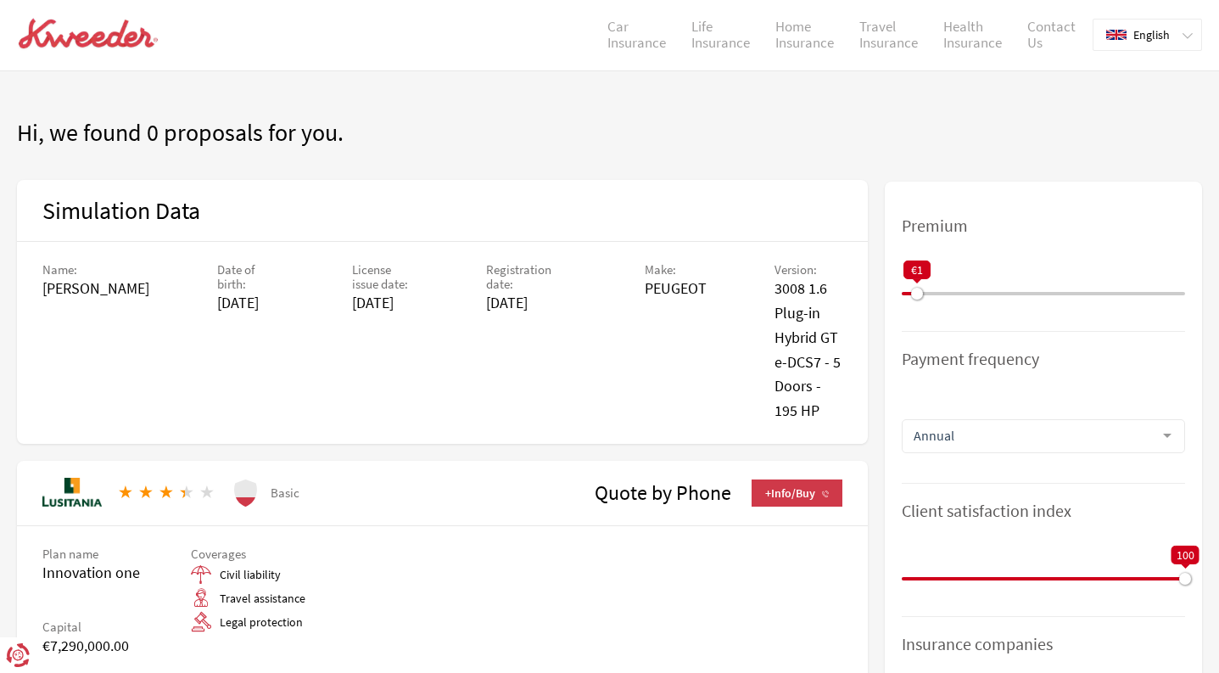
drag, startPoint x: 900, startPoint y: 289, endPoint x: 944, endPoint y: 290, distance: 44.1
click at [923, 290] on div at bounding box center [917, 294] width 12 height 12
drag, startPoint x: 944, startPoint y: 290, endPoint x: 1020, endPoint y: 290, distance: 76.3
click at [1012, 290] on div at bounding box center [1006, 294] width 12 height 12
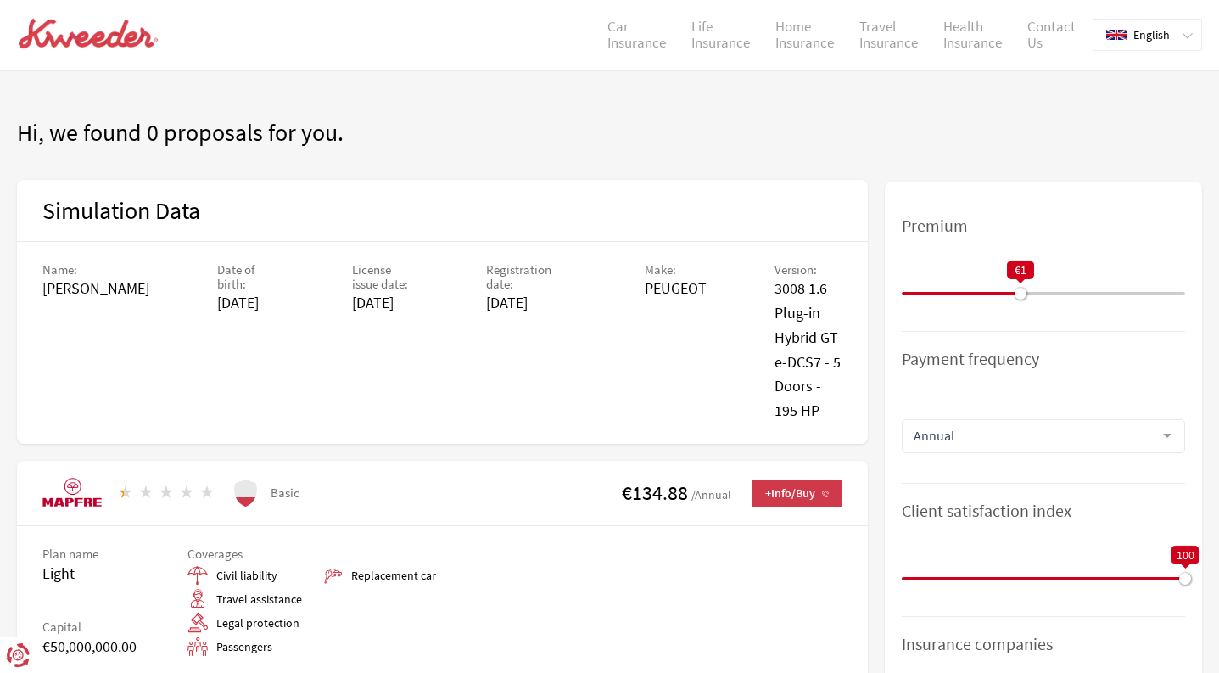
drag, startPoint x: 1020, startPoint y: 290, endPoint x: 1049, endPoint y: 290, distance: 28.8
click at [1026, 290] on div at bounding box center [1020, 294] width 12 height 12
drag, startPoint x: 1049, startPoint y: 289, endPoint x: 1078, endPoint y: 289, distance: 28.8
click at [1055, 289] on div at bounding box center [1049, 294] width 12 height 12
drag, startPoint x: 1079, startPoint y: 289, endPoint x: 1187, endPoint y: 292, distance: 107.7
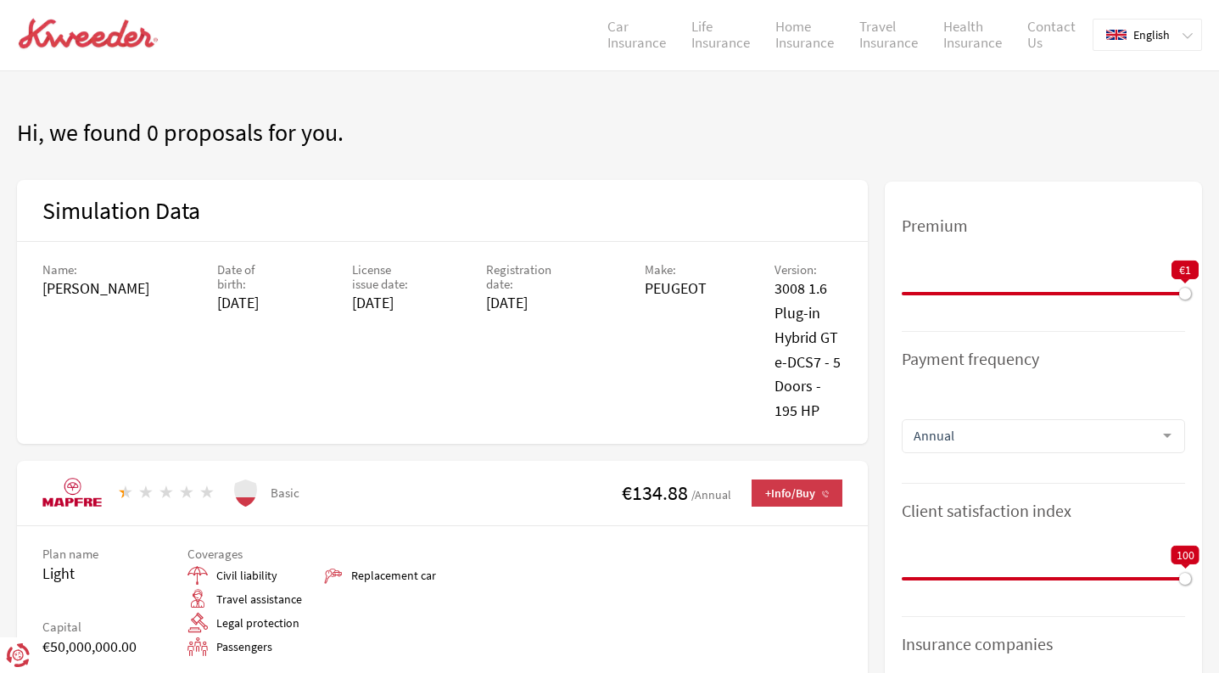
click at [1187, 292] on div at bounding box center [1185, 294] width 12 height 12
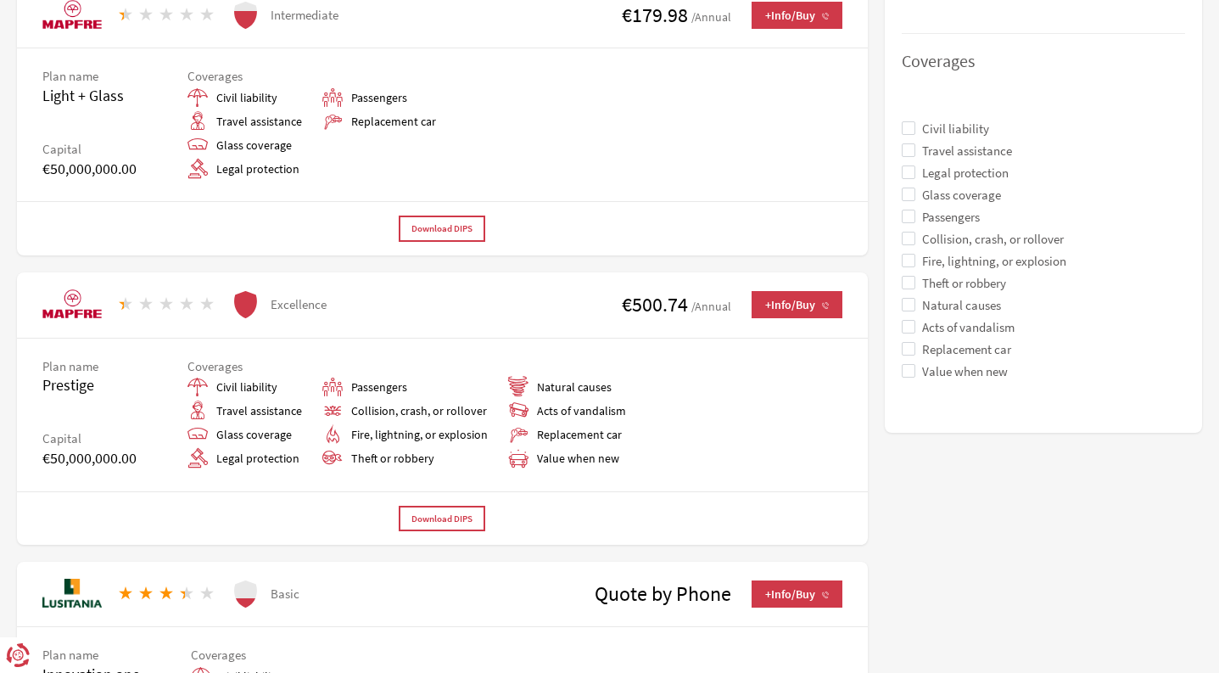
scroll to position [768, 0]
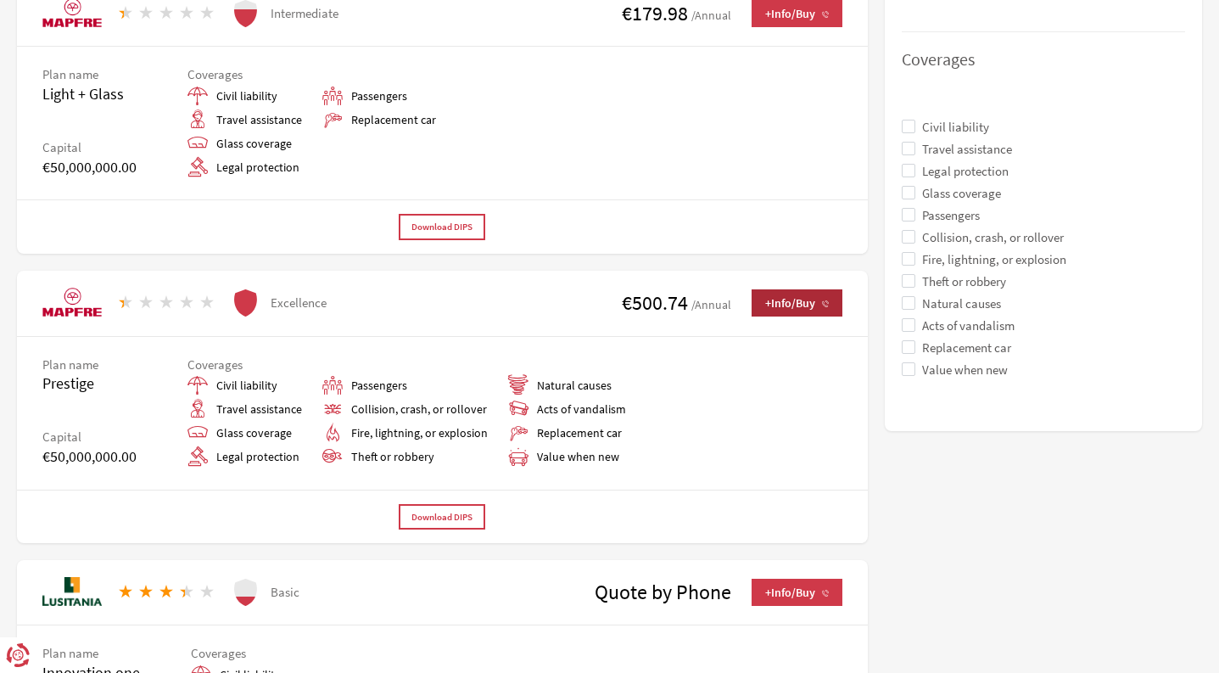
click at [777, 304] on font "+Info/Buy" at bounding box center [790, 302] width 50 height 15
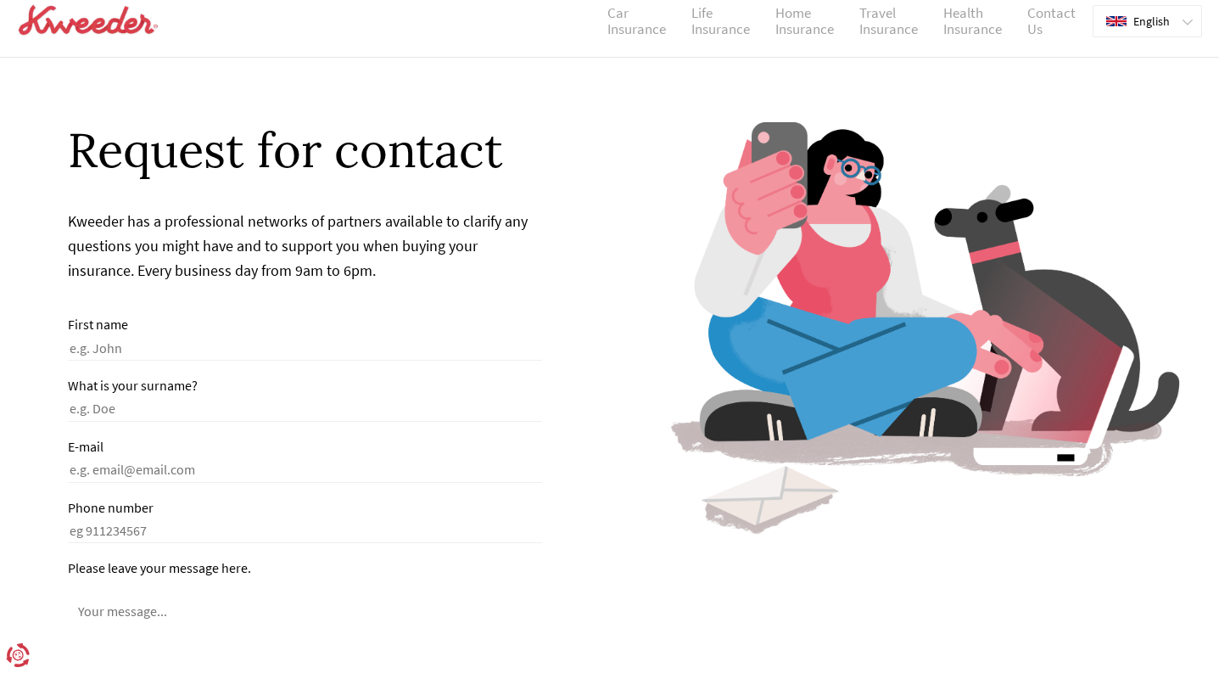
scroll to position [13, 0]
click at [139, 347] on input "First name" at bounding box center [305, 350] width 474 height 21
type input "Santiago"
type input "Chavez"
type input "[EMAIL_ADDRESS][DOMAIN_NAME]"
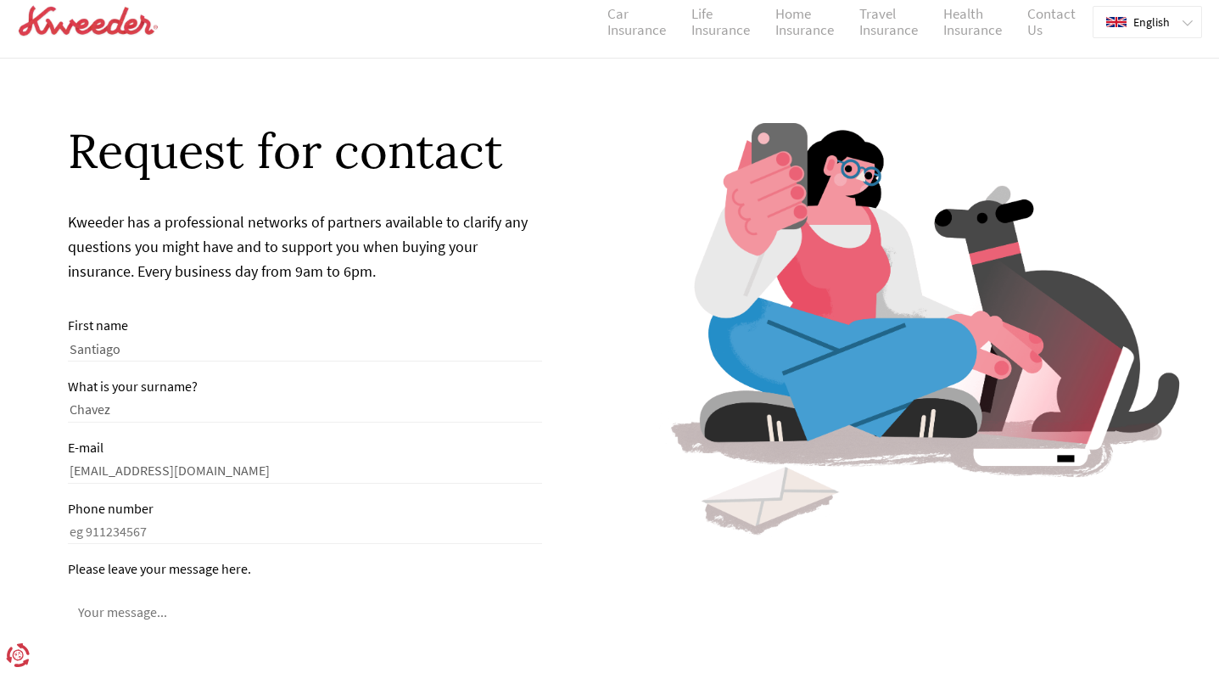
type input "964206452"
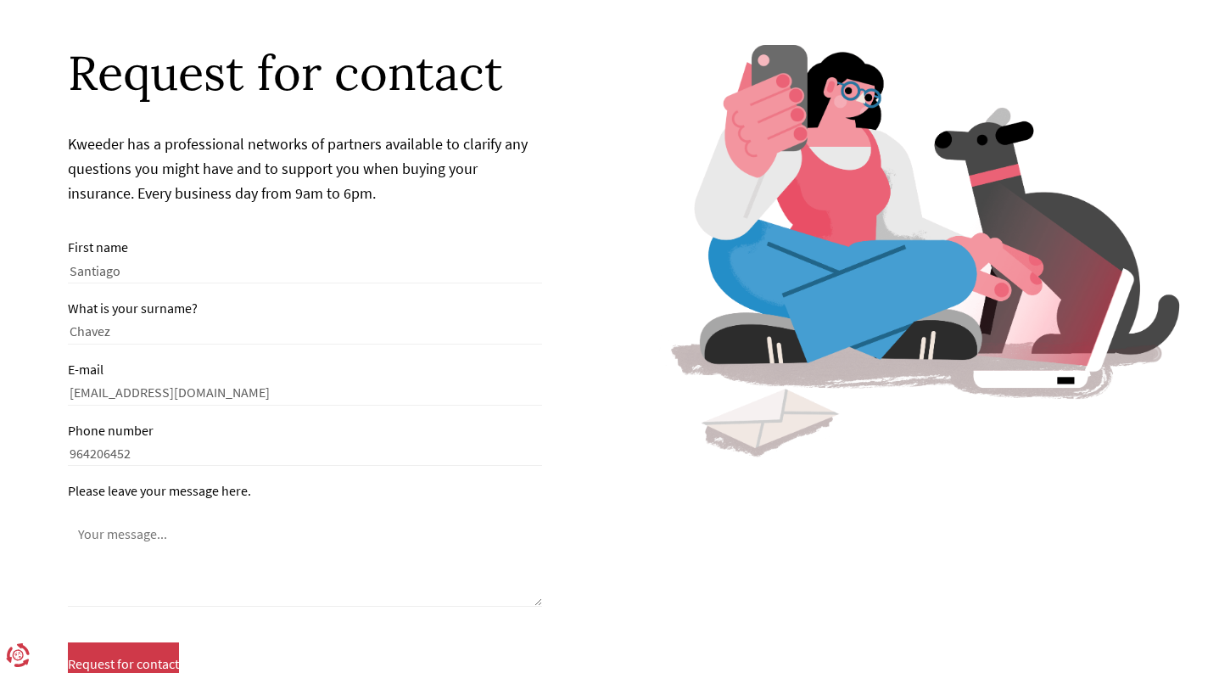
scroll to position [116, 0]
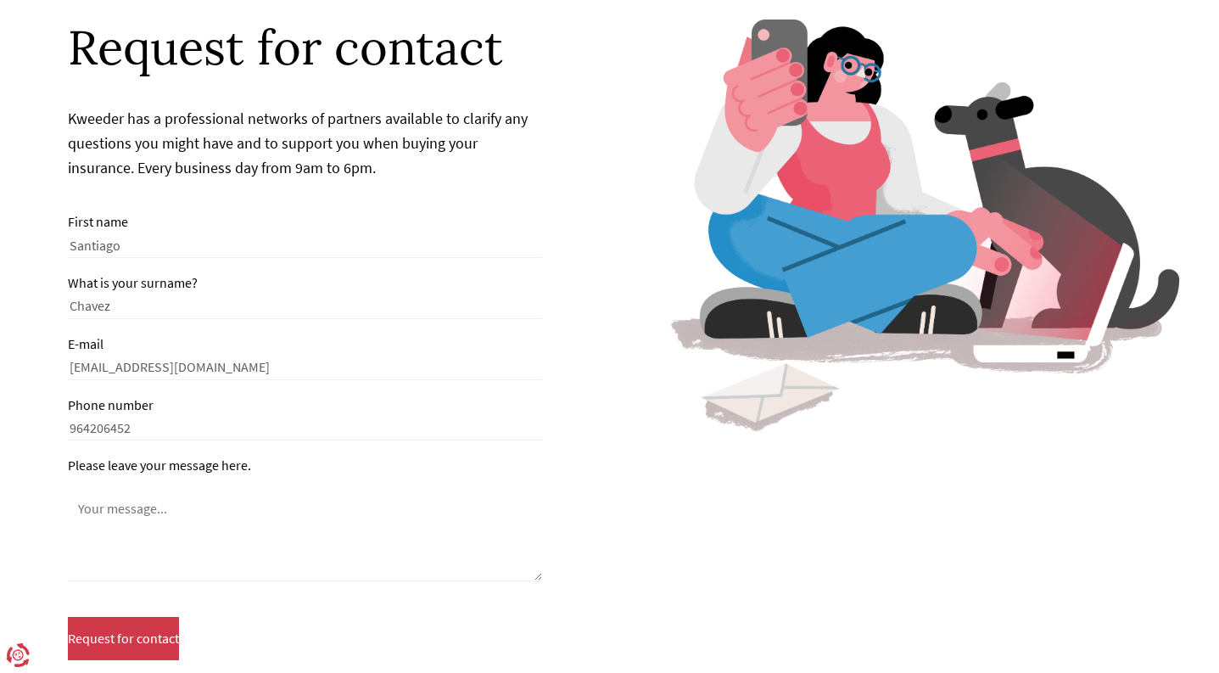
click at [142, 528] on textarea "Please leave your message here." at bounding box center [305, 540] width 474 height 82
type textarea "c"
click at [202, 507] on textarea "requewting quote for car insurance" at bounding box center [305, 540] width 474 height 82
click at [116, 510] on textarea "requewting quote for company car insurance" at bounding box center [305, 540] width 474 height 82
click at [83, 507] on textarea "requesting quote for company car insurance" at bounding box center [305, 540] width 474 height 82
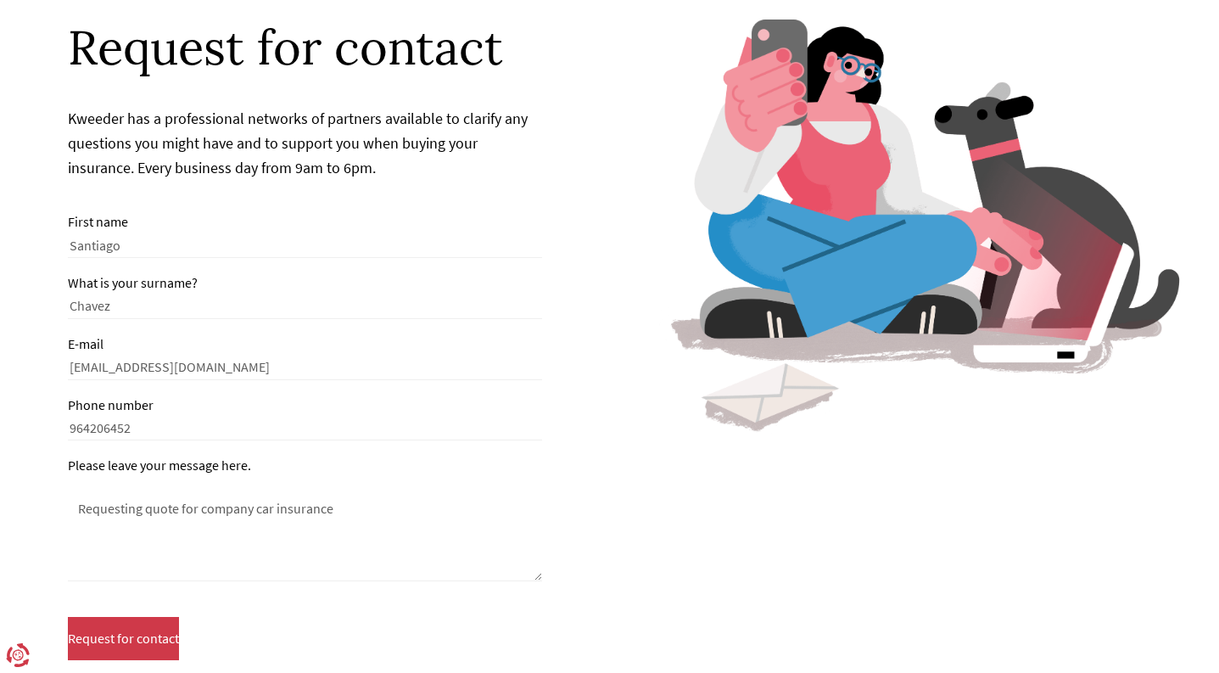
click at [332, 508] on textarea "Requesting quote for company car insurance" at bounding box center [305, 540] width 474 height 82
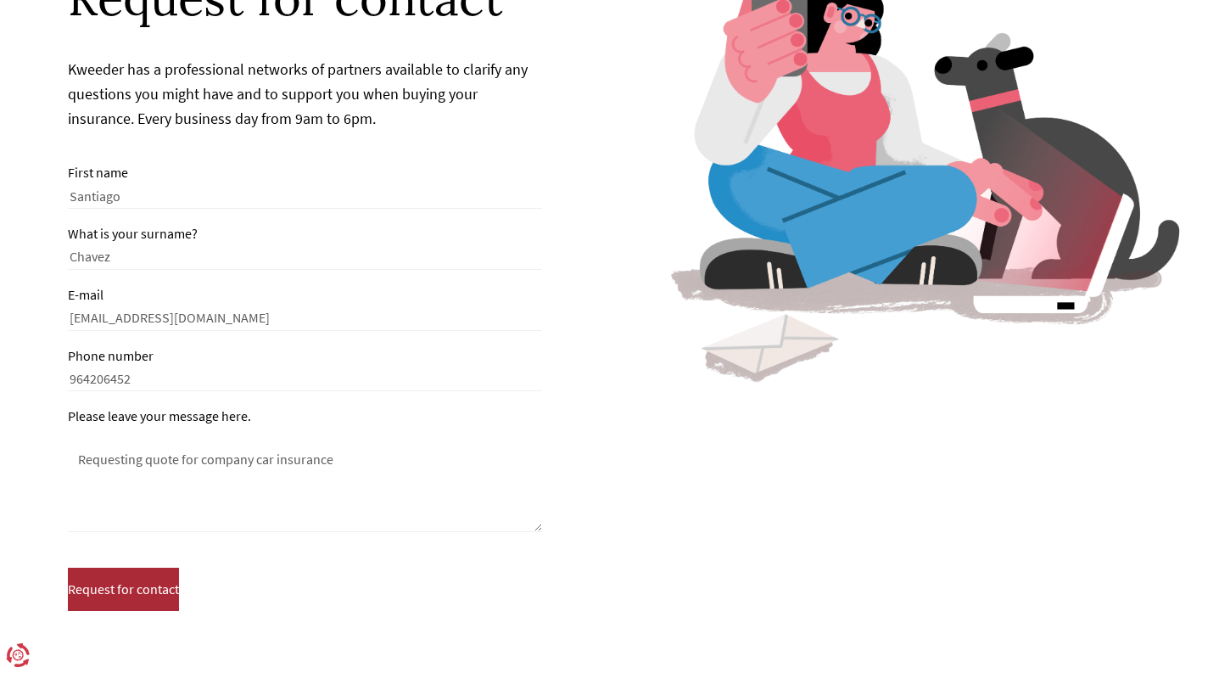
type textarea "Requesting quote for company car insurance"
click at [167, 589] on font "Request for contact" at bounding box center [123, 588] width 111 height 17
